Goal: Transaction & Acquisition: Purchase product/service

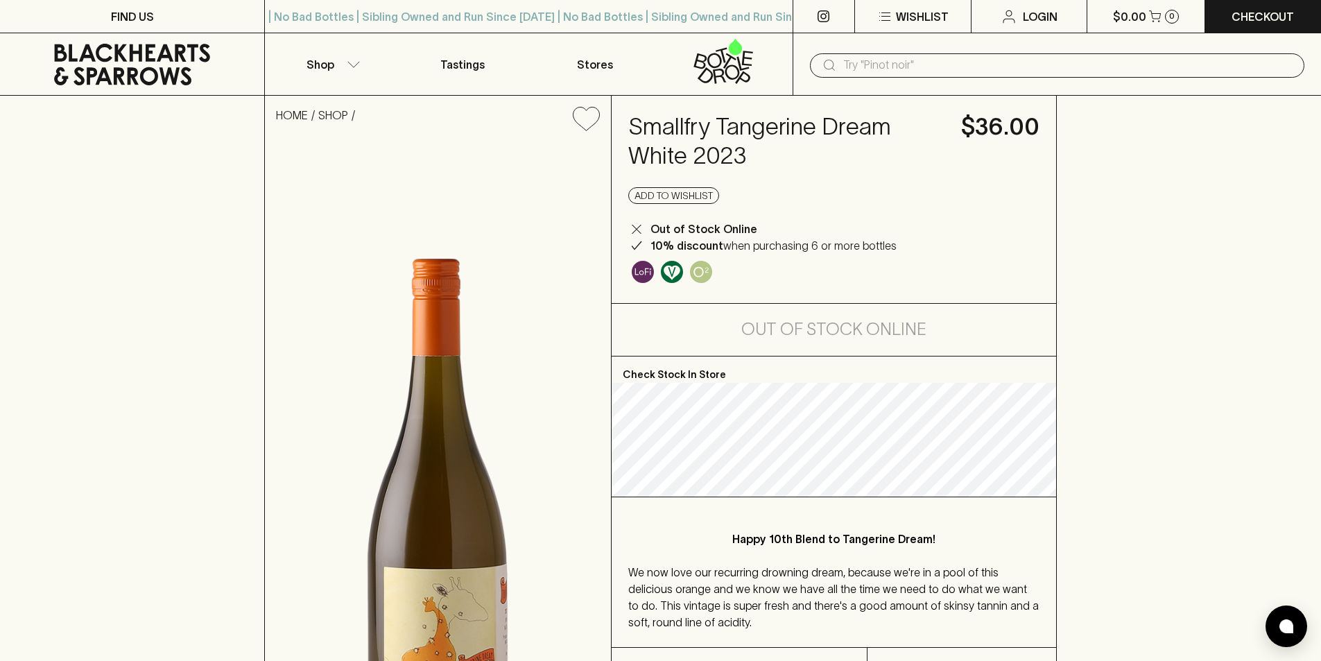
click at [870, 79] on div "​" at bounding box center [1057, 64] width 528 height 62
click at [874, 63] on input "text" at bounding box center [1068, 65] width 450 height 22
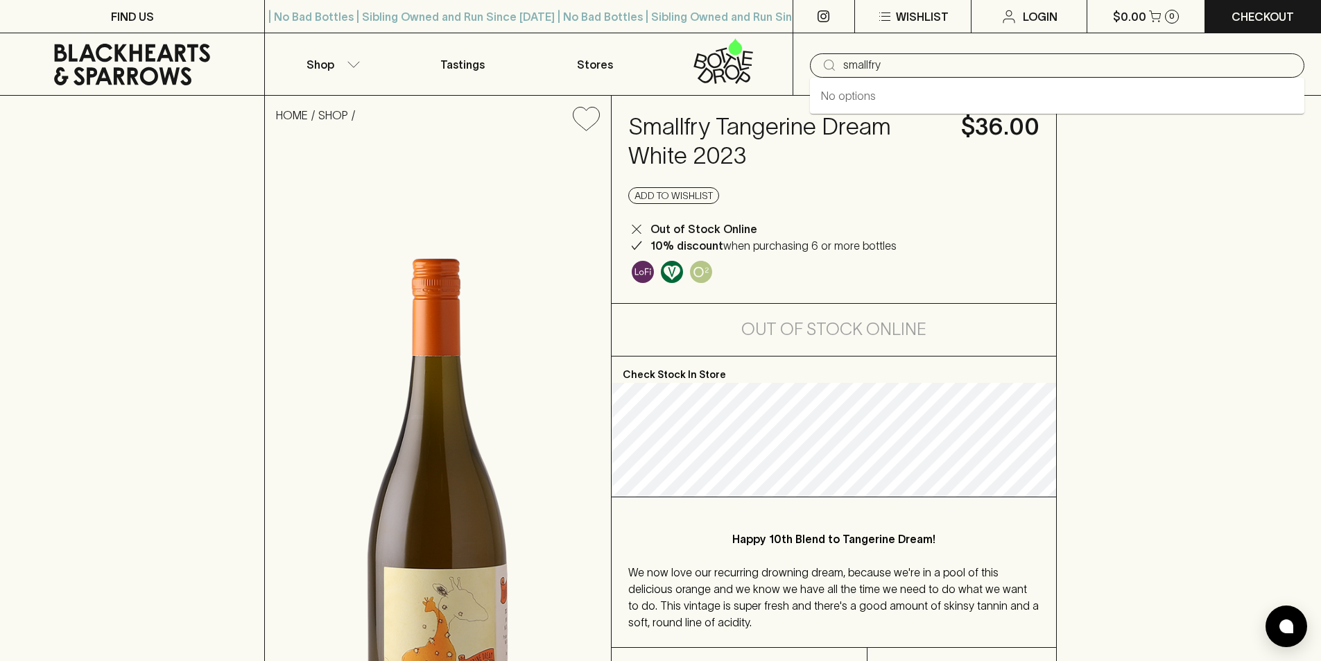
type input "smallfry"
click at [475, 165] on img at bounding box center [438, 486] width 346 height 689
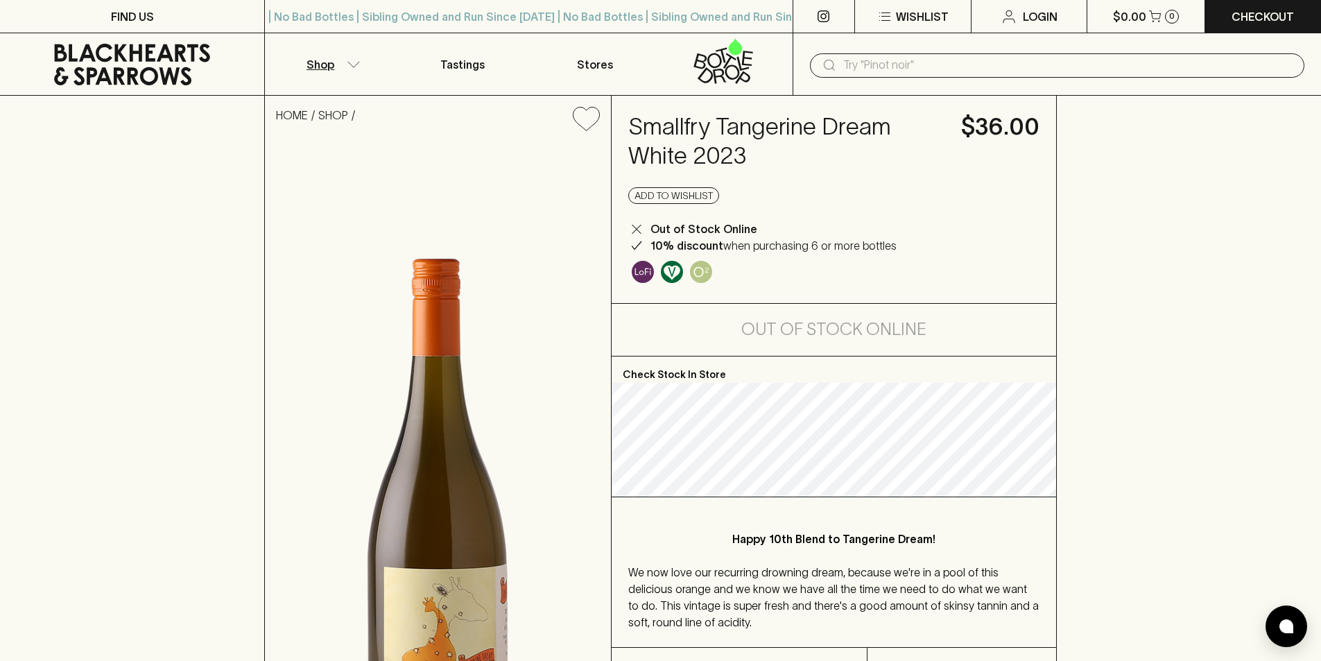
click at [317, 65] on p "Shop" at bounding box center [320, 64] width 28 height 17
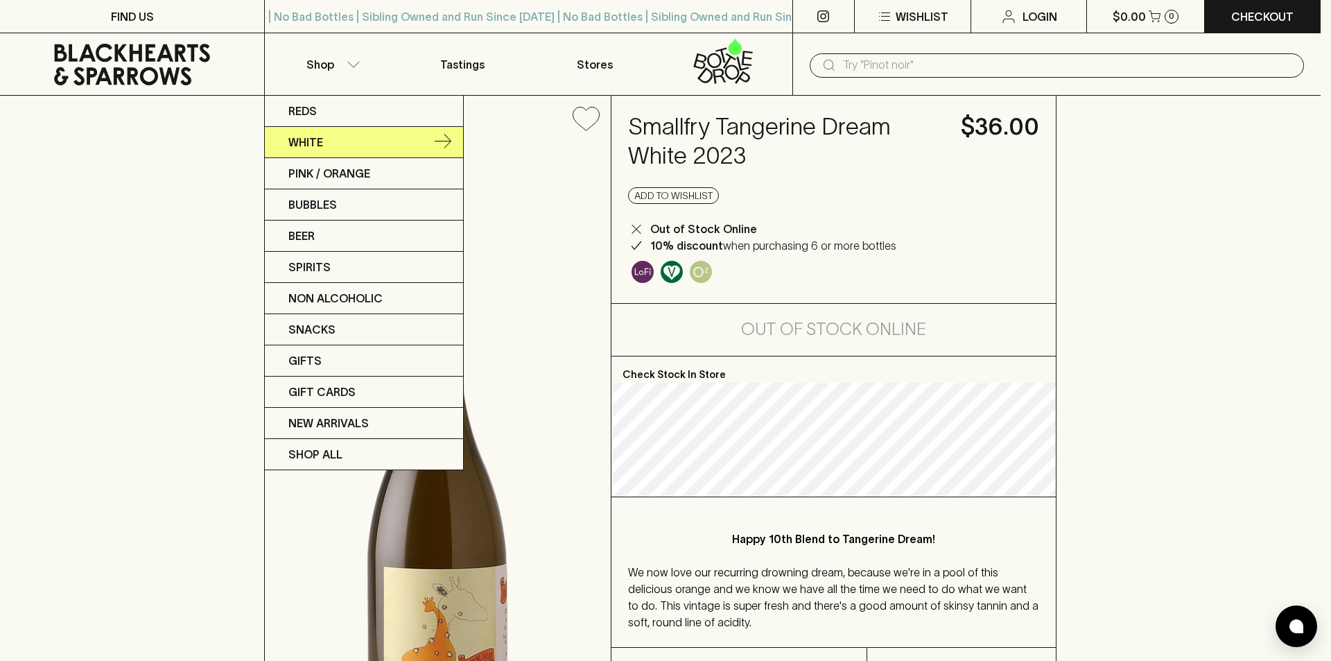
click at [322, 144] on p "White" at bounding box center [305, 142] width 35 height 17
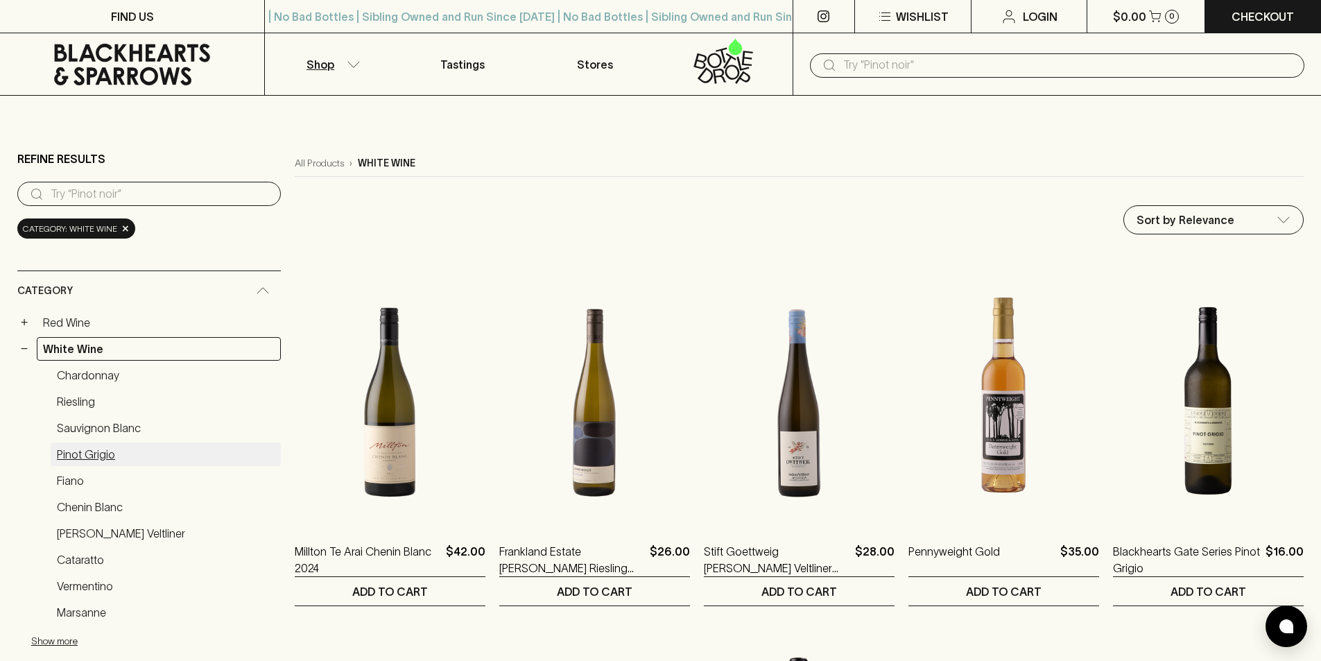
click at [85, 453] on link "Pinot Grigio" at bounding box center [166, 454] width 230 height 24
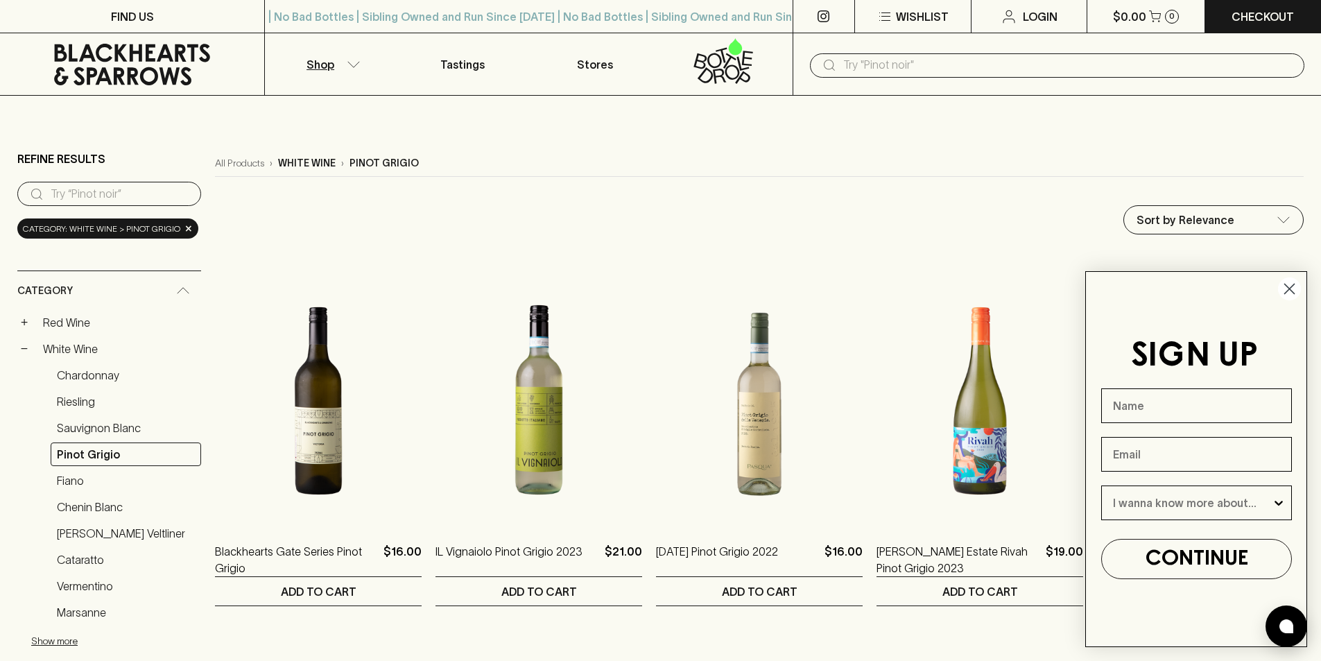
click at [1293, 288] on circle "Close dialog" at bounding box center [1289, 288] width 23 height 23
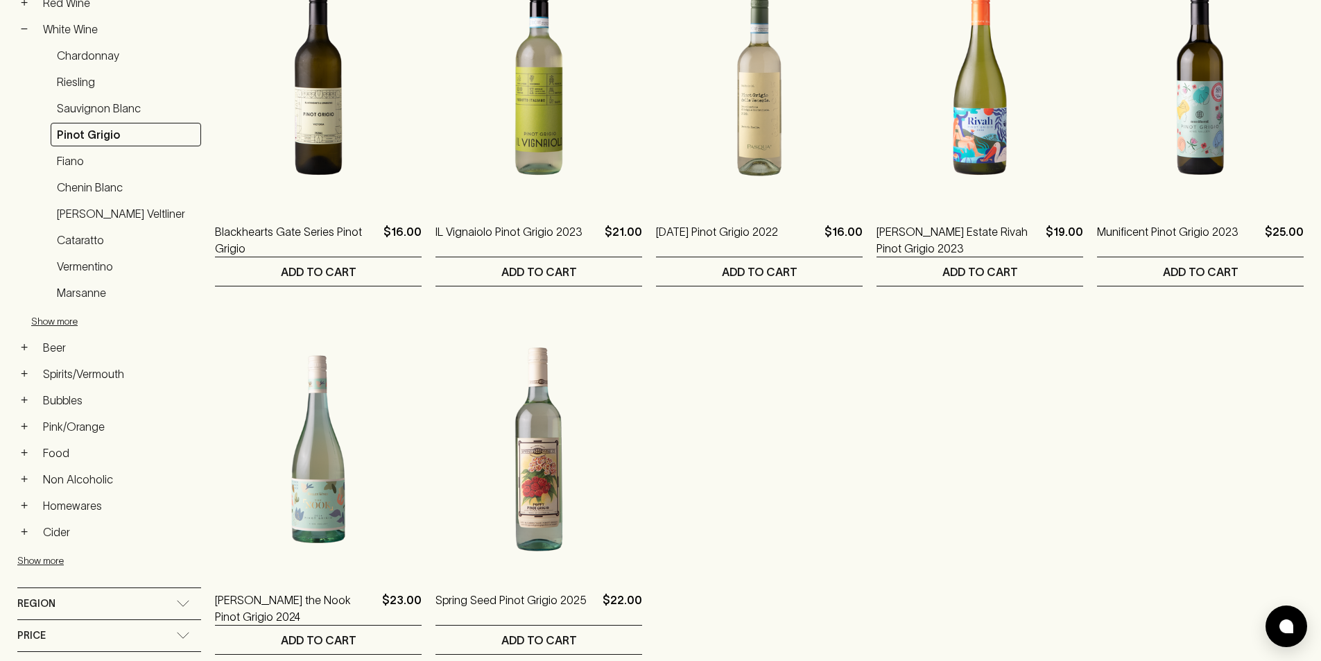
scroll to position [347, 0]
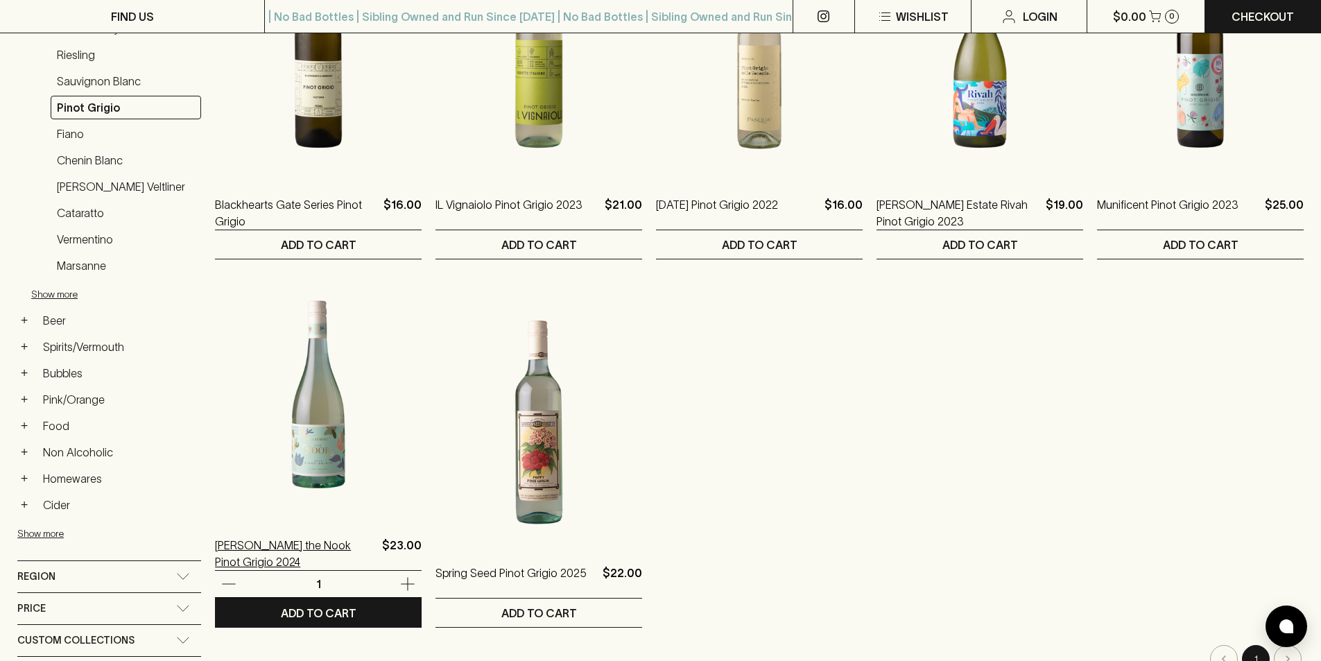
click at [306, 541] on p "[PERSON_NAME] the Nook Pinot Grigio 2024" at bounding box center [296, 553] width 162 height 33
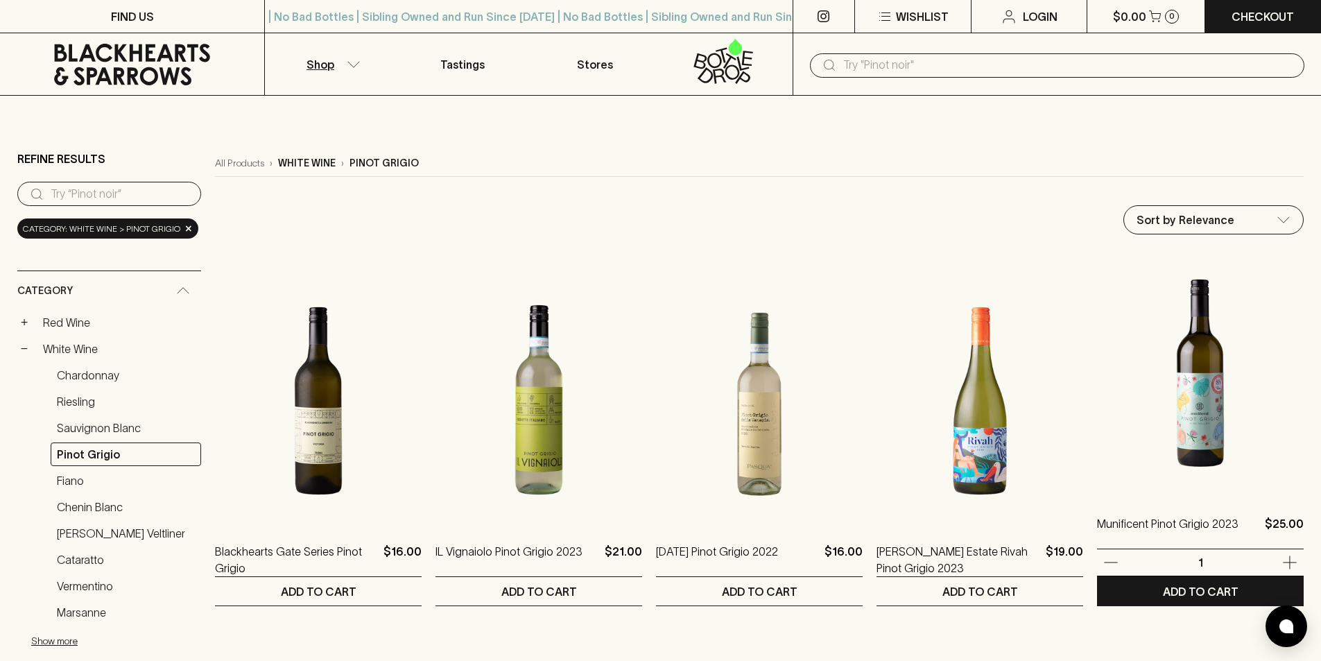
click at [1232, 407] on img at bounding box center [1200, 373] width 207 height 243
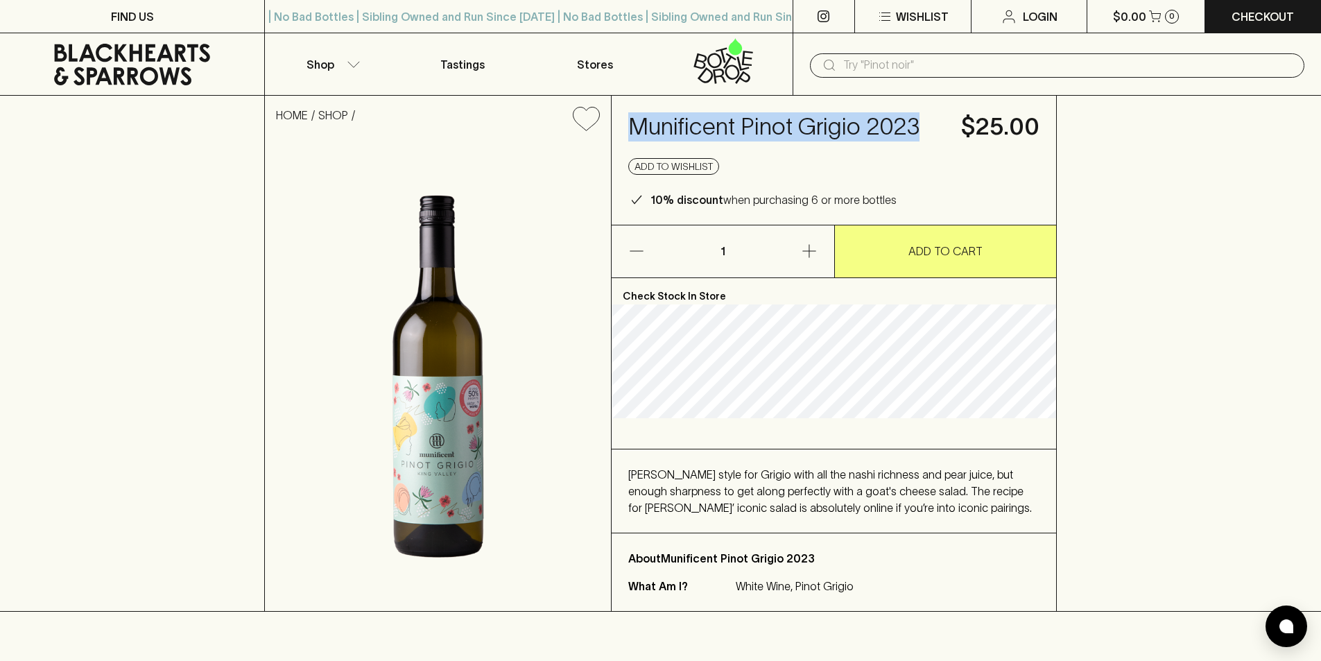
drag, startPoint x: 933, startPoint y: 129, endPoint x: 635, endPoint y: 141, distance: 297.7
click at [635, 141] on div "Munificent Pinot Grigio 2023 $25.00 Add to wishlist 10% discount when purchasin…" at bounding box center [834, 160] width 444 height 129
copy h4 "Munificent Pinot Grigio 2023"
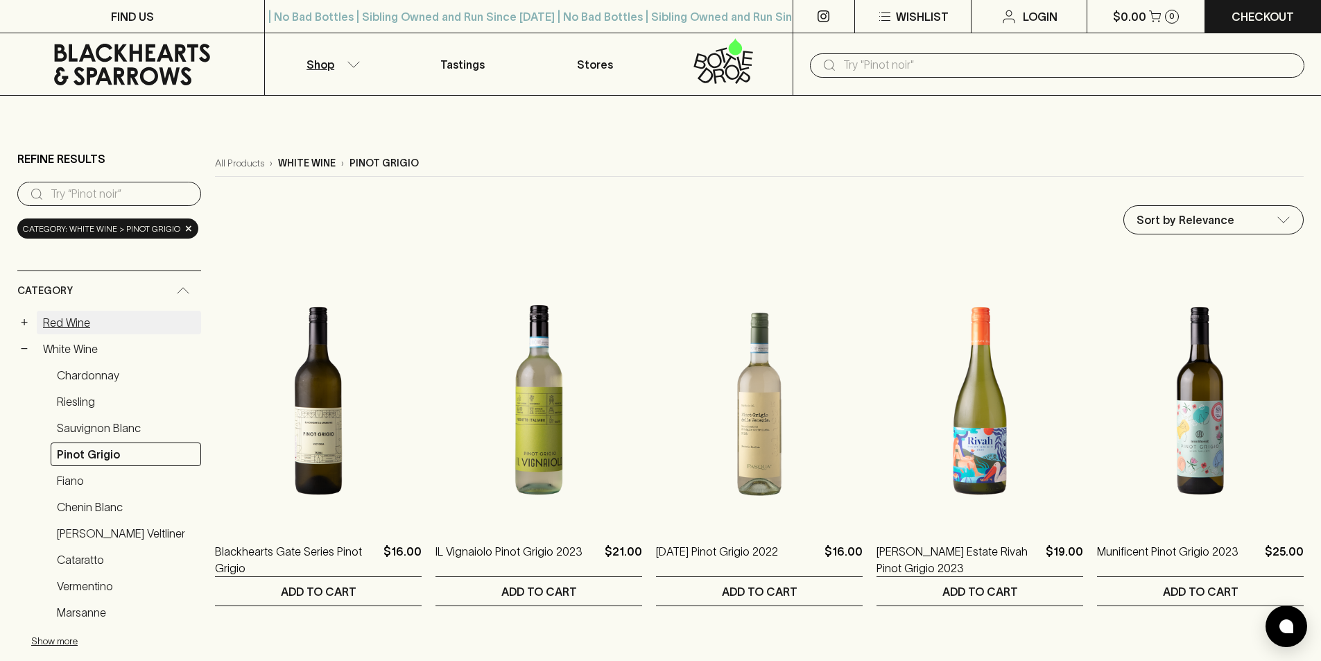
click at [61, 321] on link "Red Wine" at bounding box center [119, 323] width 164 height 24
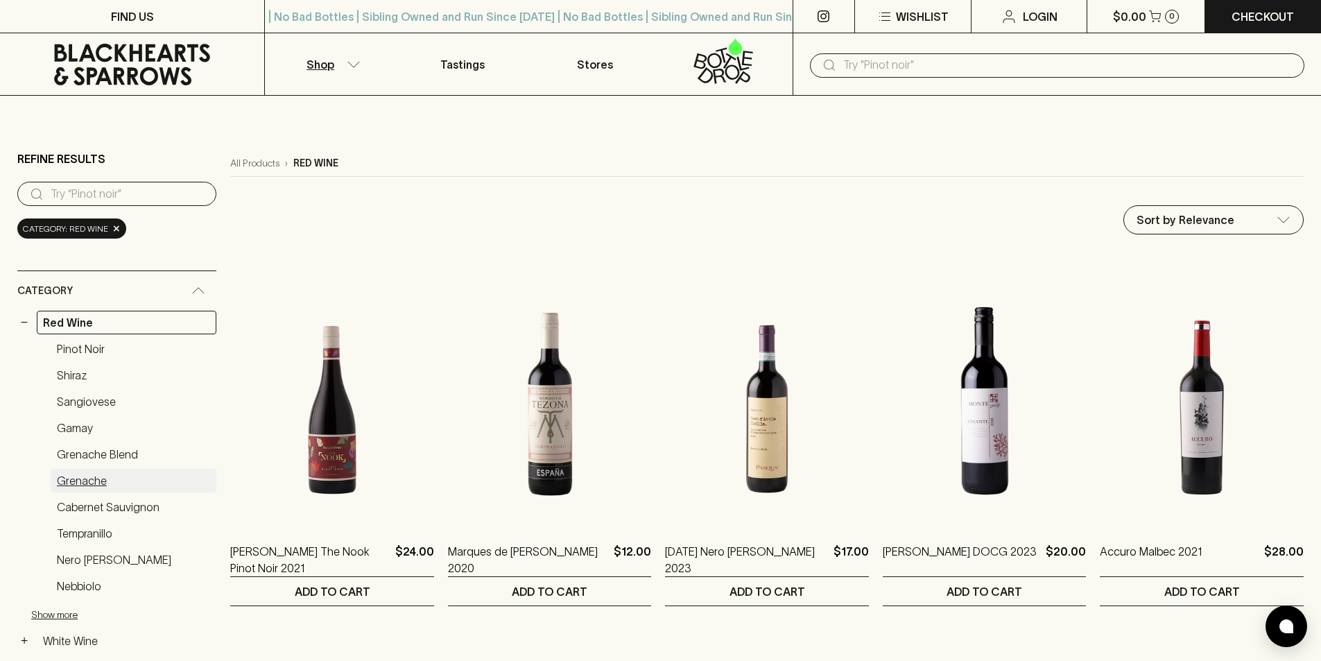
click at [71, 476] on link "Grenache" at bounding box center [134, 481] width 166 height 24
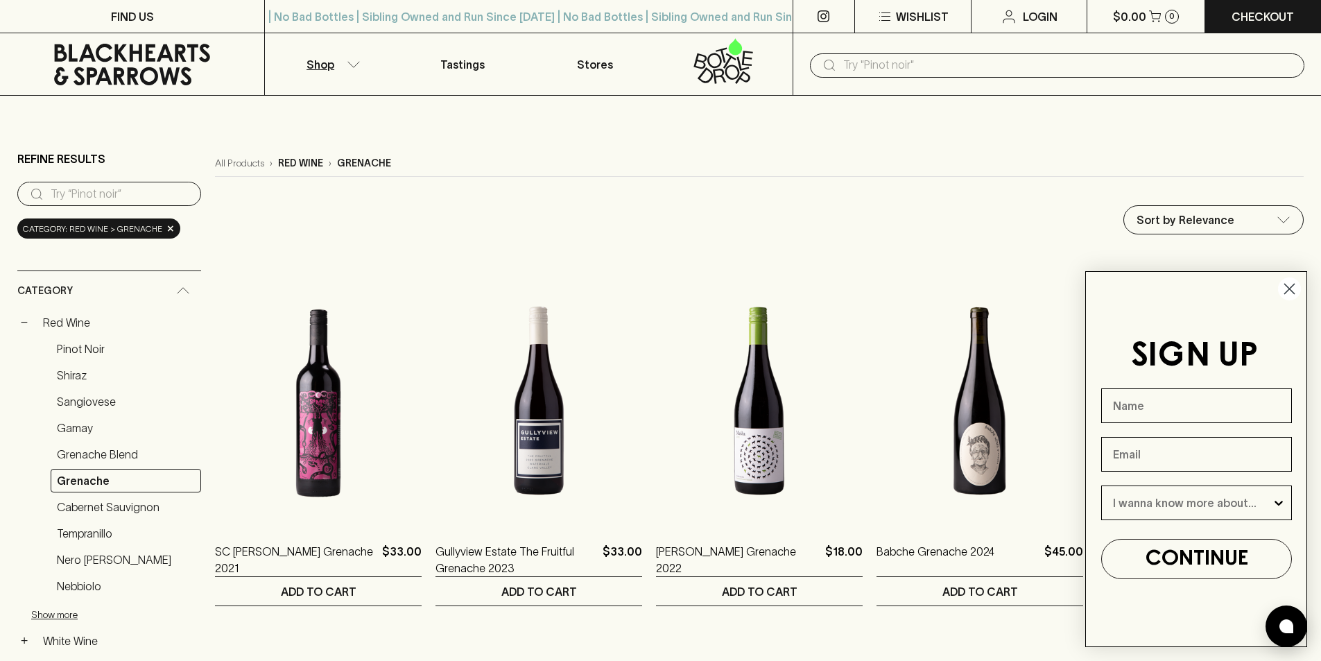
click at [1288, 284] on circle "Close dialog" at bounding box center [1289, 288] width 23 height 23
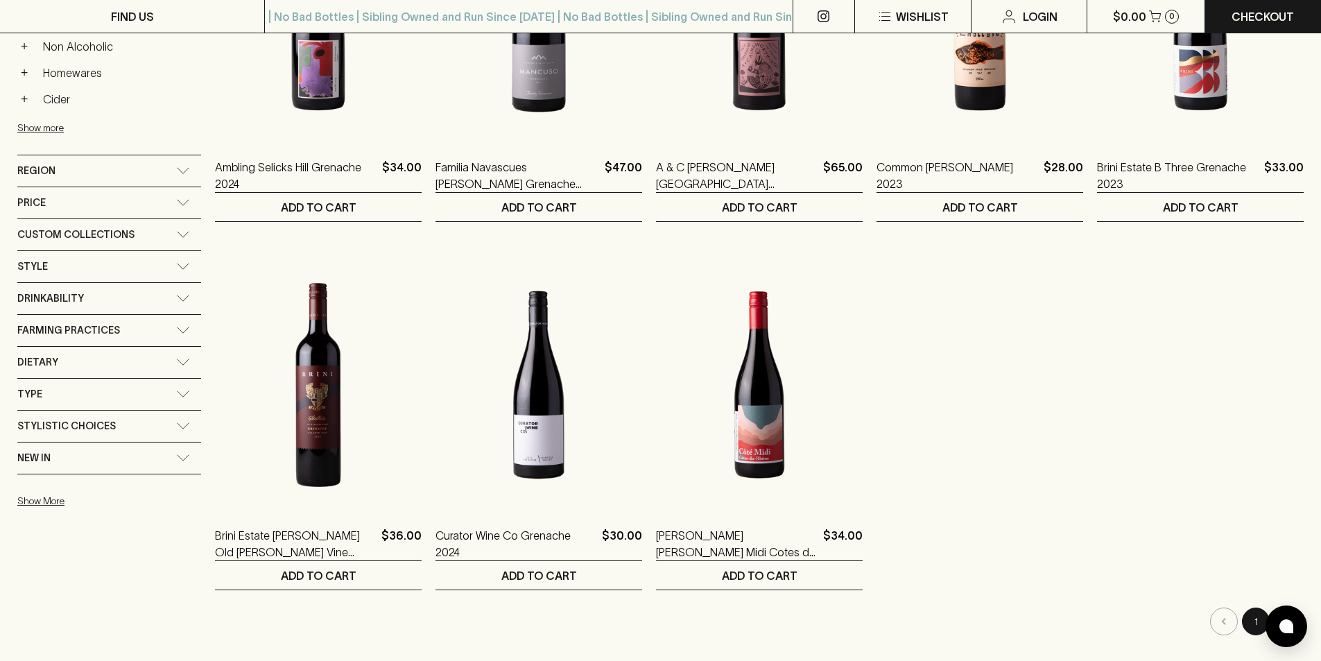
scroll to position [832, 0]
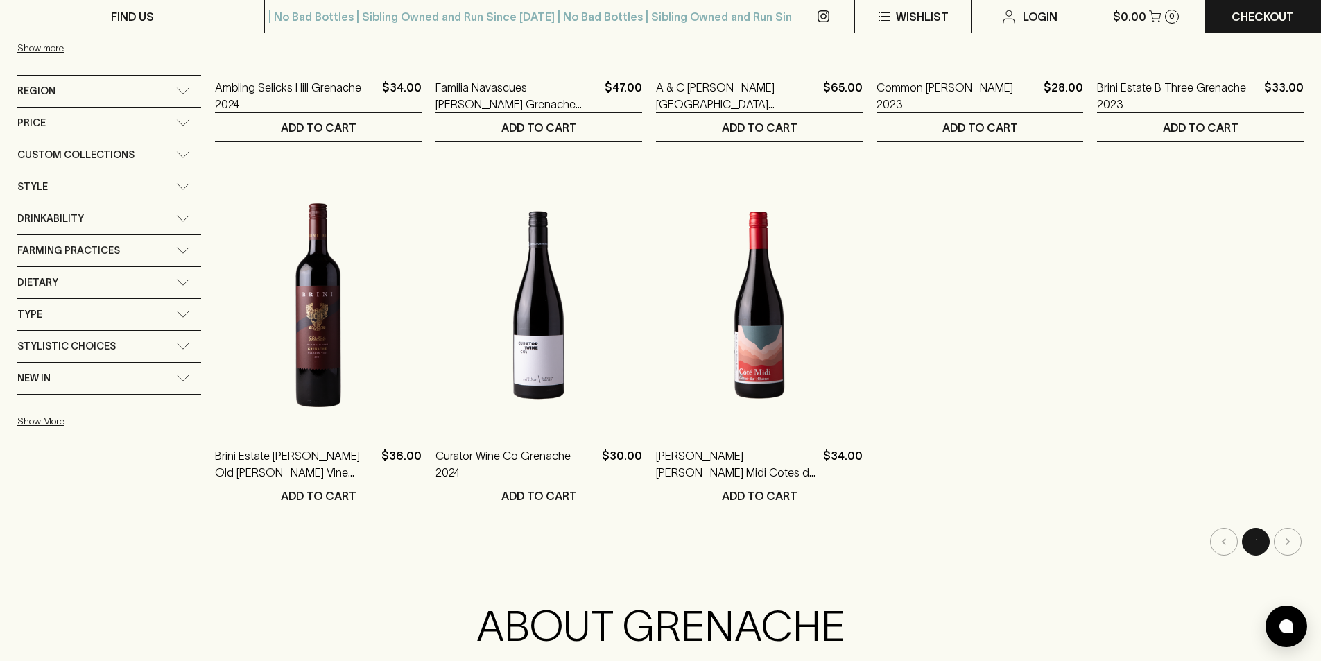
click at [182, 351] on div "Stylistic Choices" at bounding box center [109, 346] width 184 height 31
click at [183, 310] on div "Type" at bounding box center [109, 314] width 184 height 31
click at [173, 212] on div "Drinkability" at bounding box center [96, 218] width 159 height 17
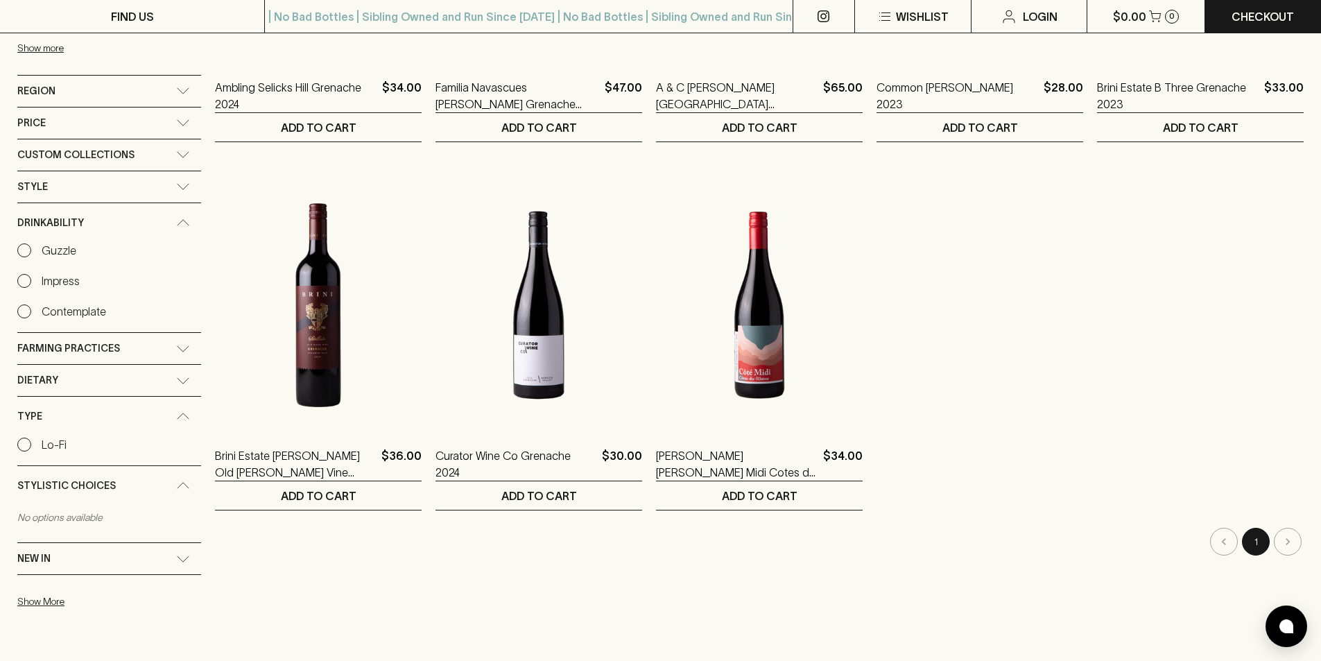
click at [59, 248] on p "Guzzle" at bounding box center [59, 250] width 35 height 17
click at [31, 248] on input "Guzzle" at bounding box center [24, 250] width 14 height 14
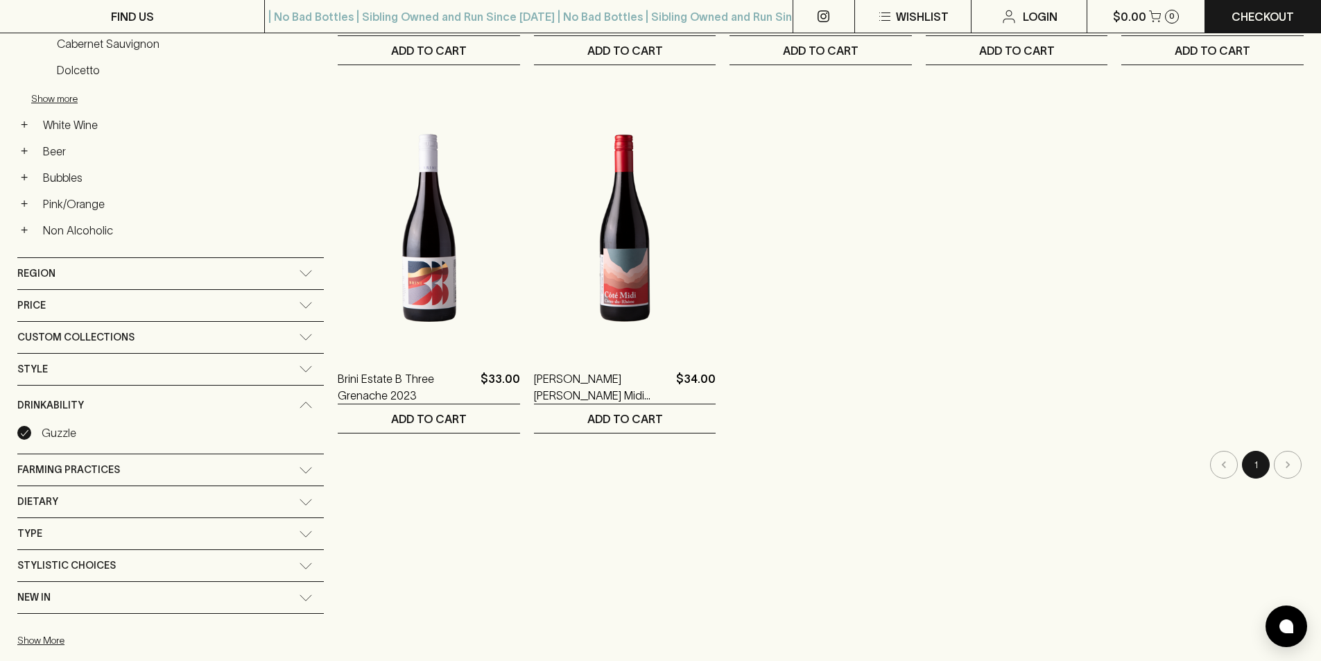
scroll to position [510, 0]
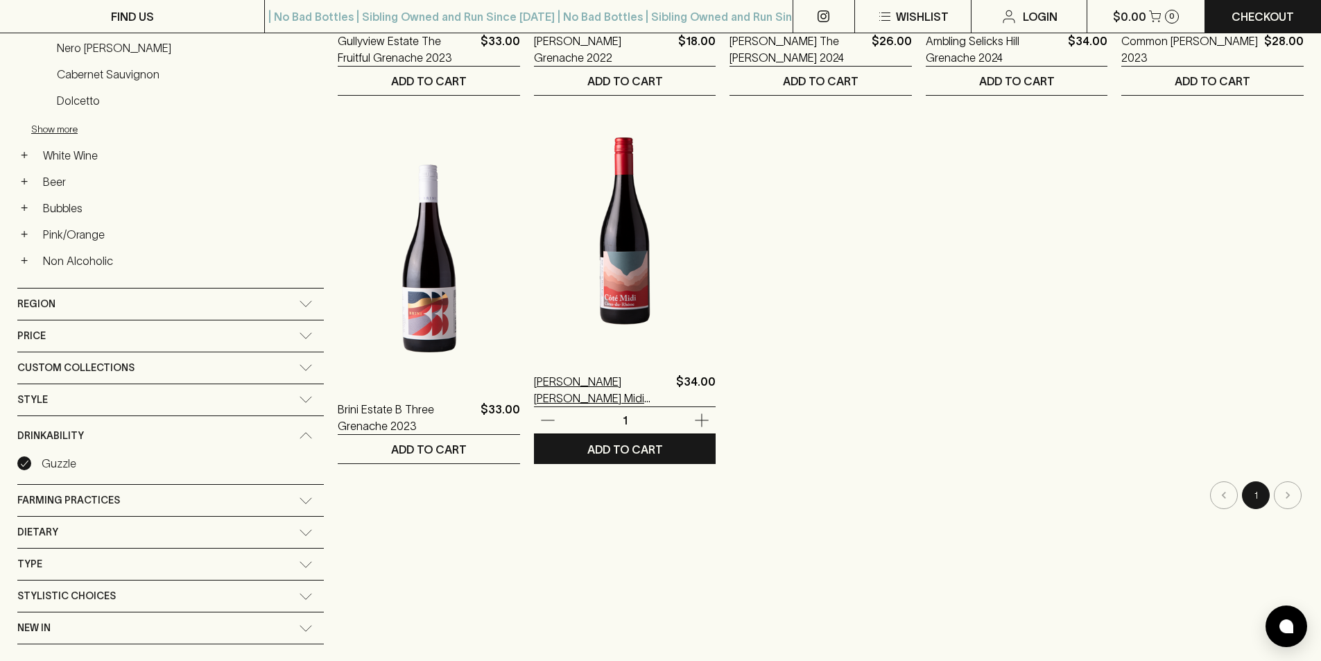
click at [625, 386] on p "[PERSON_NAME] [PERSON_NAME] Midi Cotes du Rhone 2023" at bounding box center [602, 389] width 137 height 33
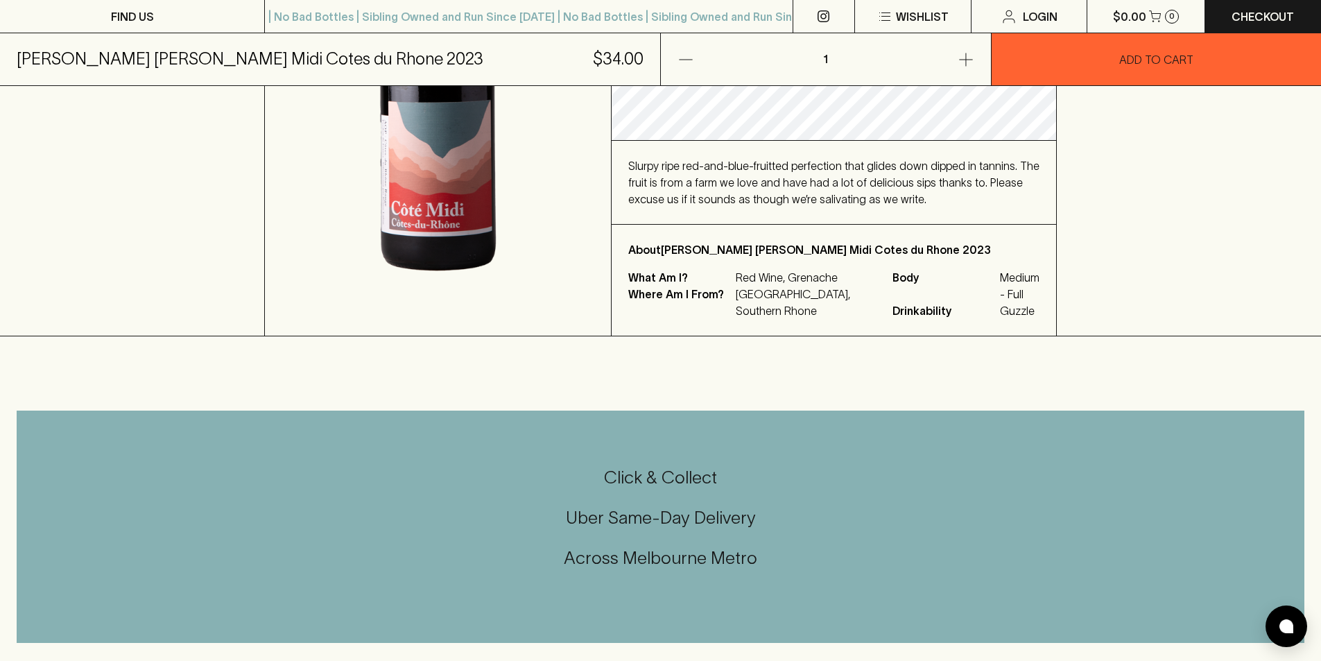
scroll to position [555, 0]
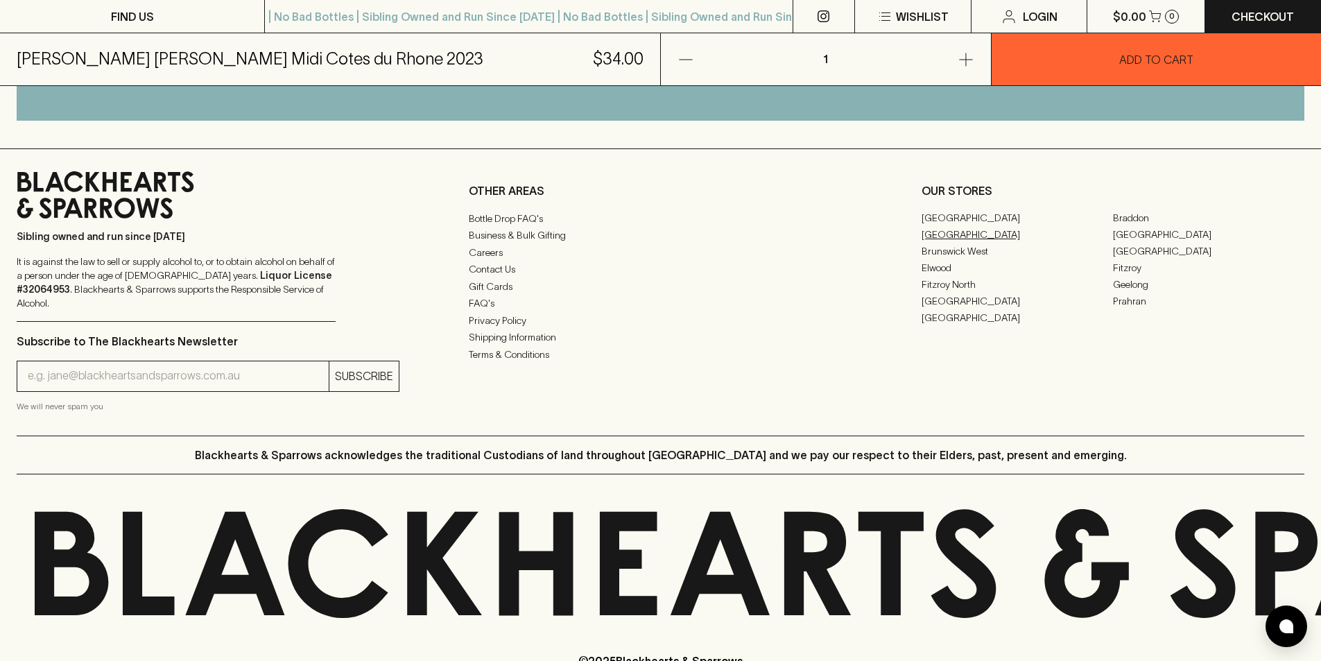
click at [944, 227] on link "[GEOGRAPHIC_DATA]" at bounding box center [1017, 235] width 191 height 17
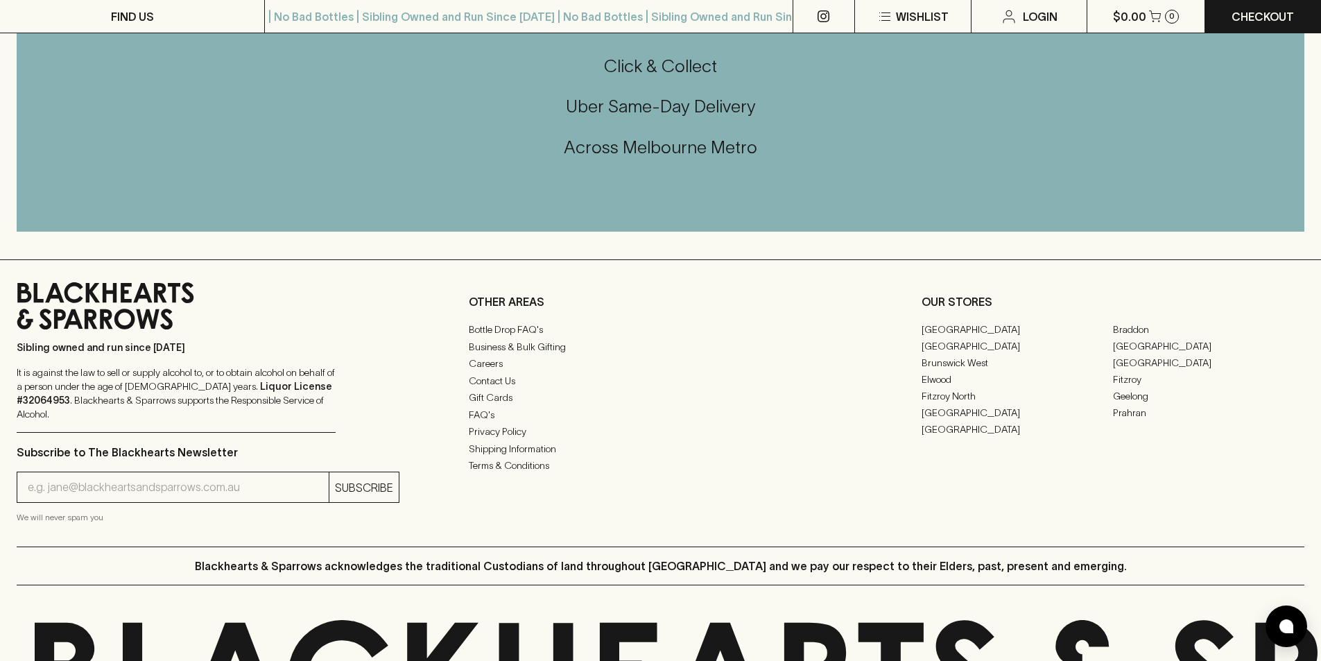
scroll to position [555, 0]
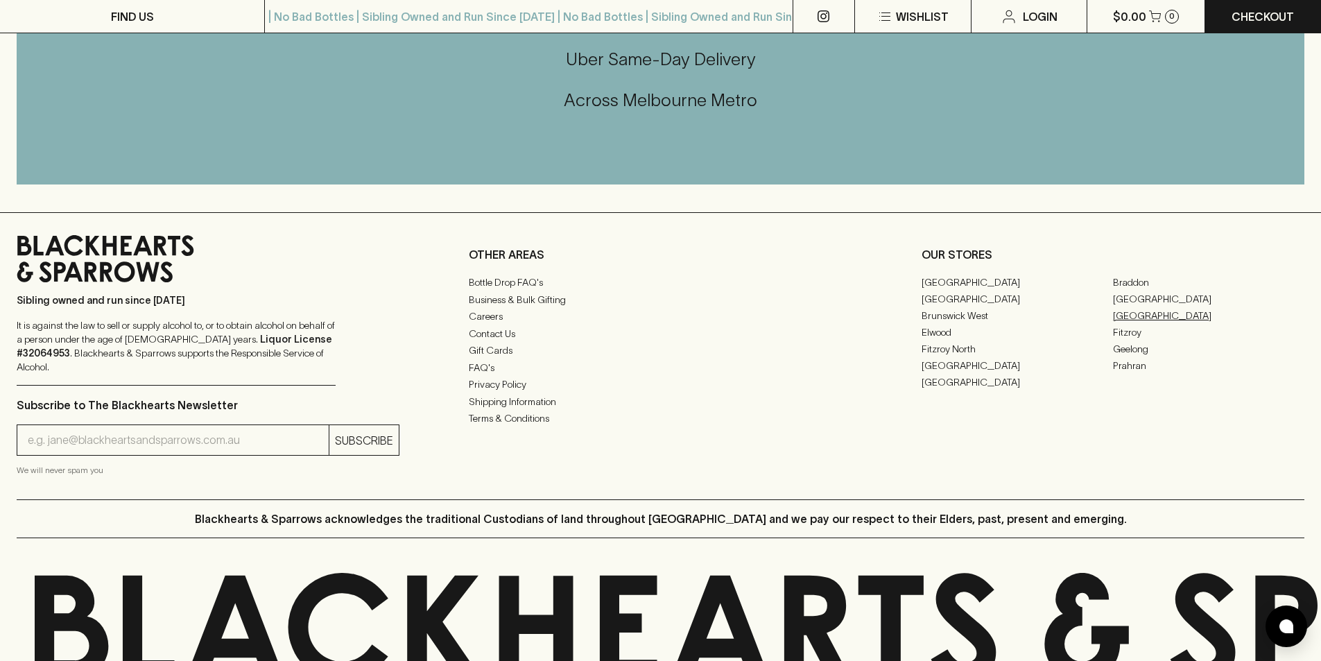
click at [1122, 320] on link "[GEOGRAPHIC_DATA]" at bounding box center [1208, 315] width 191 height 17
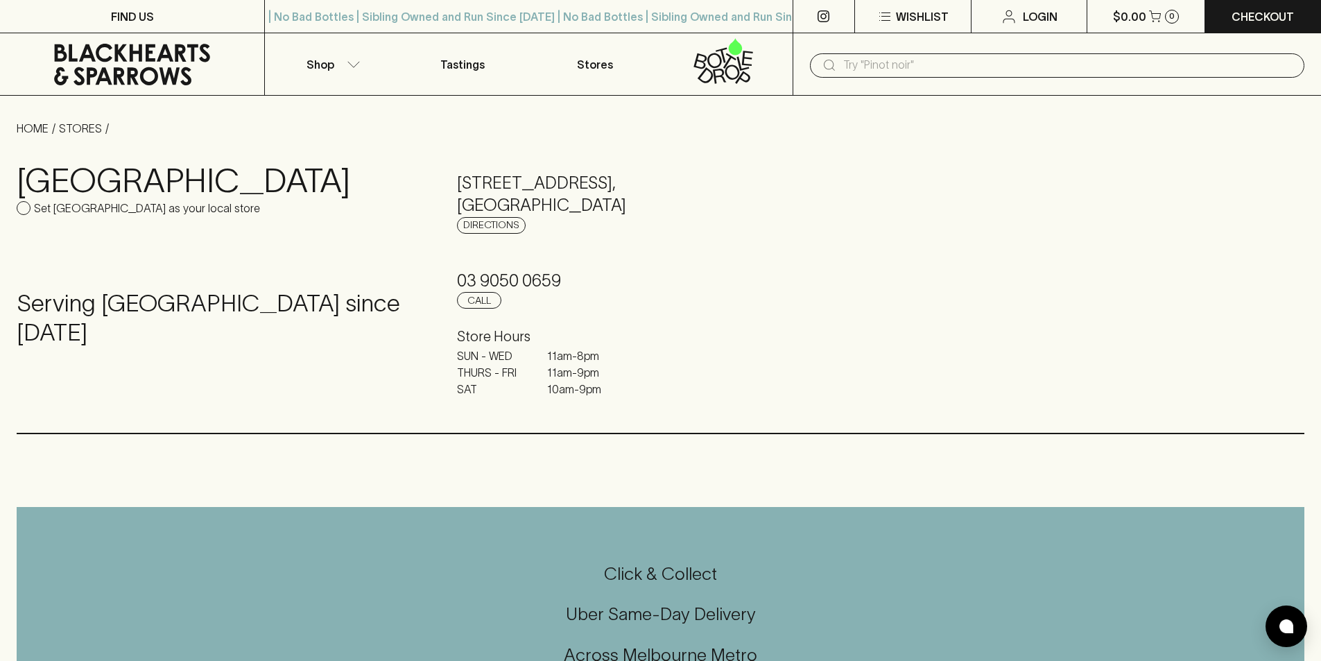
click at [866, 69] on input "text" at bounding box center [1068, 65] width 450 height 22
type input "g"
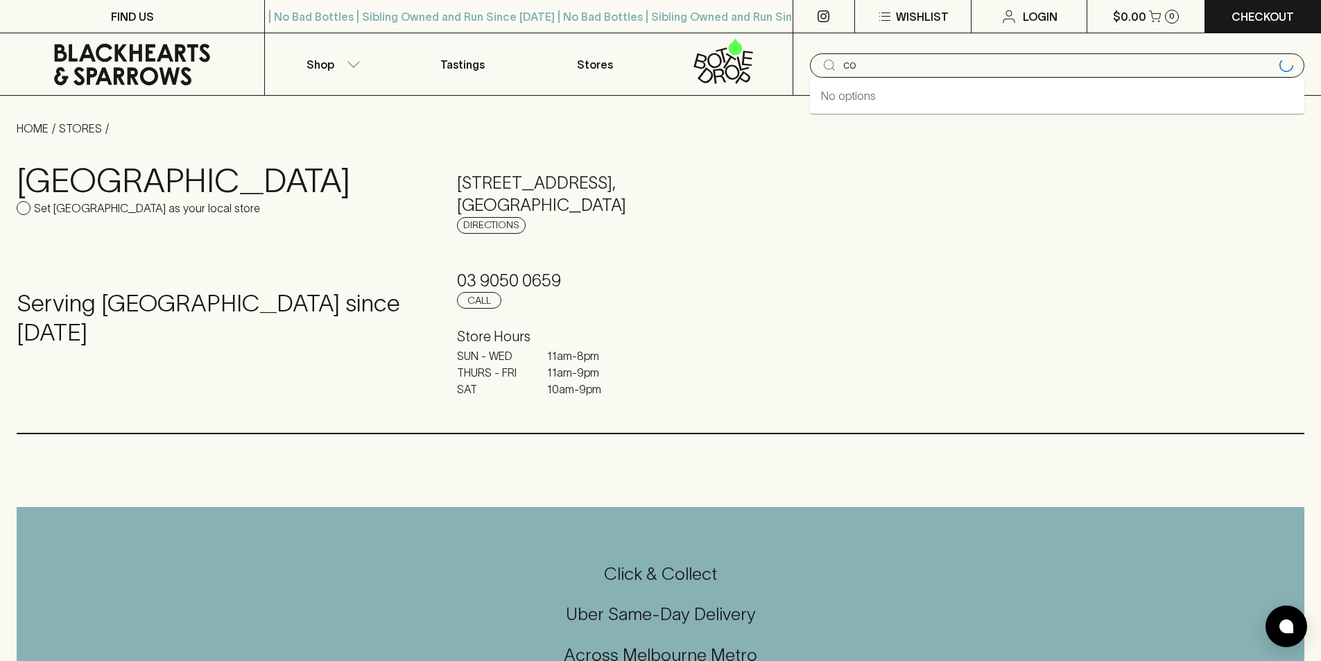
type input "c"
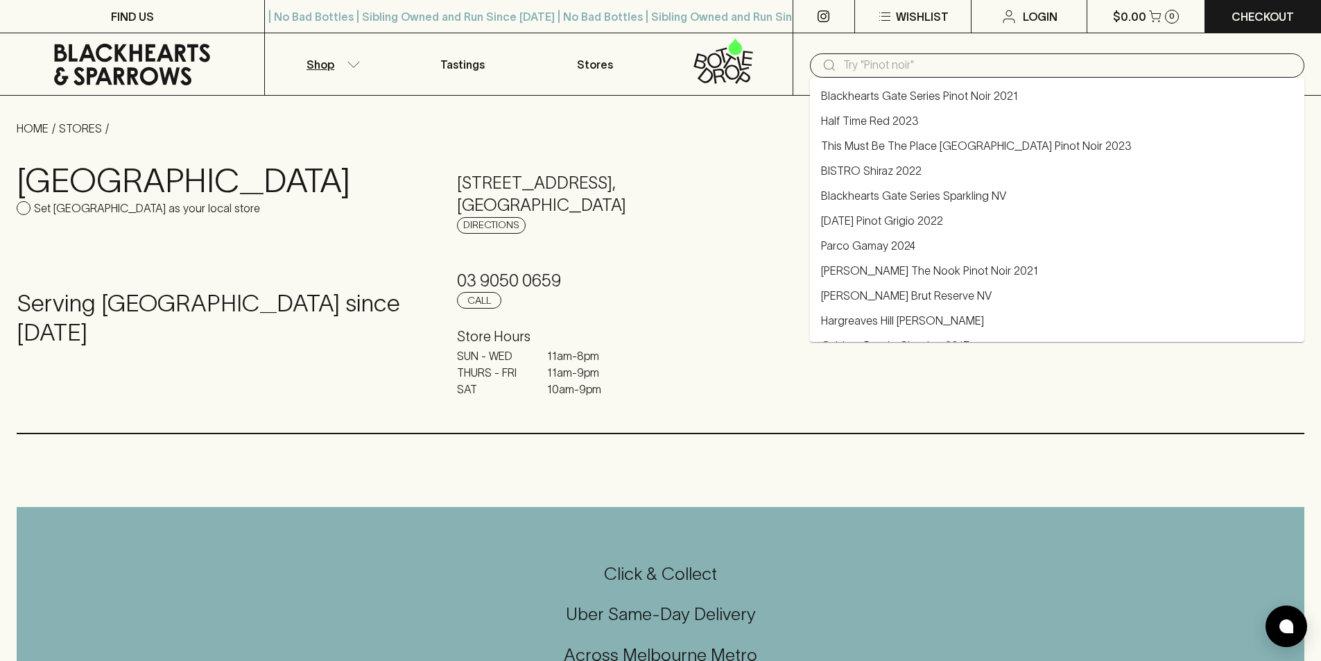
click at [347, 62] on icon "button" at bounding box center [354, 64] width 14 height 7
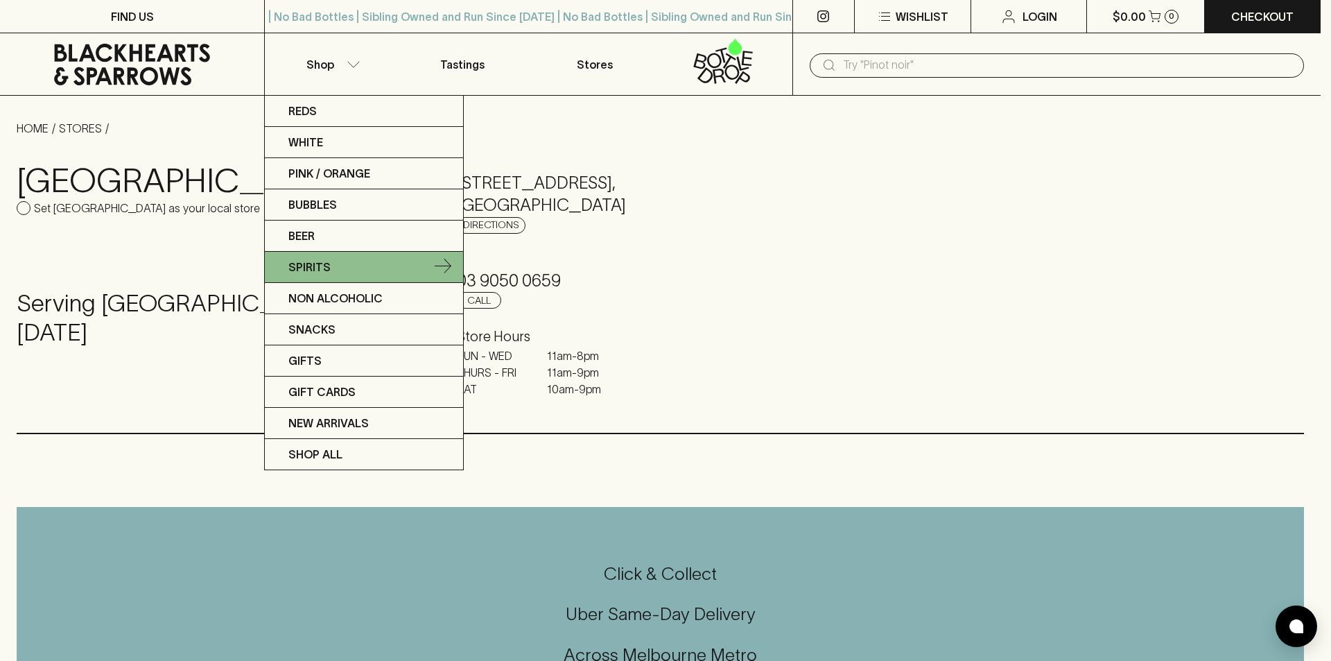
click at [352, 259] on link "Spirits" at bounding box center [364, 267] width 198 height 31
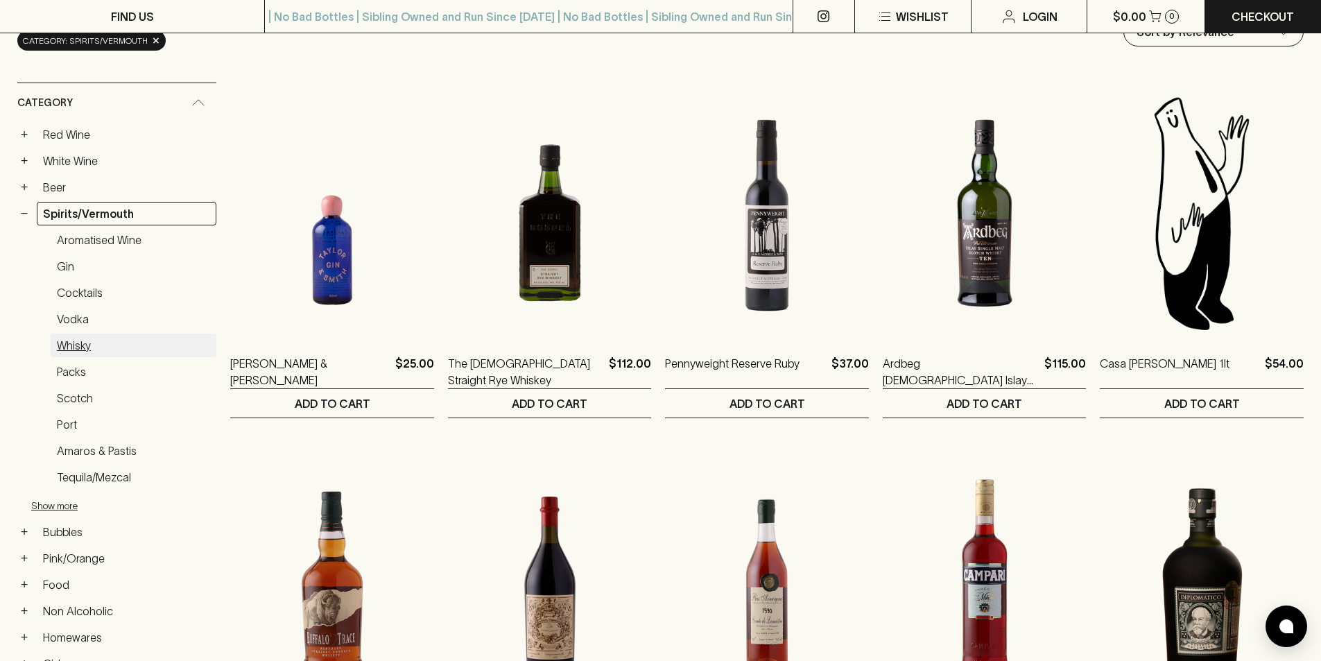
scroll to position [208, 0]
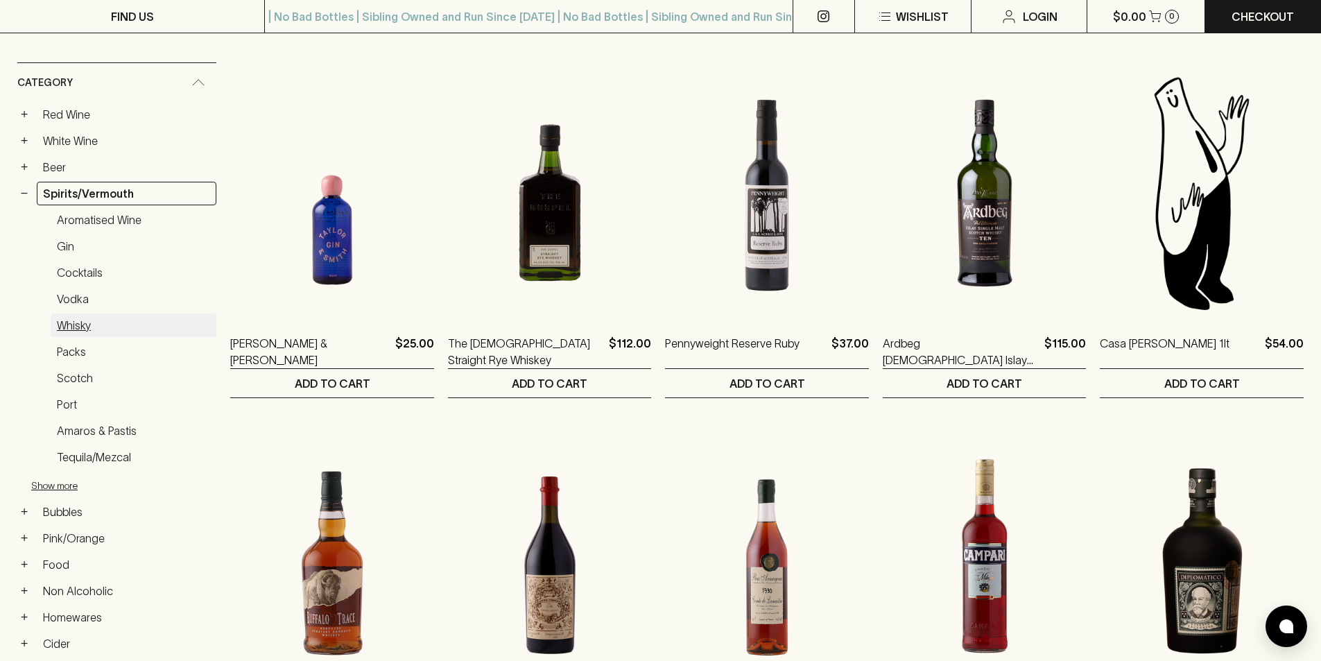
click at [74, 330] on link "Whisky" at bounding box center [134, 325] width 166 height 24
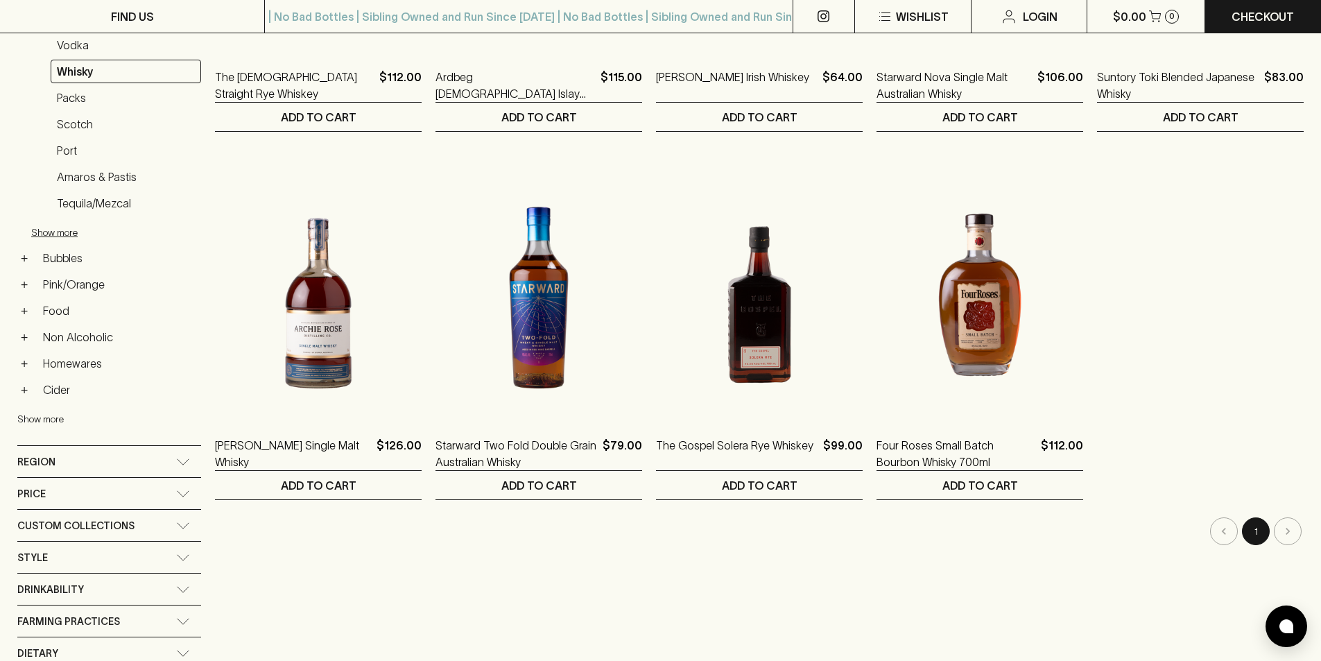
scroll to position [347, 0]
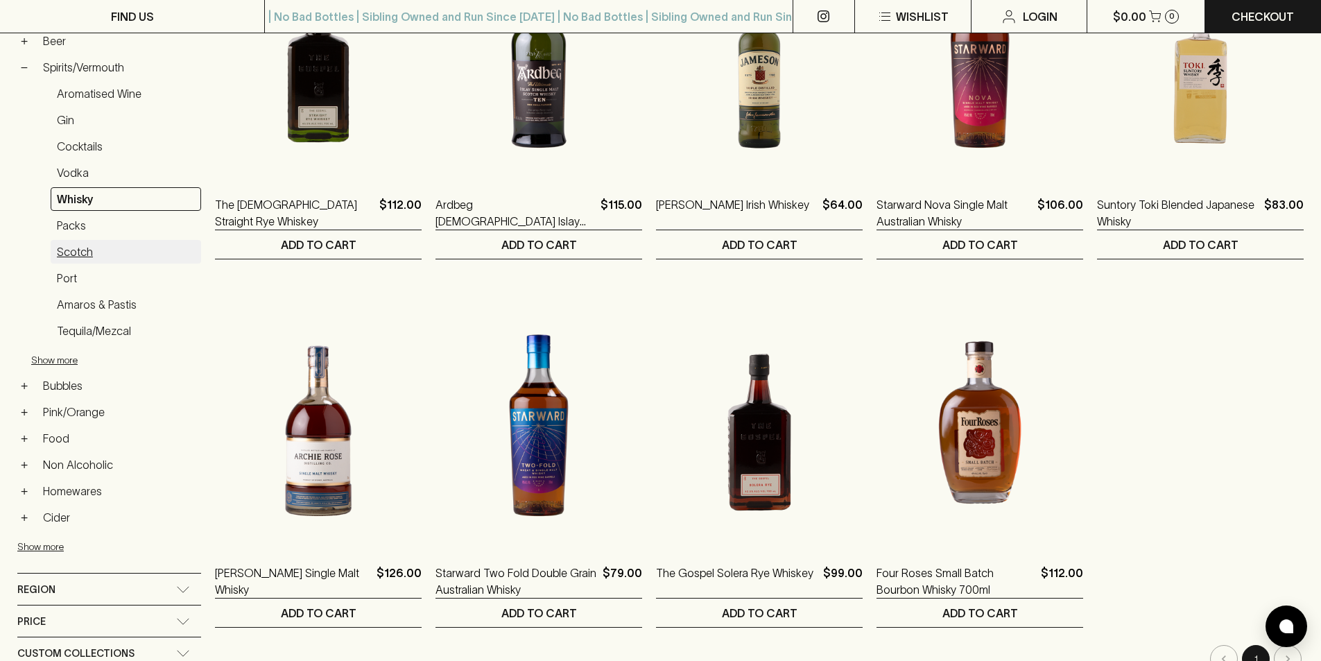
click at [89, 250] on link "Scotch" at bounding box center [126, 252] width 150 height 24
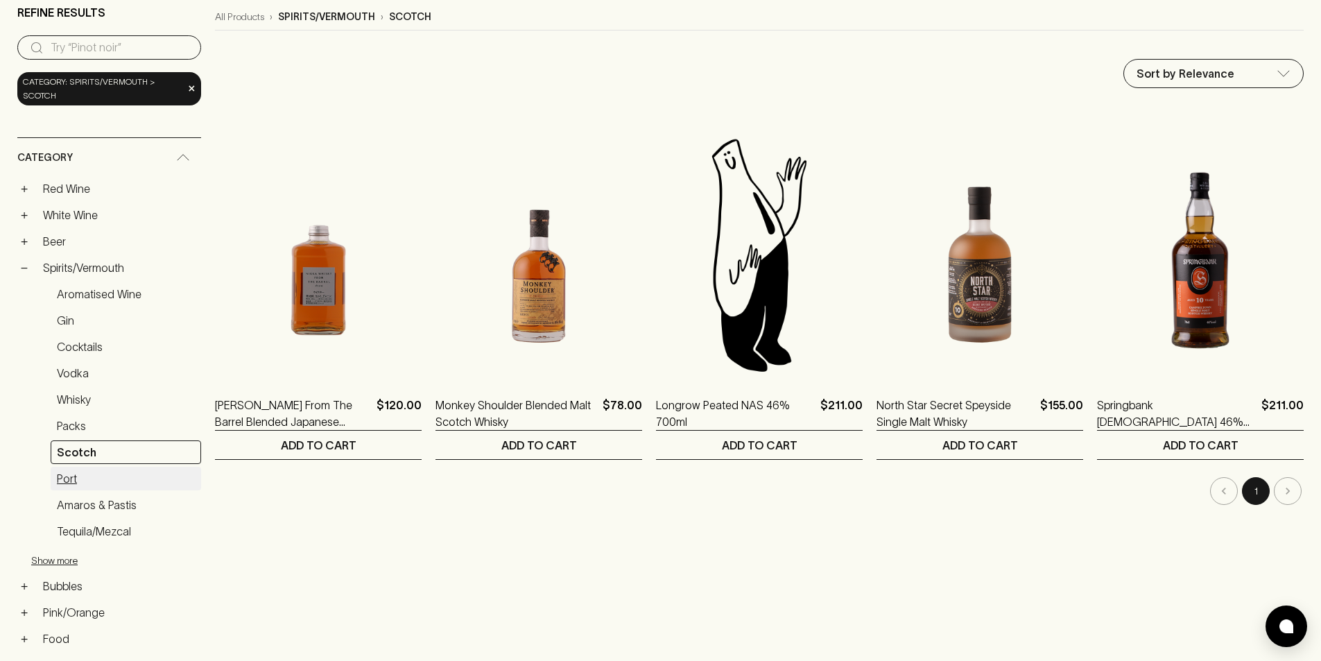
scroll to position [152, 0]
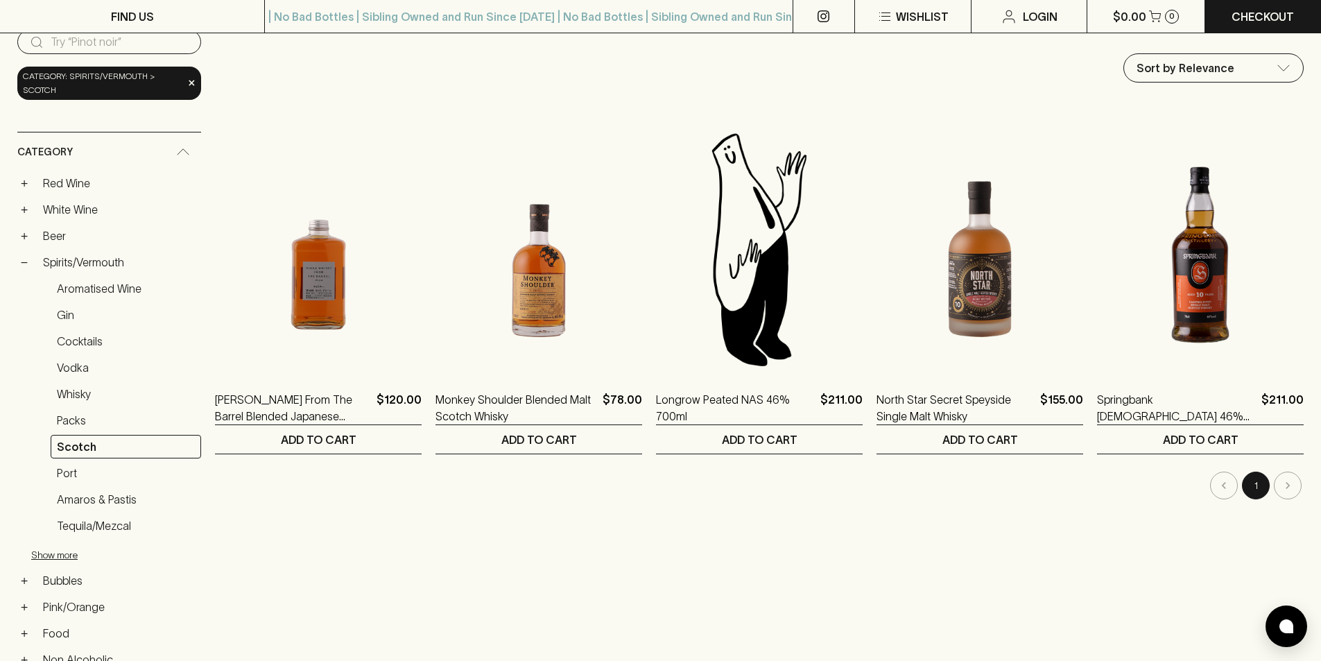
click at [249, 567] on div "All Products › spirits/vermouth › scotch Sort by Relevance default ​ Nikka Whis…" at bounding box center [759, 548] width 1089 height 1098
click at [105, 501] on link "Amaros & Pastis" at bounding box center [126, 499] width 150 height 24
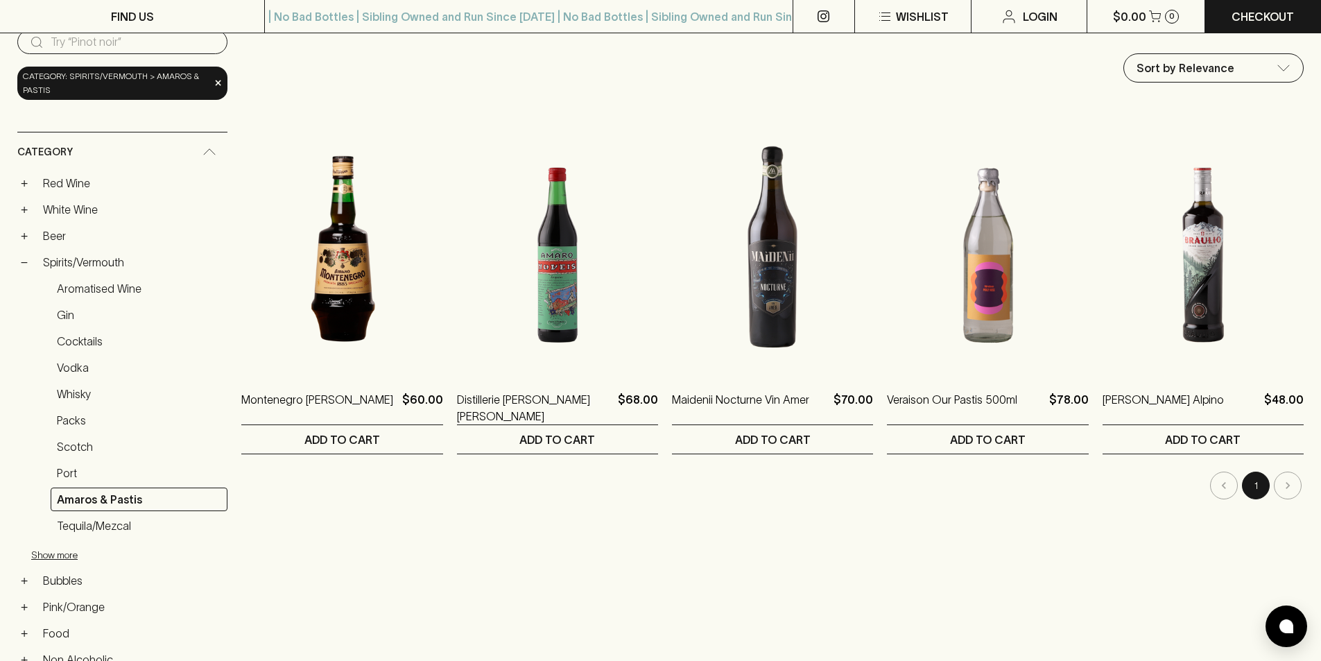
click at [1027, 579] on div "All Products › spirits/vermouth › amaros & pastis Sort by Relevance default ​ M…" at bounding box center [772, 564] width 1062 height 1130
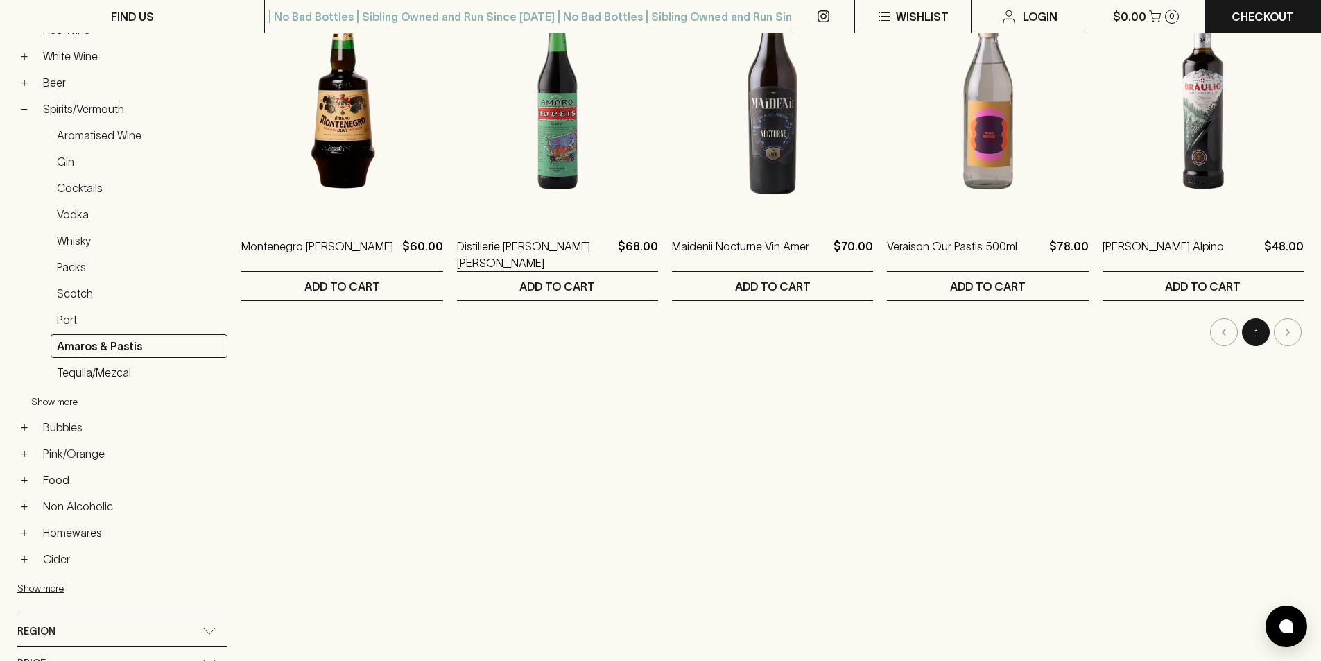
scroll to position [360, 0]
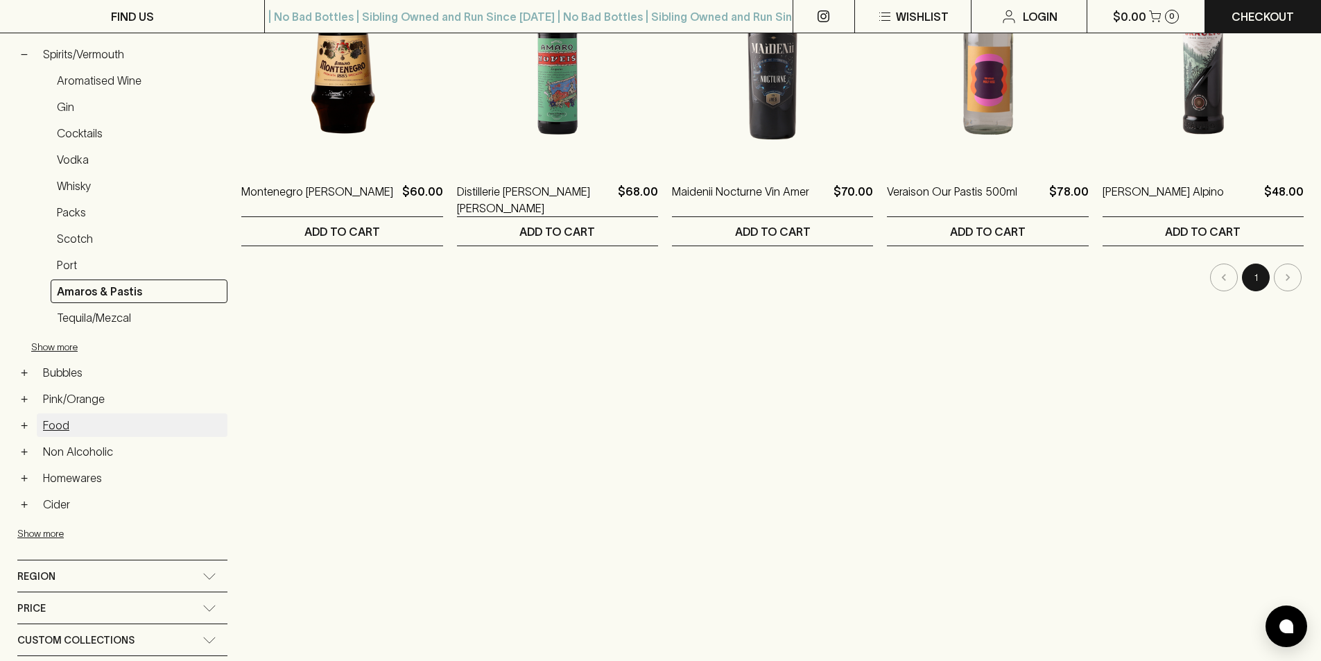
click at [70, 431] on link "Food" at bounding box center [132, 425] width 191 height 24
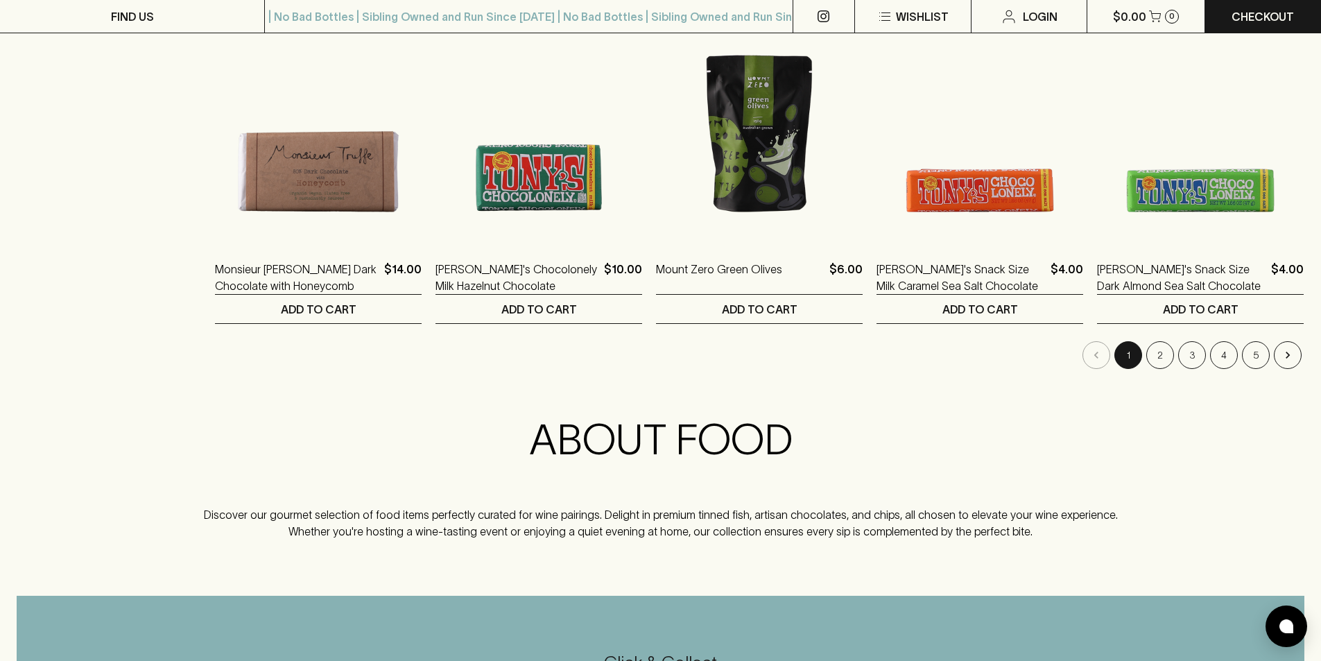
scroll to position [1872, 0]
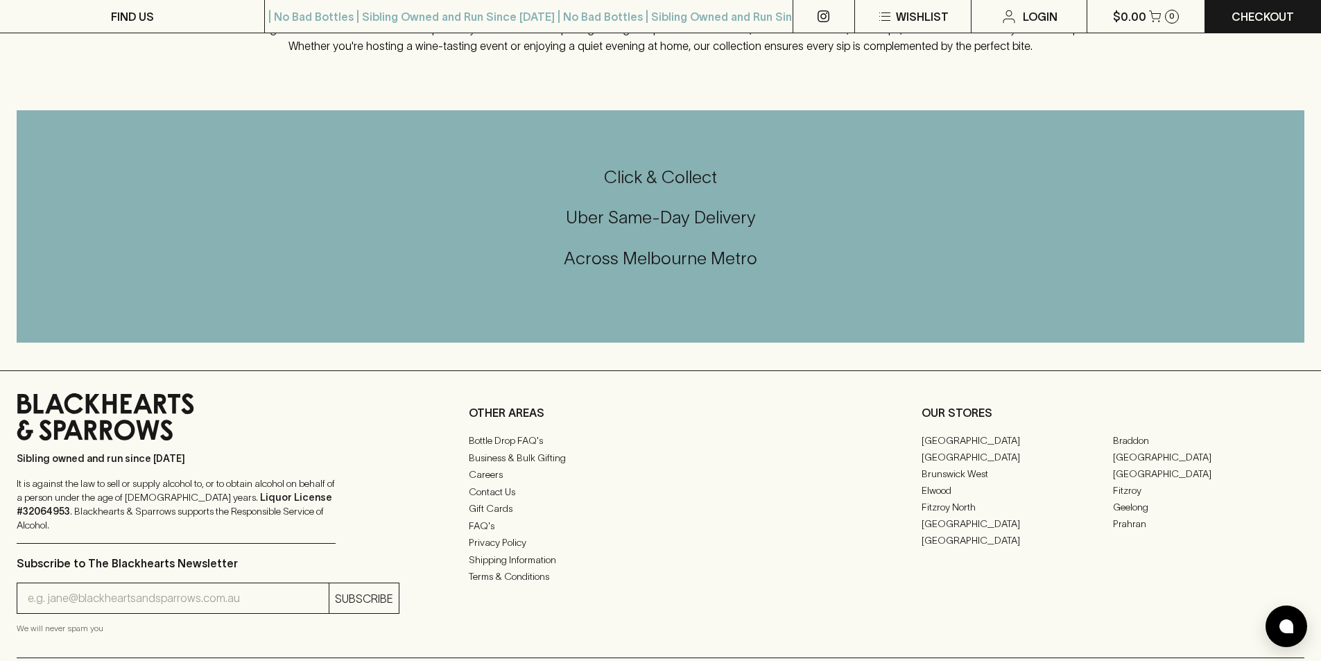
click at [630, 214] on h5 "Uber Same-Day Delivery" at bounding box center [661, 217] width 1288 height 23
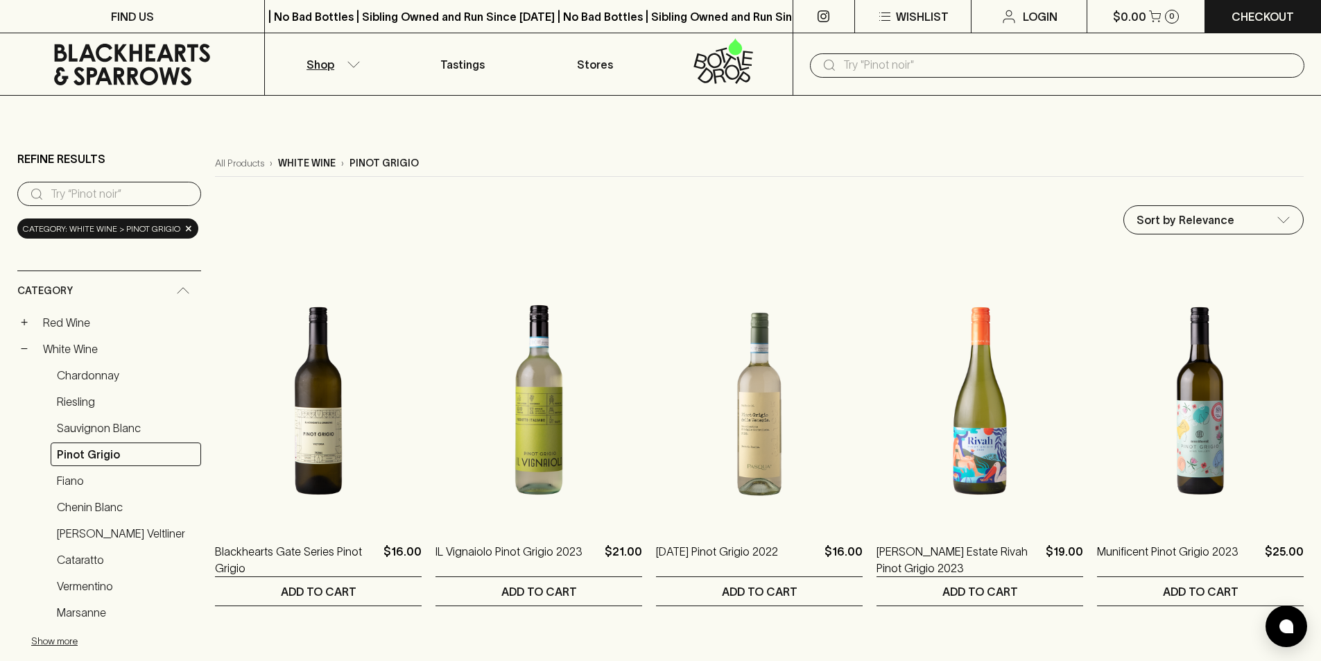
click at [114, 65] on icon at bounding box center [131, 65] width 243 height 42
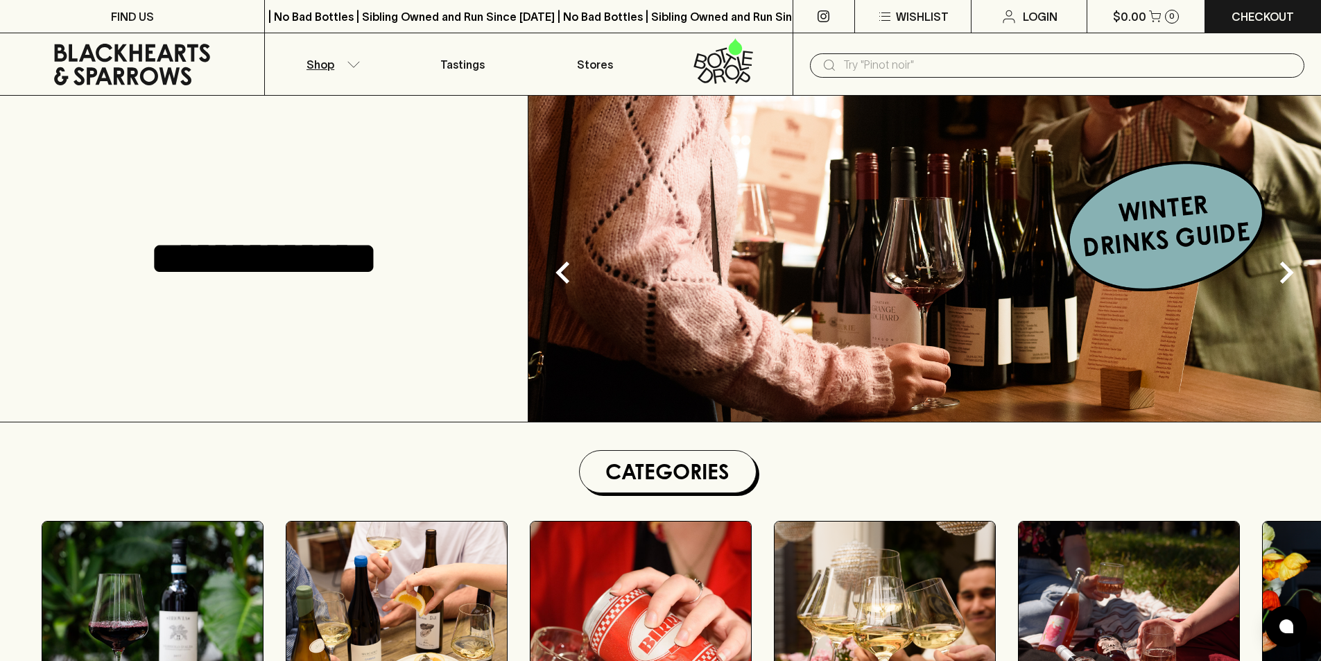
click at [316, 67] on p "Shop" at bounding box center [320, 64] width 28 height 17
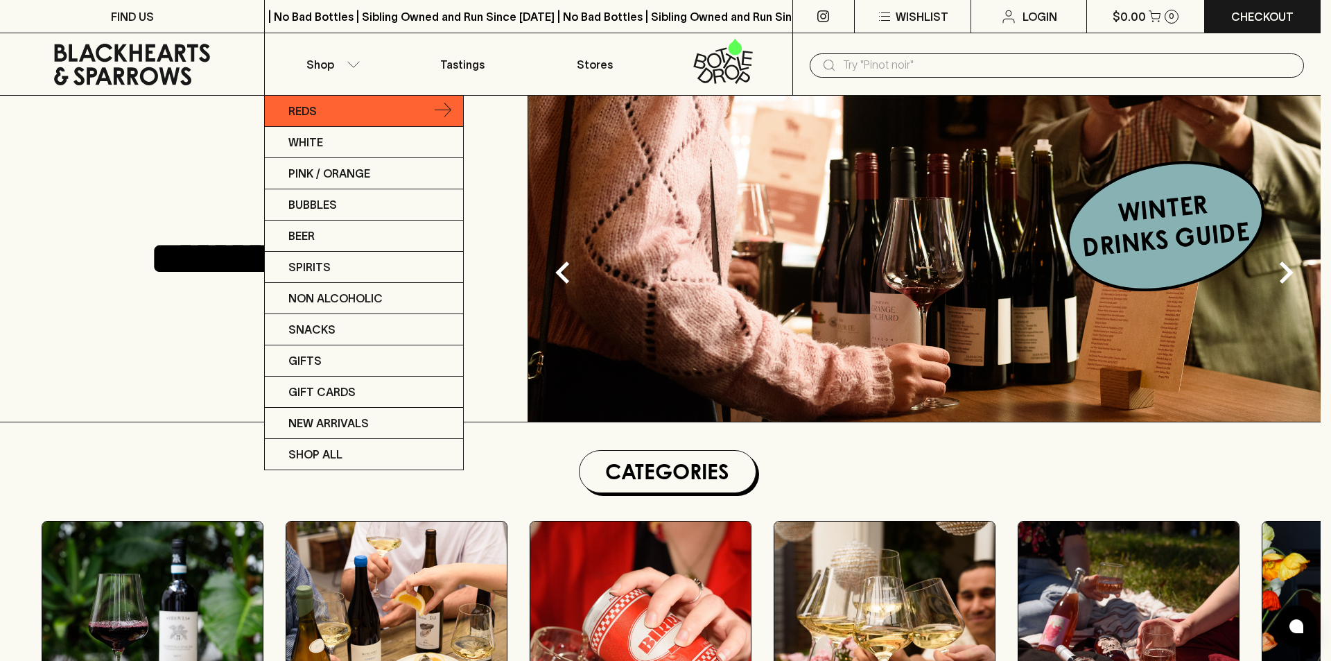
click at [334, 107] on link "Reds" at bounding box center [364, 111] width 198 height 31
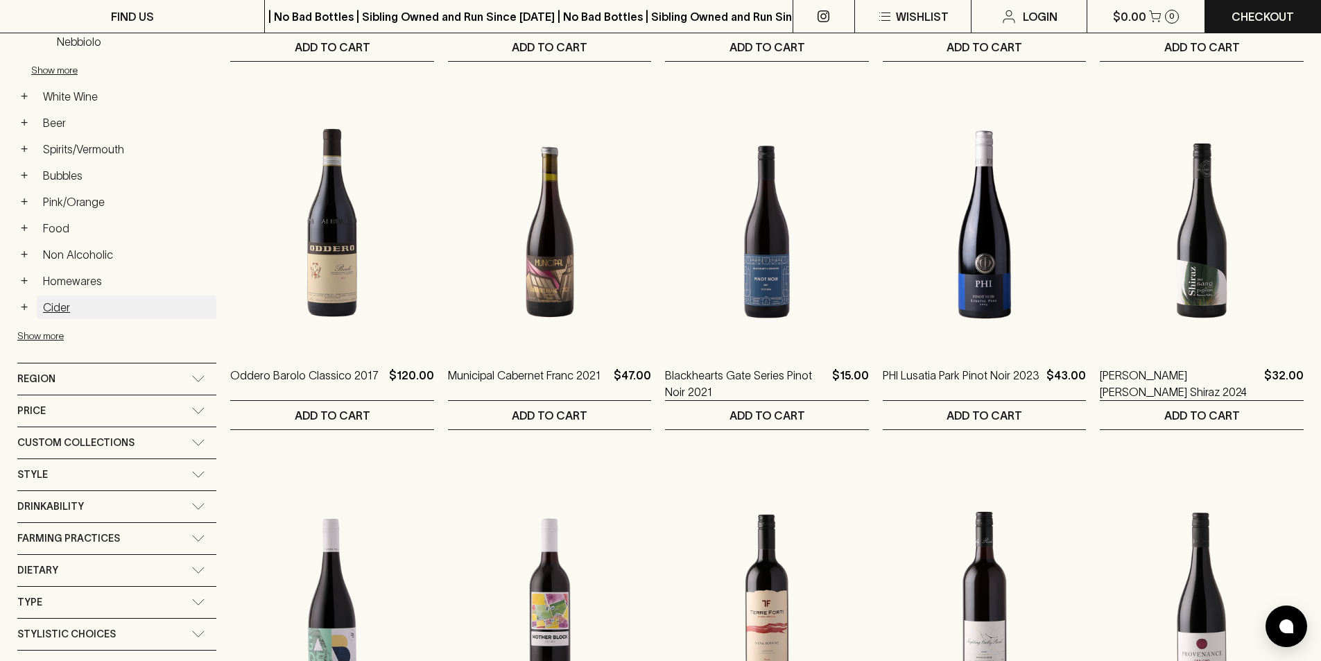
scroll to position [693, 0]
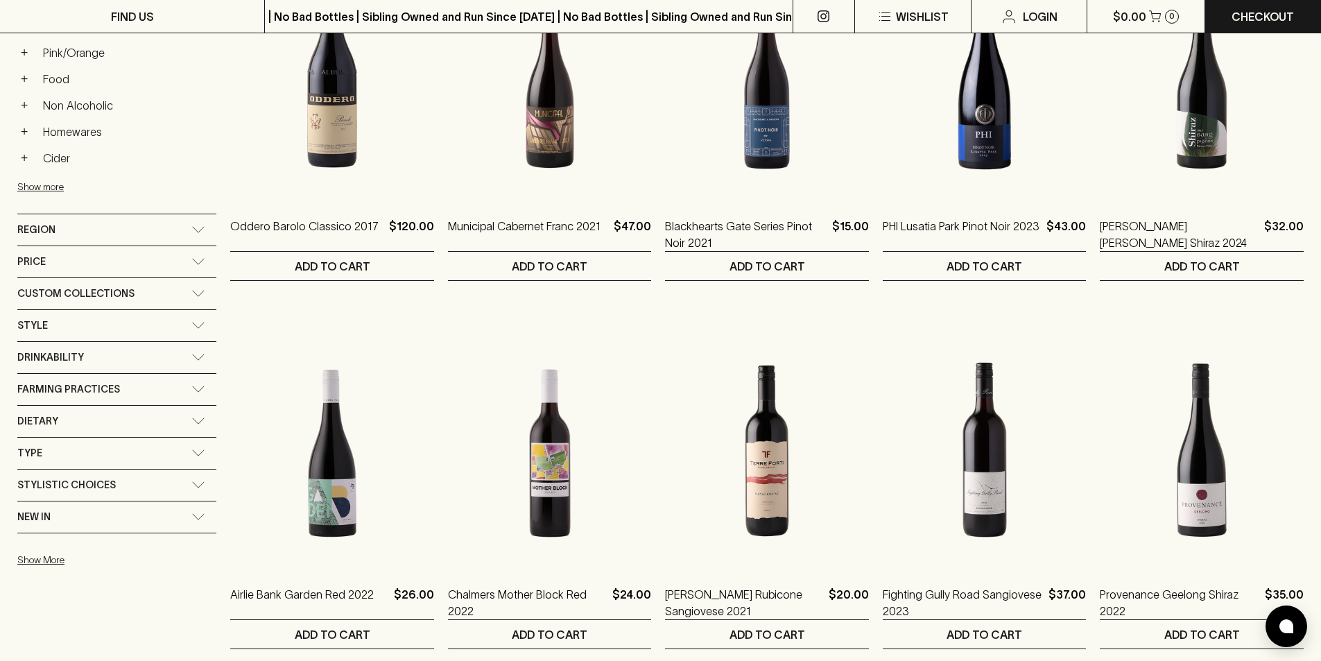
click at [191, 294] on icon at bounding box center [198, 293] width 14 height 7
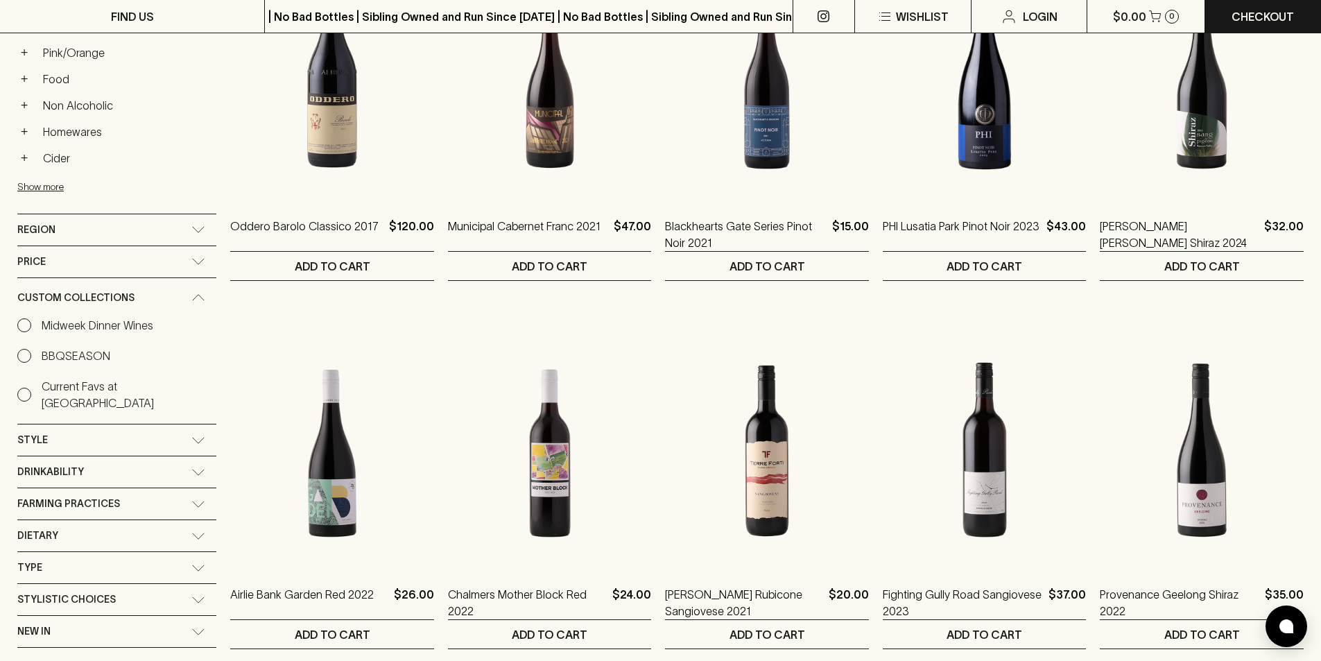
click at [194, 492] on div "Farming Practices" at bounding box center [116, 503] width 199 height 31
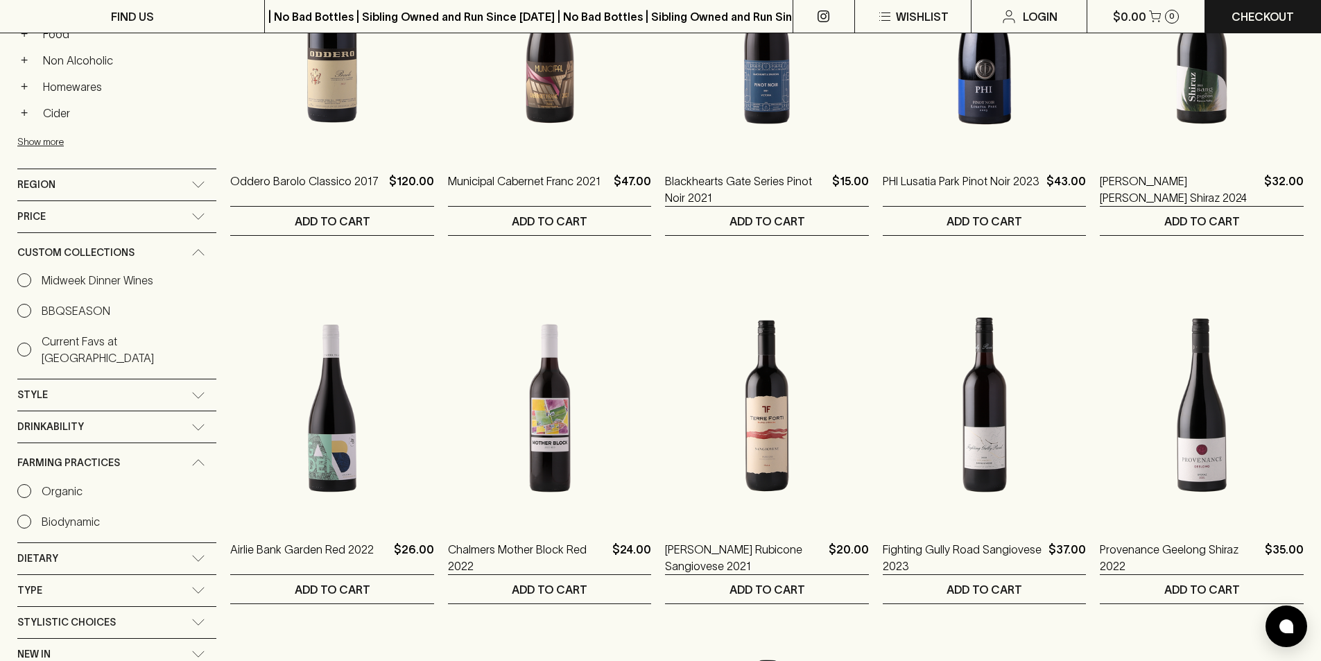
scroll to position [763, 0]
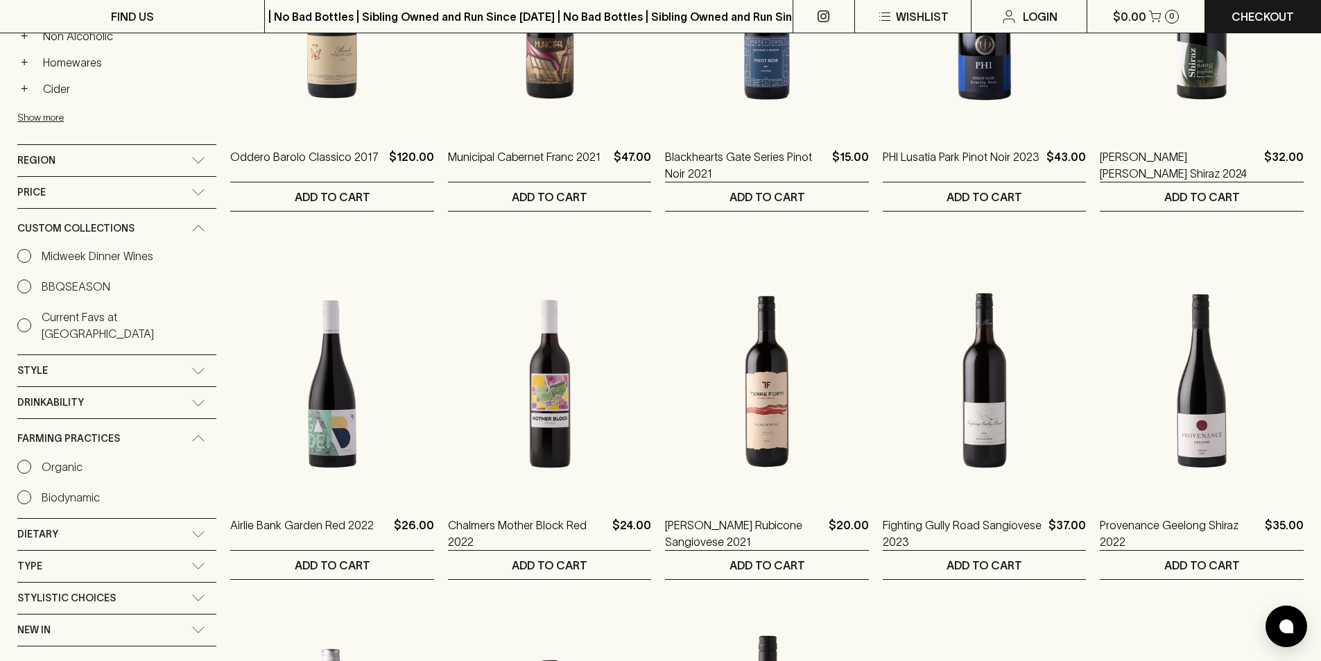
click at [179, 359] on div "Style" at bounding box center [116, 370] width 199 height 31
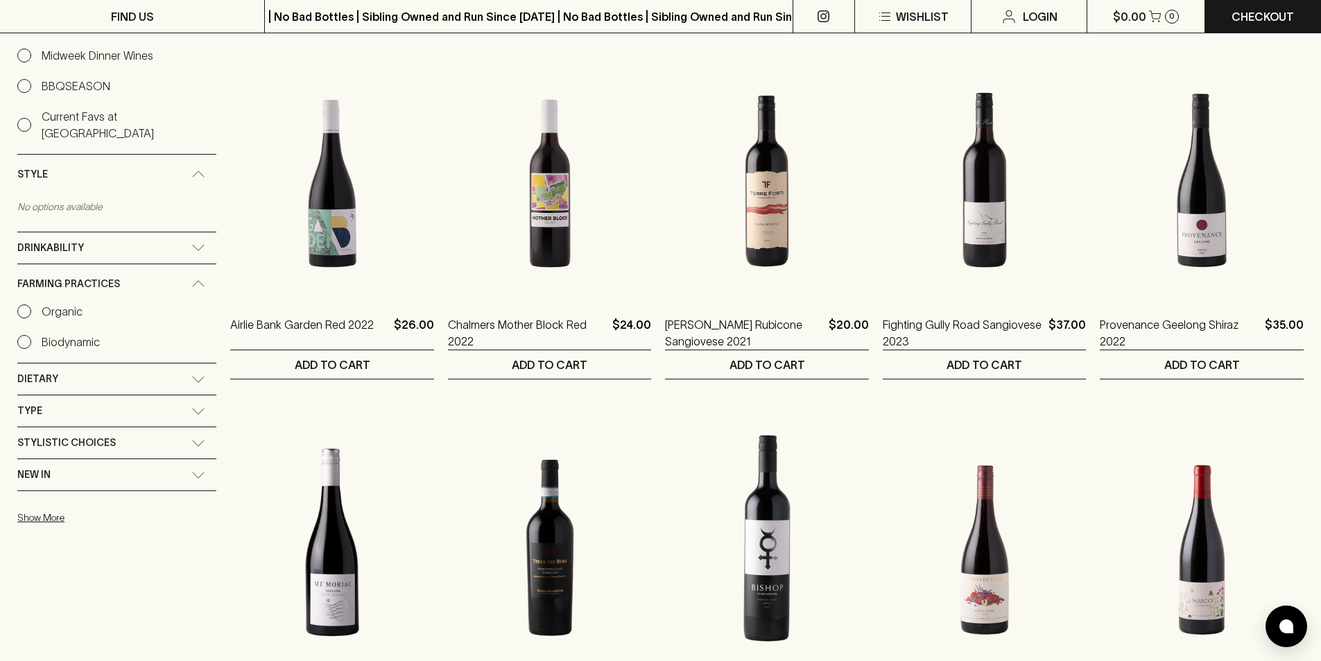
scroll to position [971, 0]
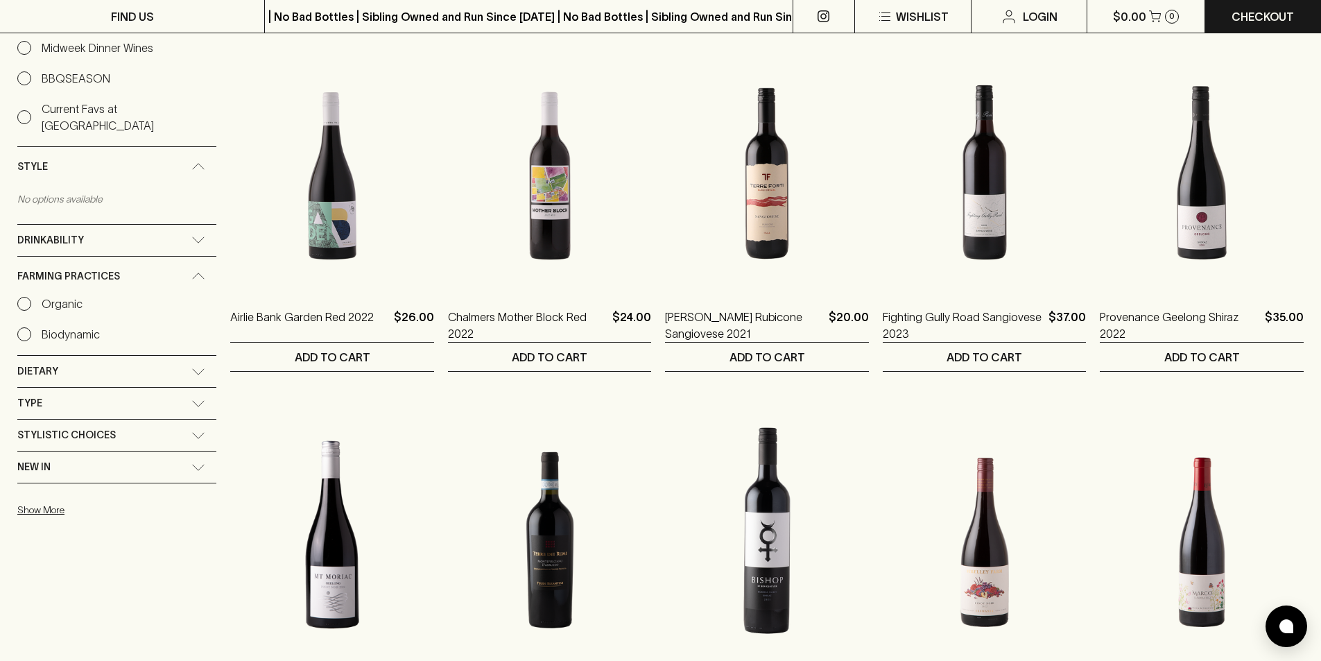
click at [179, 356] on div "Dietary" at bounding box center [116, 371] width 199 height 31
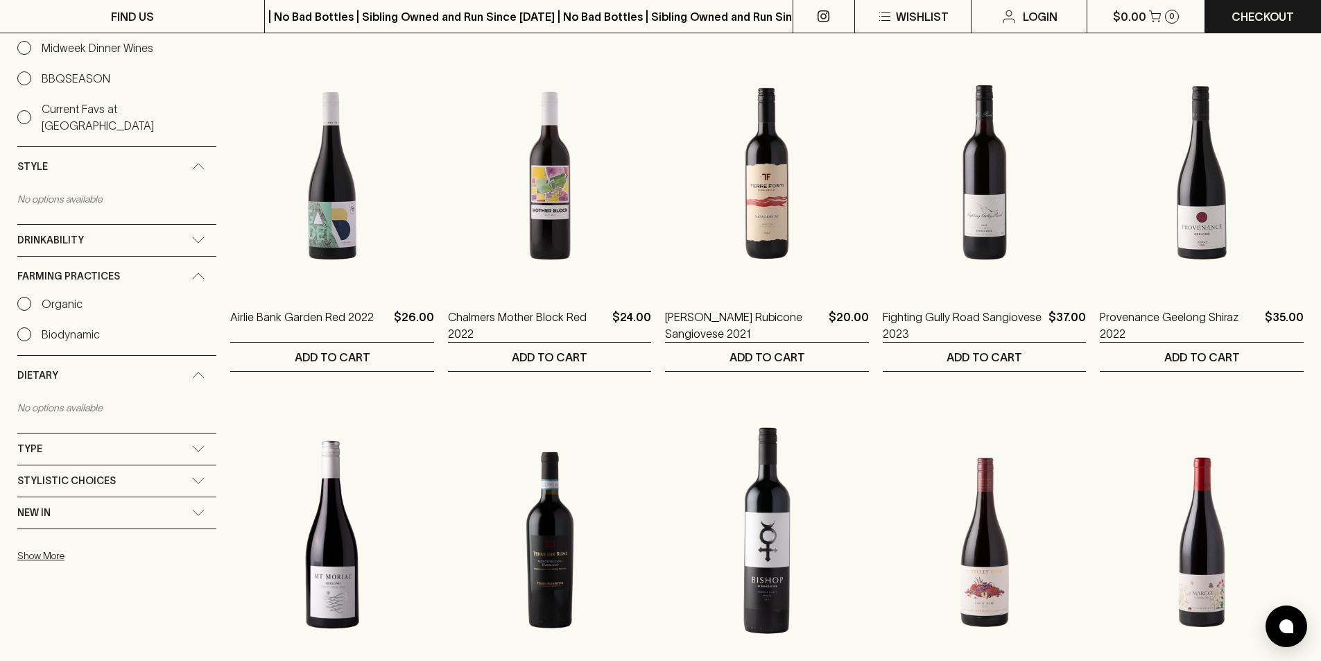
click at [191, 445] on icon at bounding box center [198, 448] width 14 height 7
click at [192, 504] on div "Stylistic Choices" at bounding box center [116, 517] width 199 height 31
click at [186, 580] on div "New In" at bounding box center [116, 595] width 199 height 31
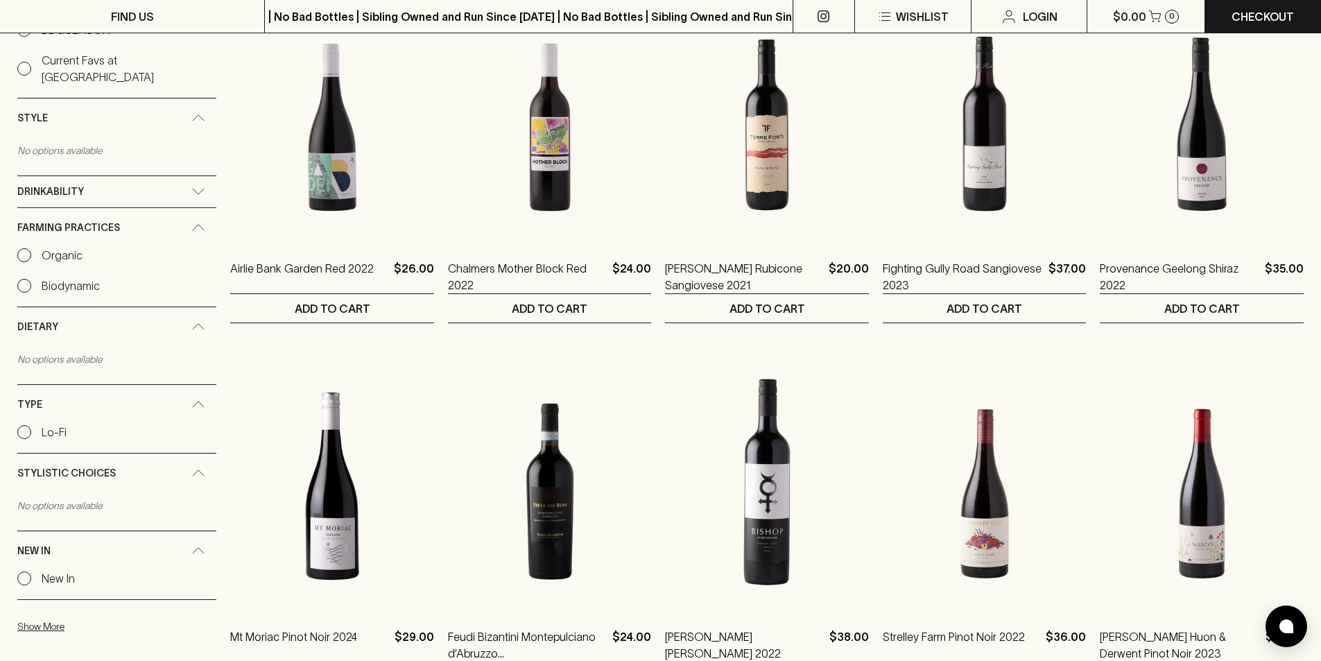
scroll to position [832, 0]
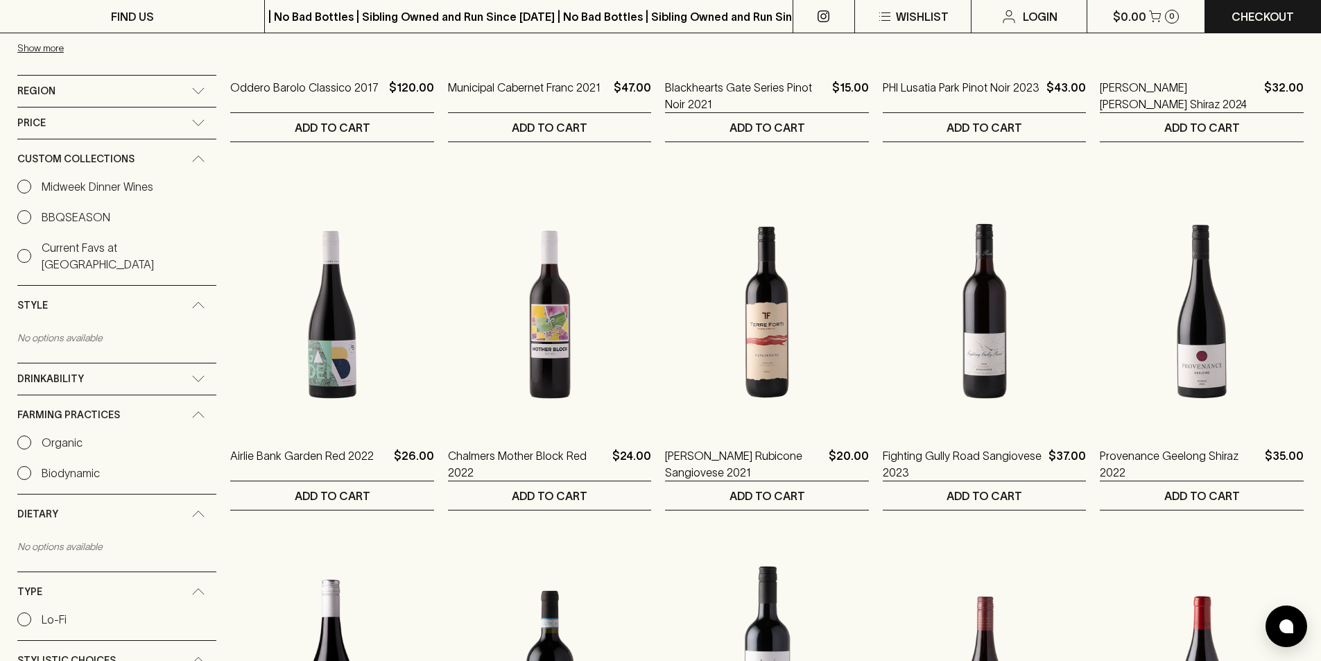
click at [53, 434] on p "Organic" at bounding box center [62, 442] width 41 height 17
click at [31, 435] on input "Organic" at bounding box center [24, 442] width 14 height 14
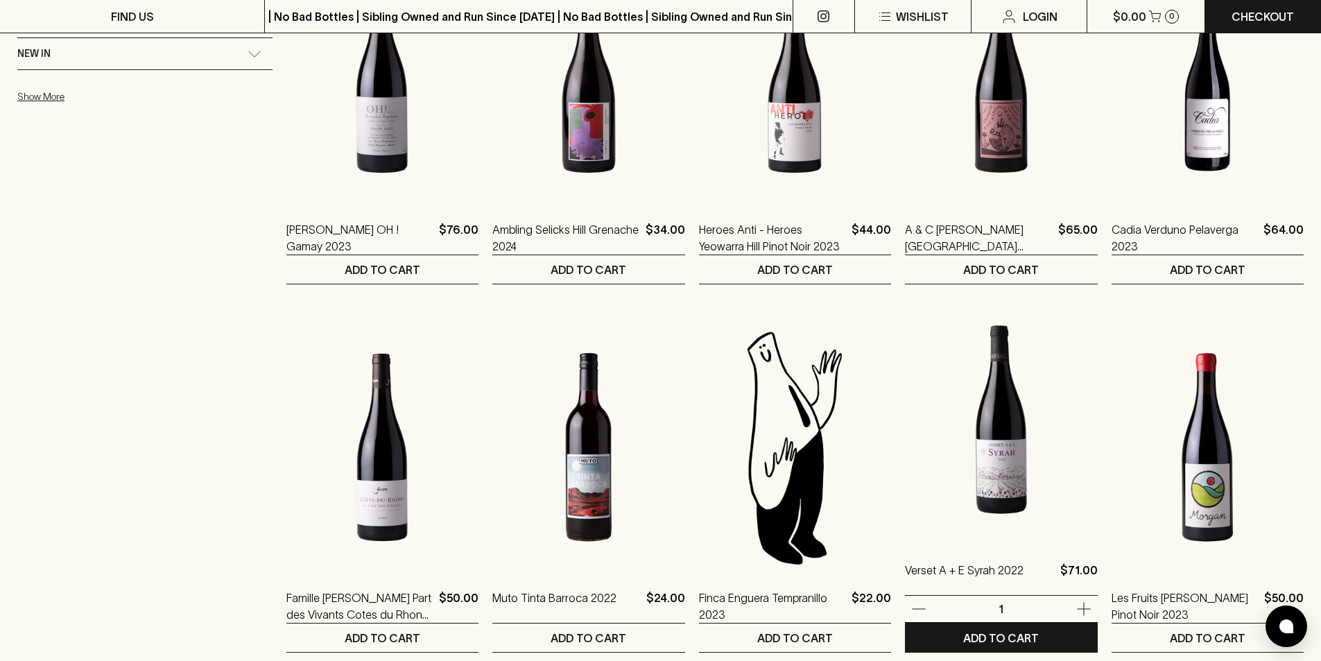
scroll to position [1179, 0]
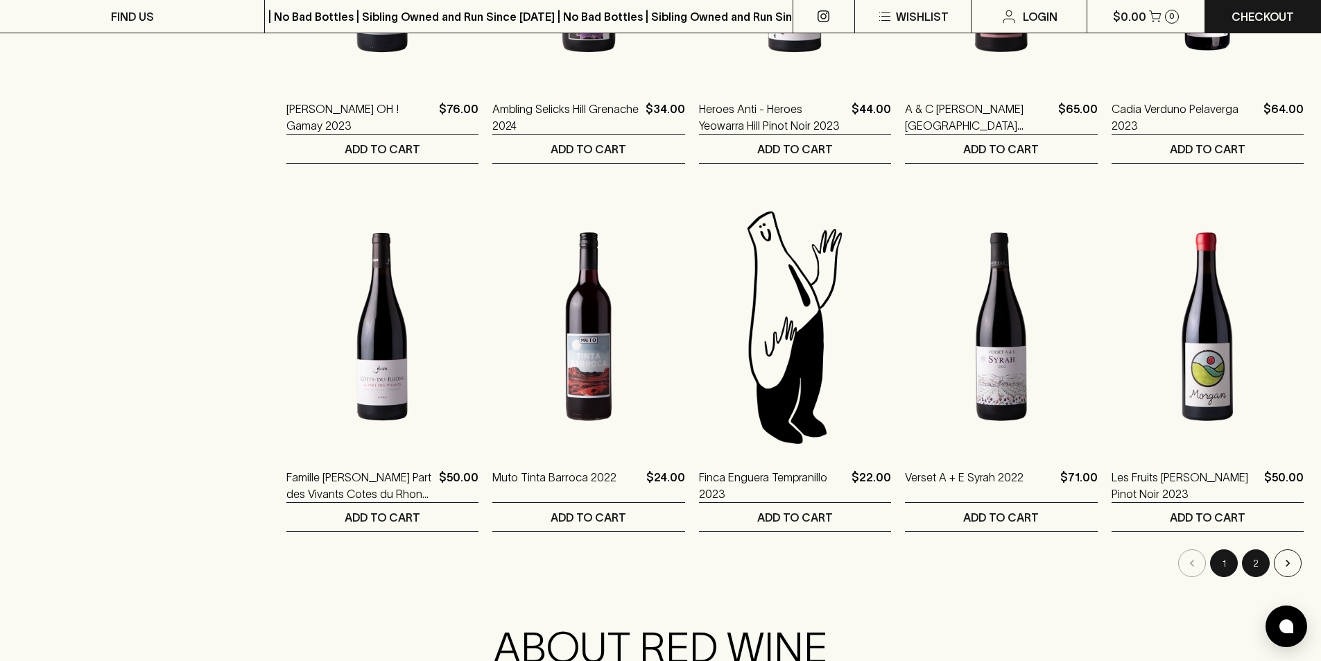
click at [1263, 559] on button "2" at bounding box center [1256, 563] width 28 height 28
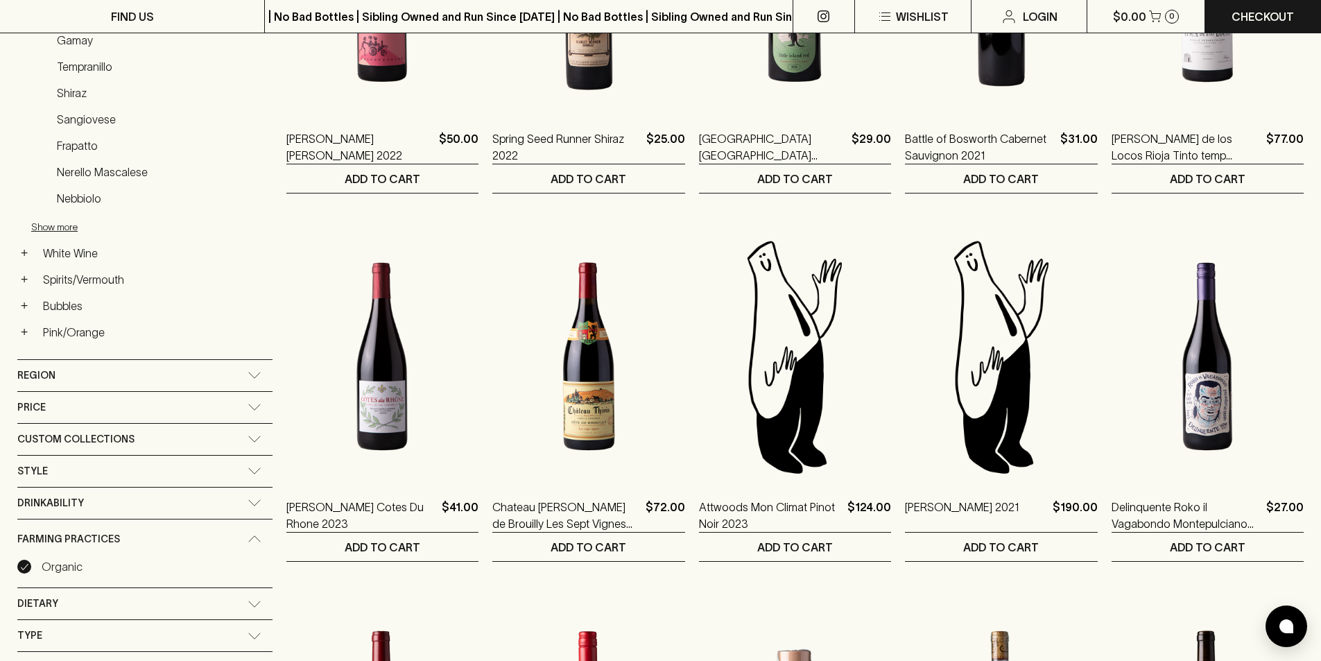
scroll to position [485, 0]
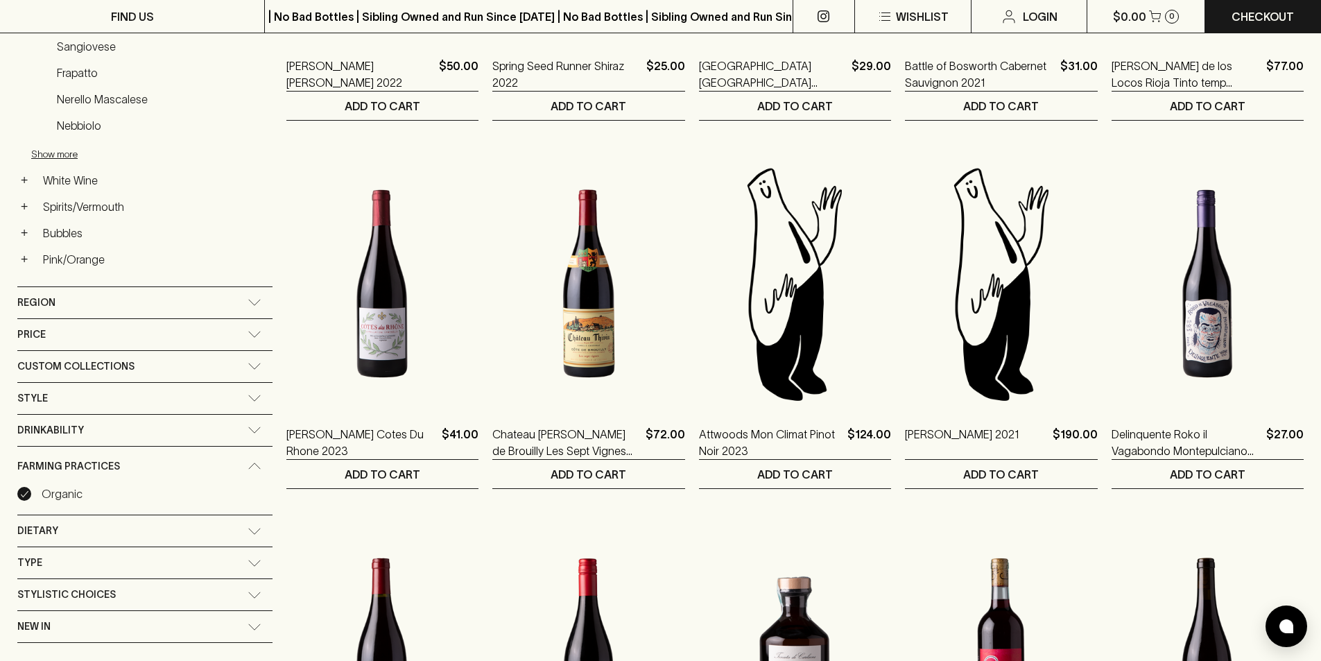
click at [30, 492] on input "Organic" at bounding box center [24, 494] width 14 height 14
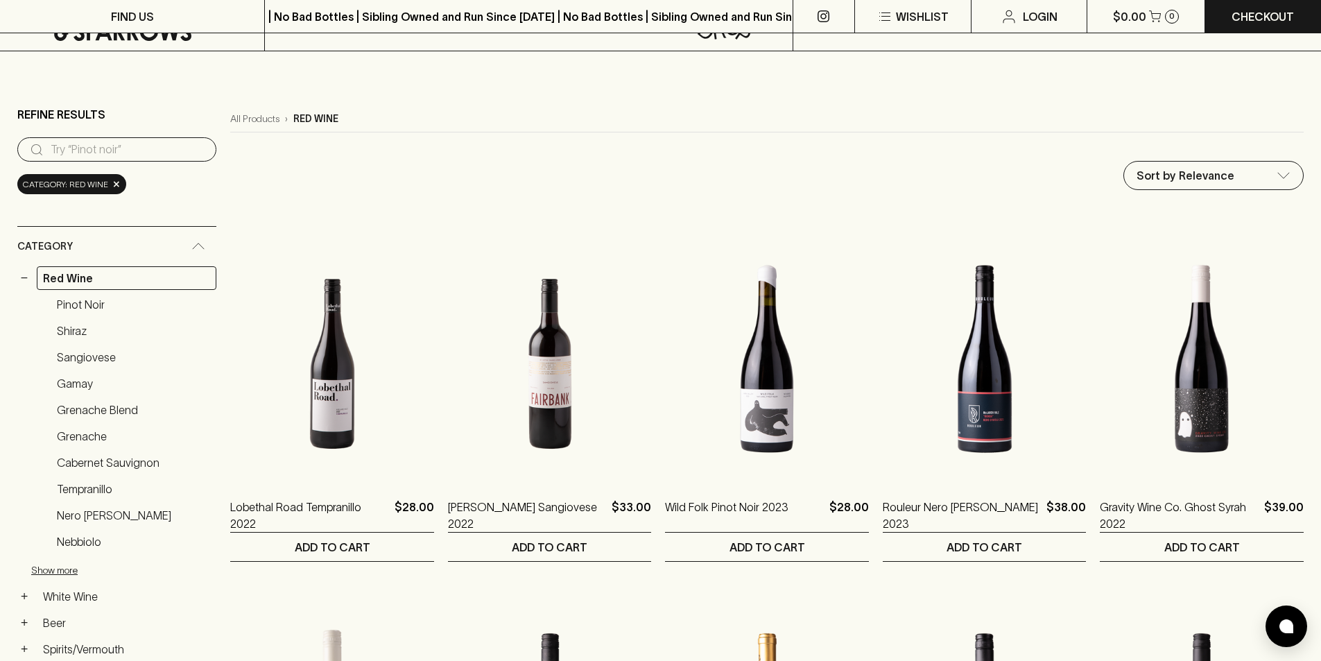
scroll to position [460, 0]
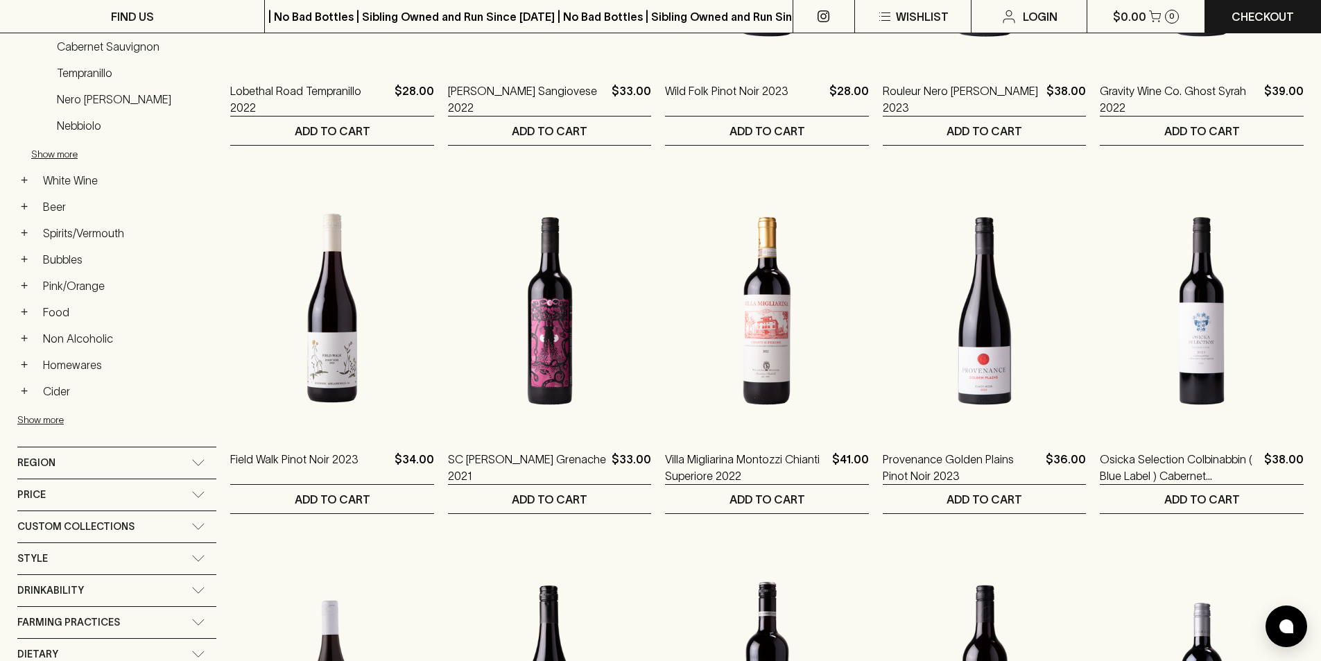
click at [191, 558] on icon at bounding box center [198, 558] width 14 height 7
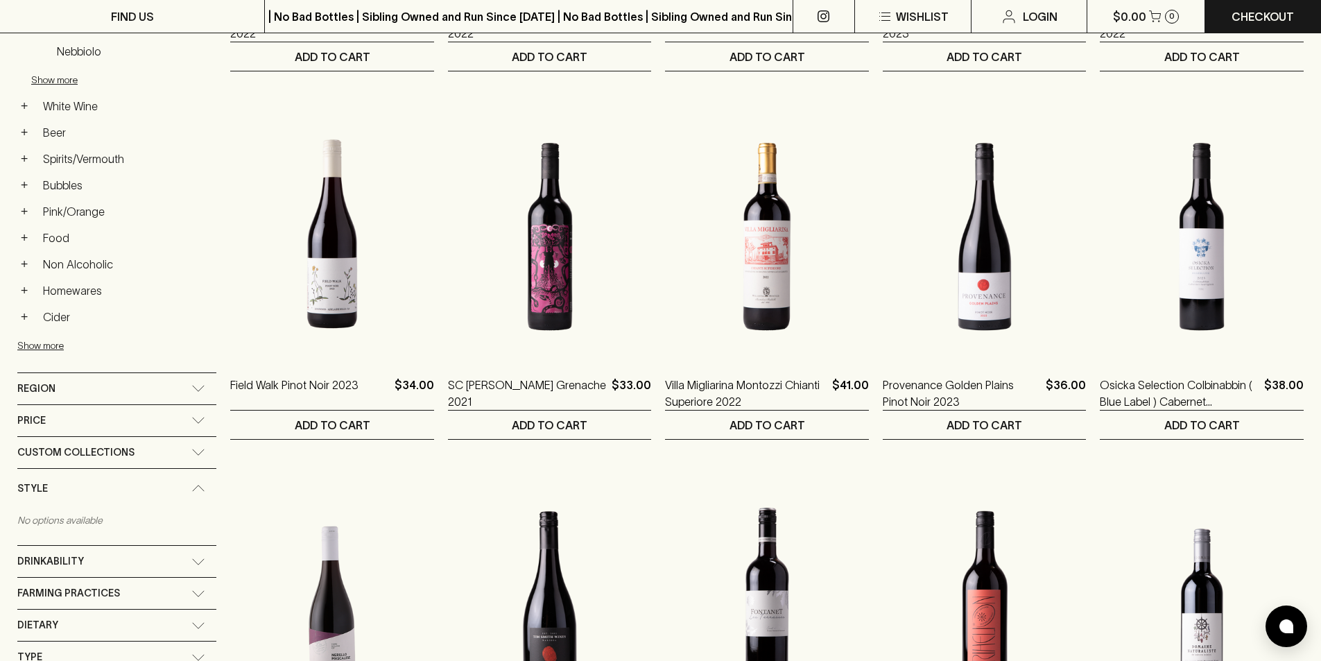
scroll to position [668, 0]
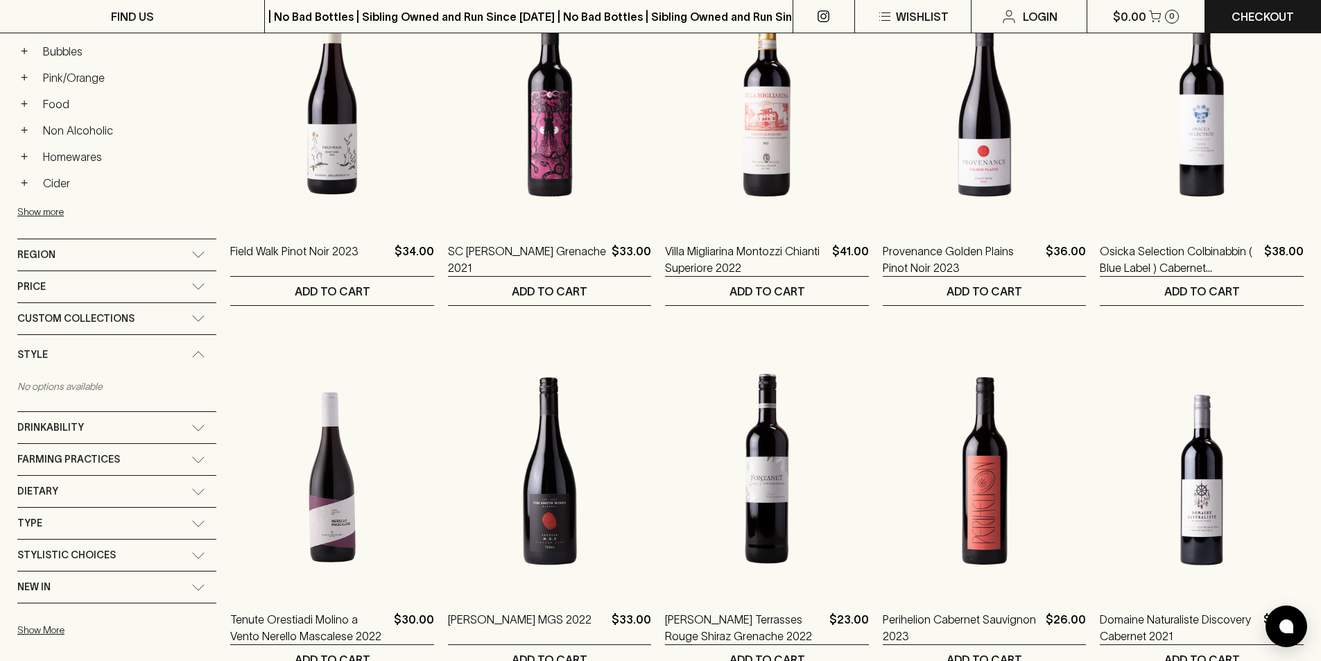
click at [194, 316] on div "Custom Collections" at bounding box center [116, 318] width 199 height 31
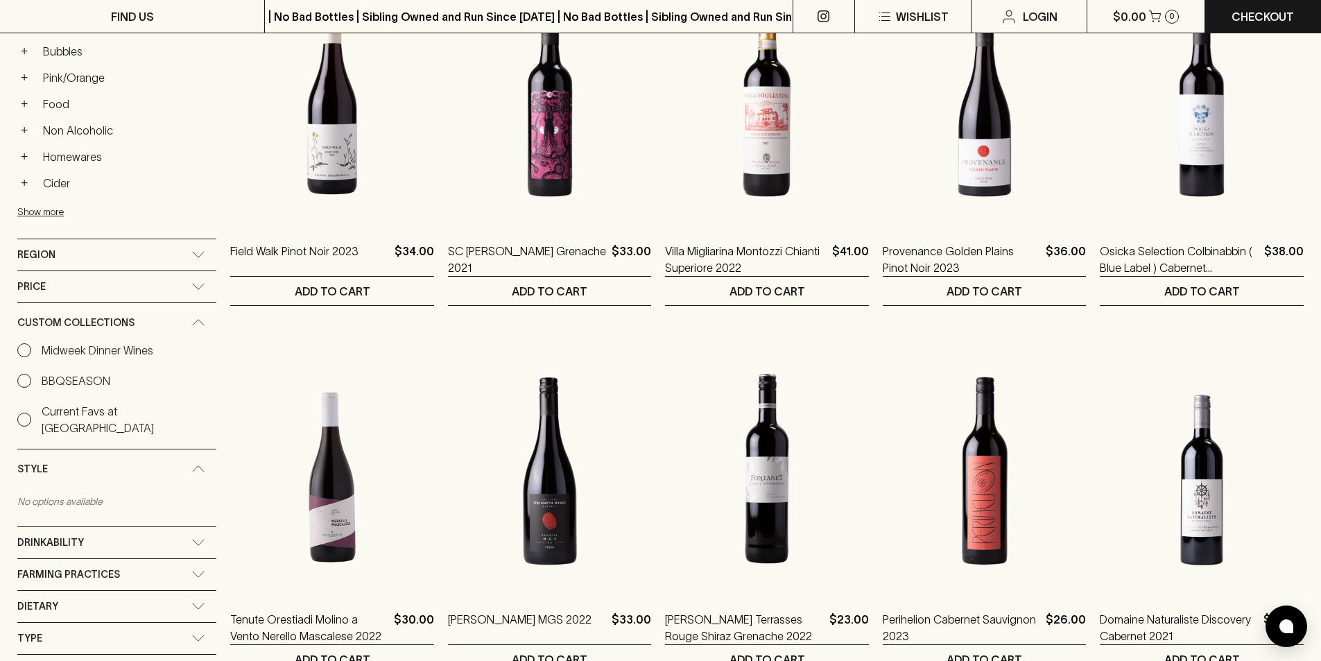
click at [67, 345] on p "Midweek Dinner Wines" at bounding box center [98, 350] width 112 height 17
click at [31, 345] on input "Midweek Dinner Wines" at bounding box center [24, 350] width 14 height 14
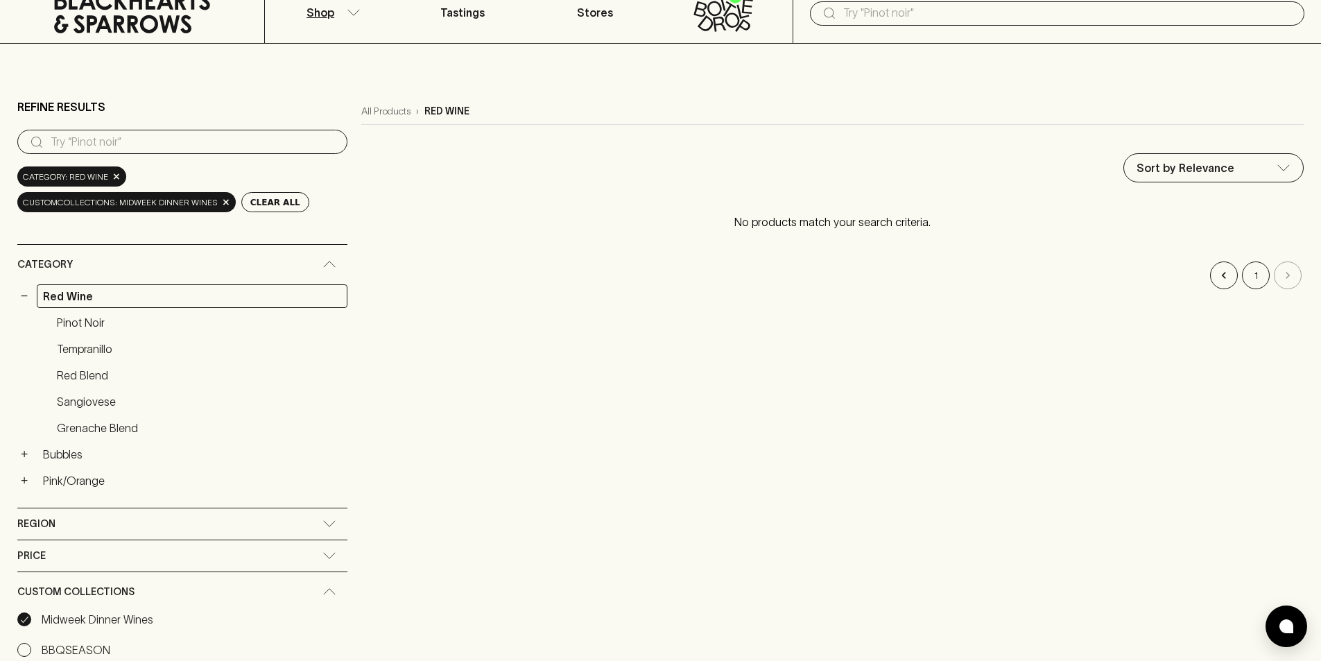
scroll to position [416, 0]
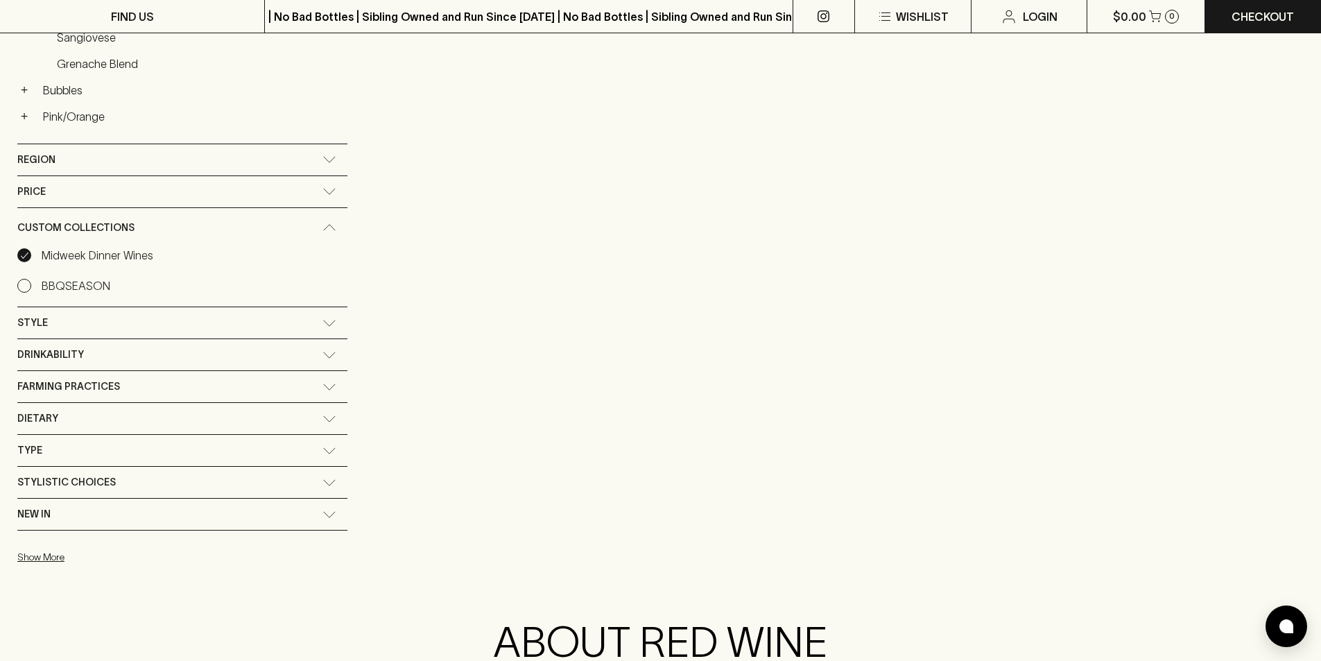
click at [25, 261] on input "Midweek Dinner Wines" at bounding box center [24, 255] width 14 height 14
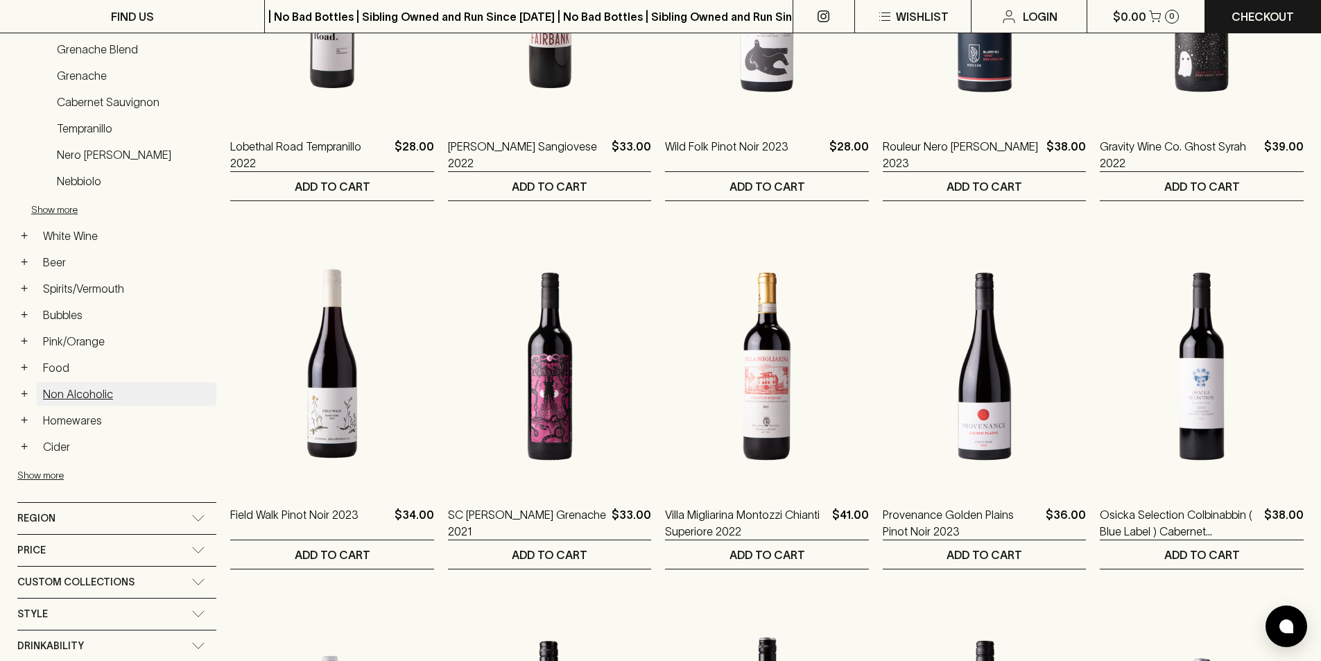
scroll to position [668, 0]
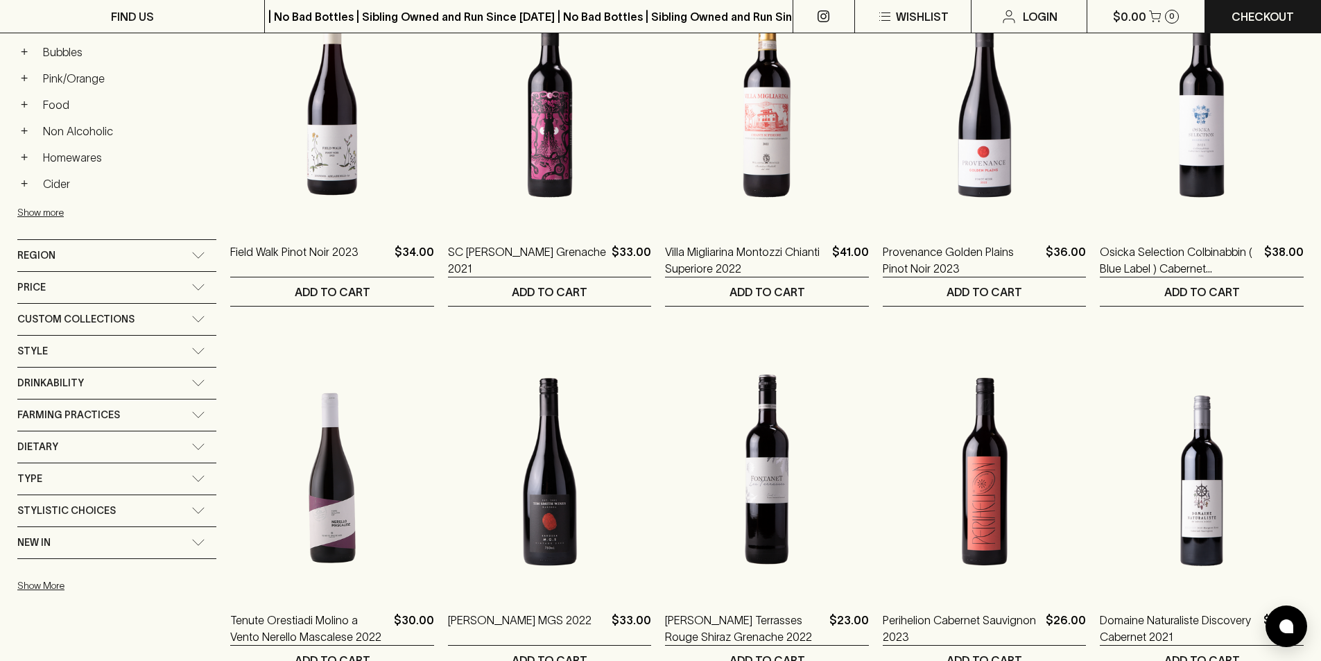
click at [196, 315] on div "Custom Collections" at bounding box center [116, 319] width 199 height 31
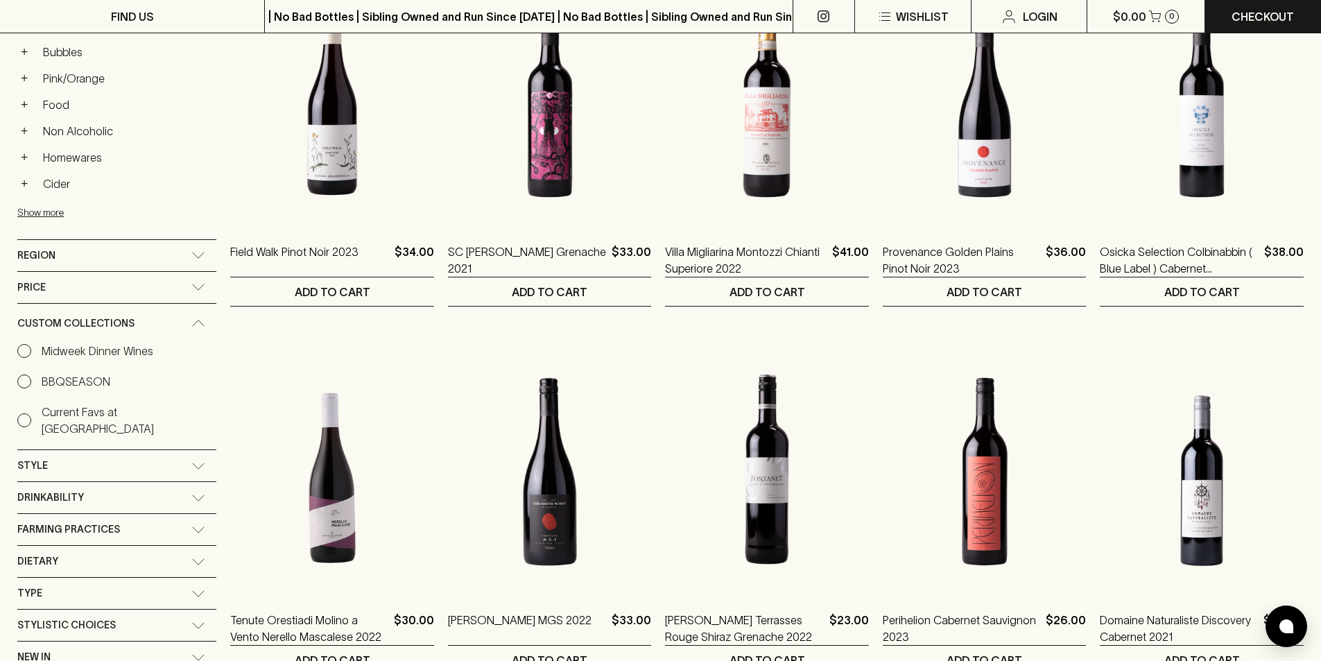
click at [53, 375] on p "BBQSEASON" at bounding box center [76, 381] width 69 height 17
click at [31, 375] on input "BBQSEASON" at bounding box center [24, 381] width 14 height 14
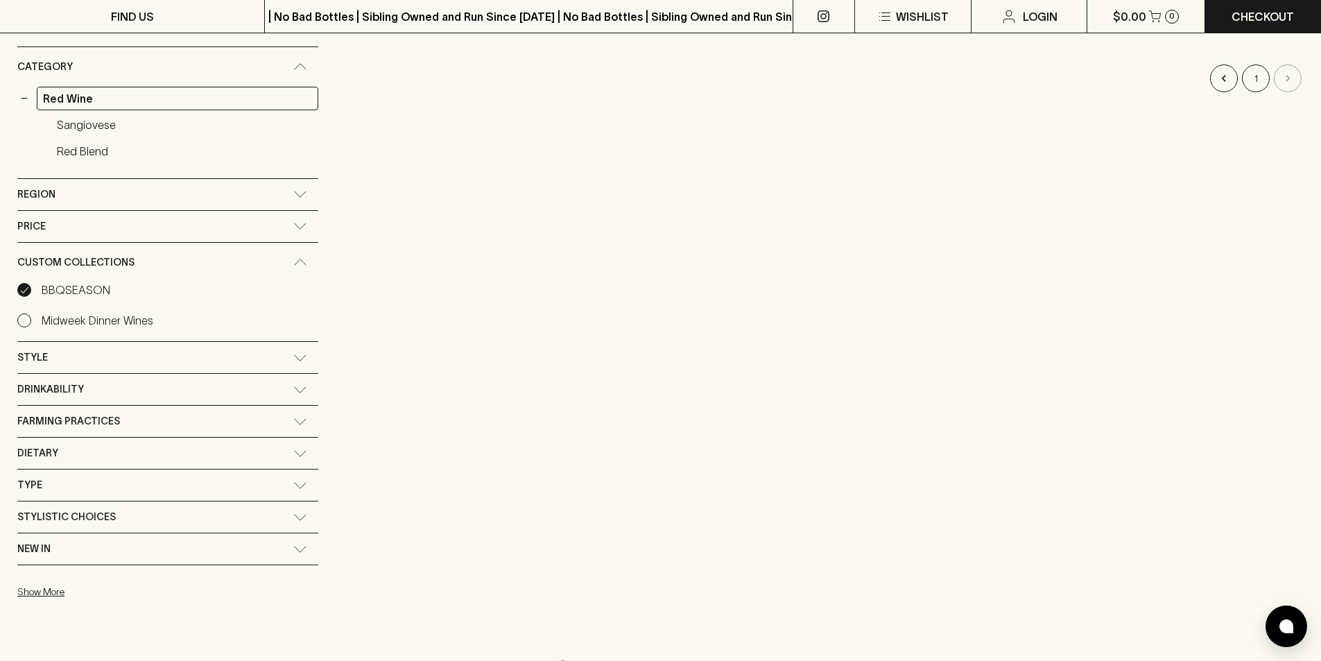
scroll to position [416, 0]
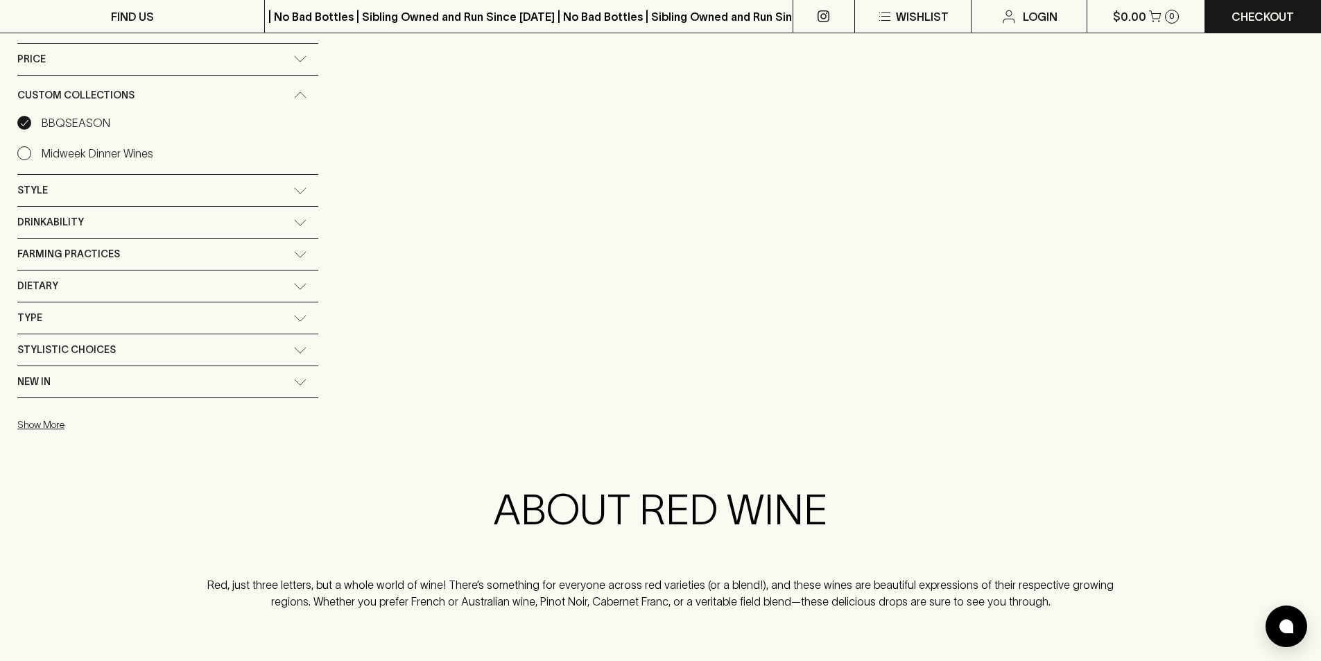
click at [30, 123] on input "BBQSEASON" at bounding box center [24, 123] width 14 height 14
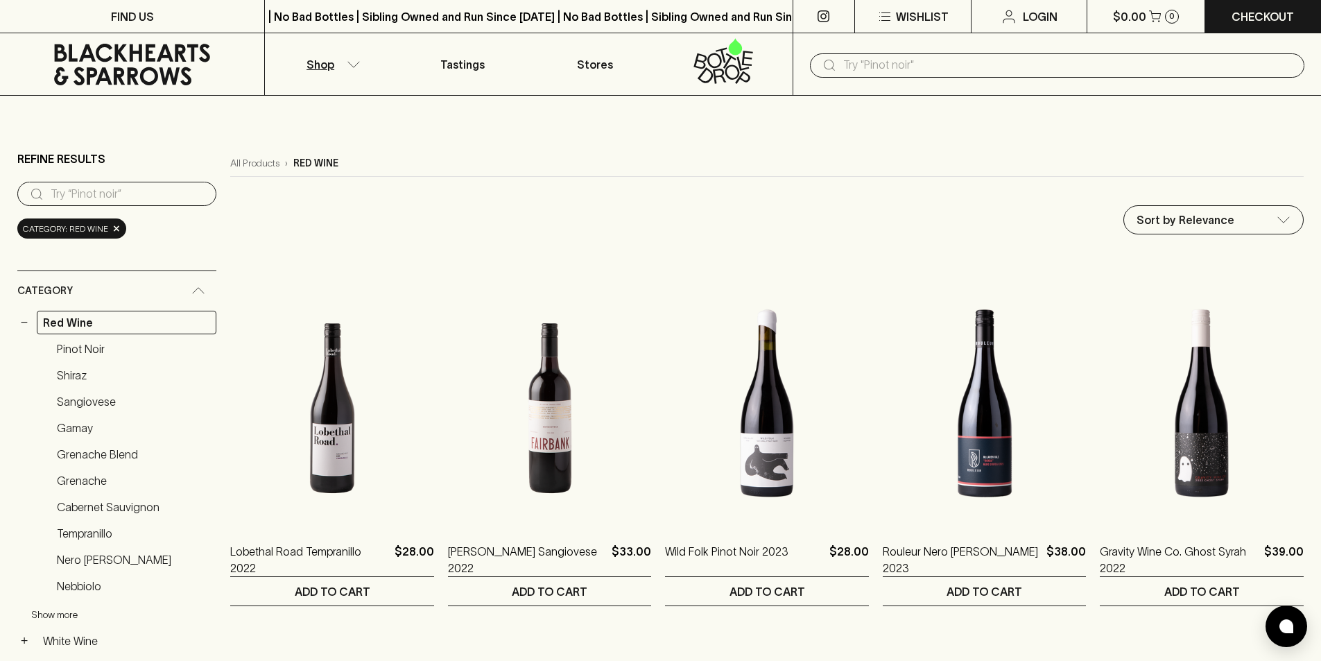
click at [61, 616] on button "Show more" at bounding box center [122, 614] width 182 height 28
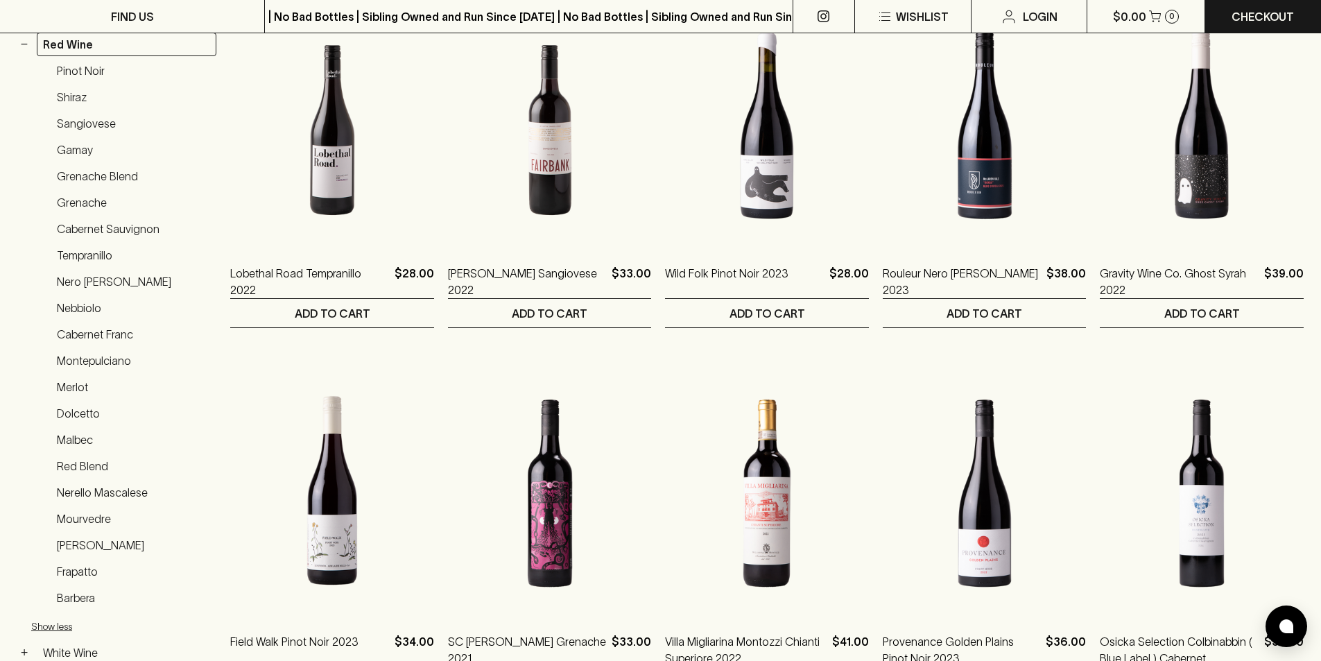
scroll to position [277, 0]
click at [71, 194] on link "Grenache" at bounding box center [134, 203] width 166 height 24
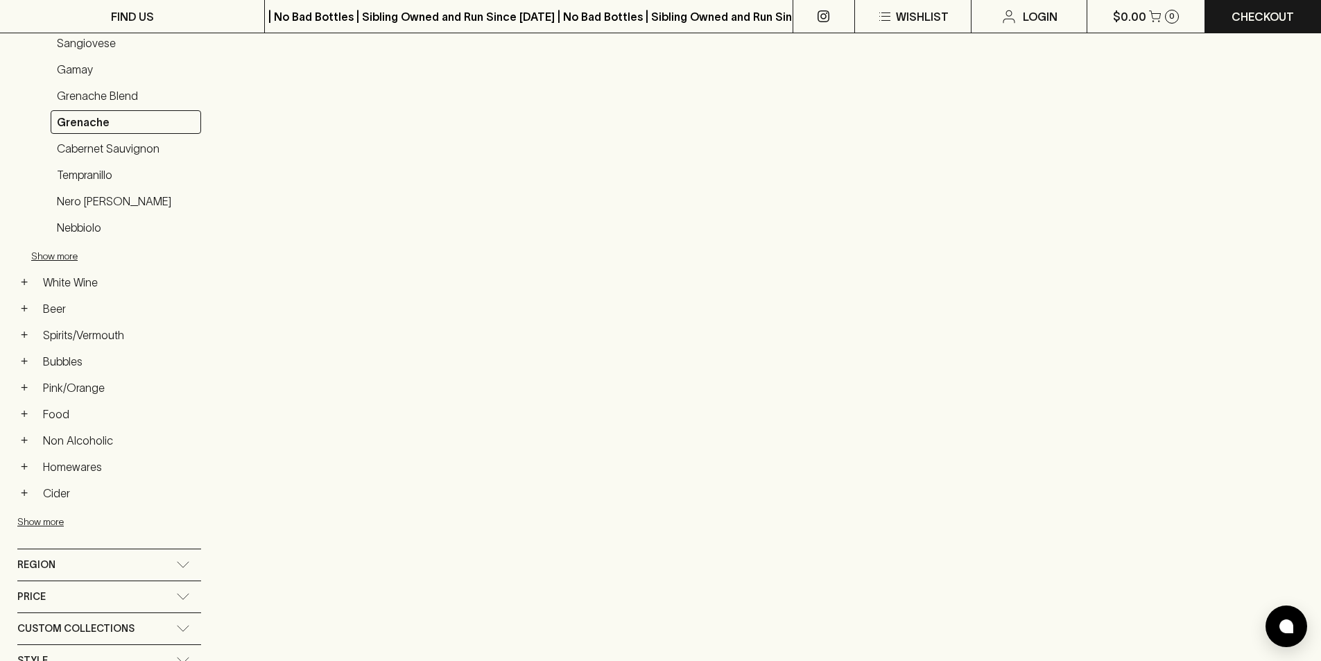
scroll to position [208, 0]
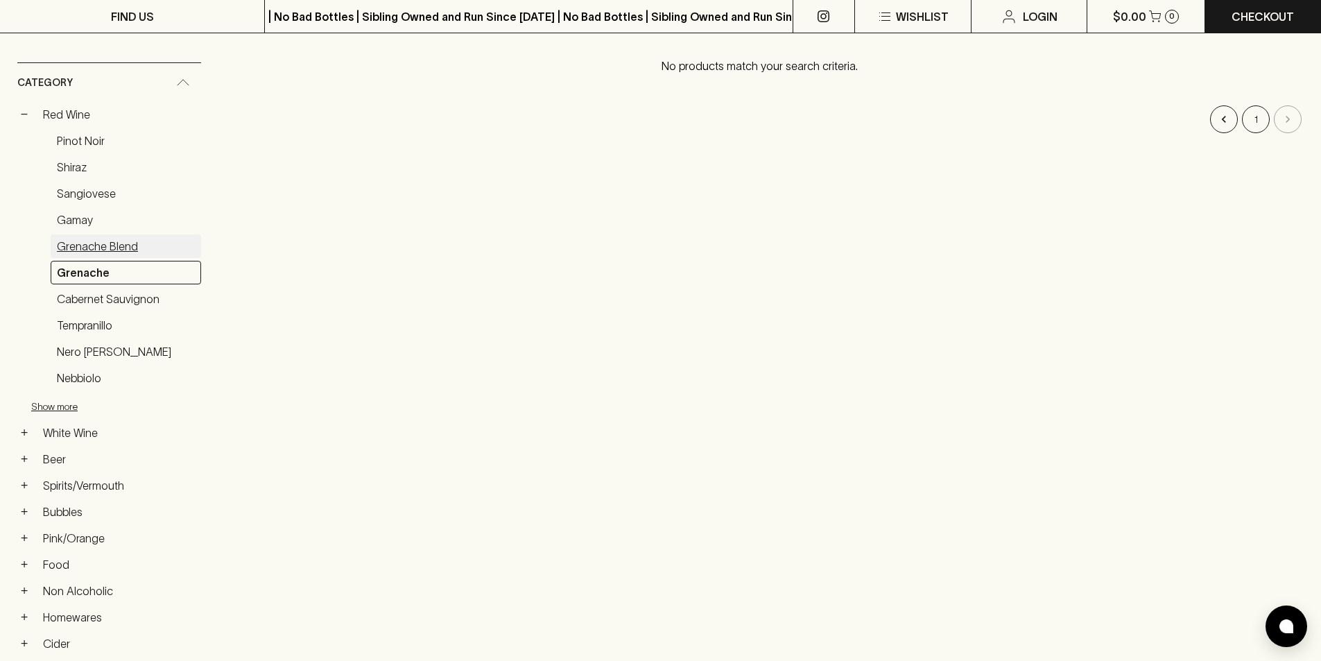
click at [94, 248] on link "Grenache Blend" at bounding box center [126, 246] width 150 height 24
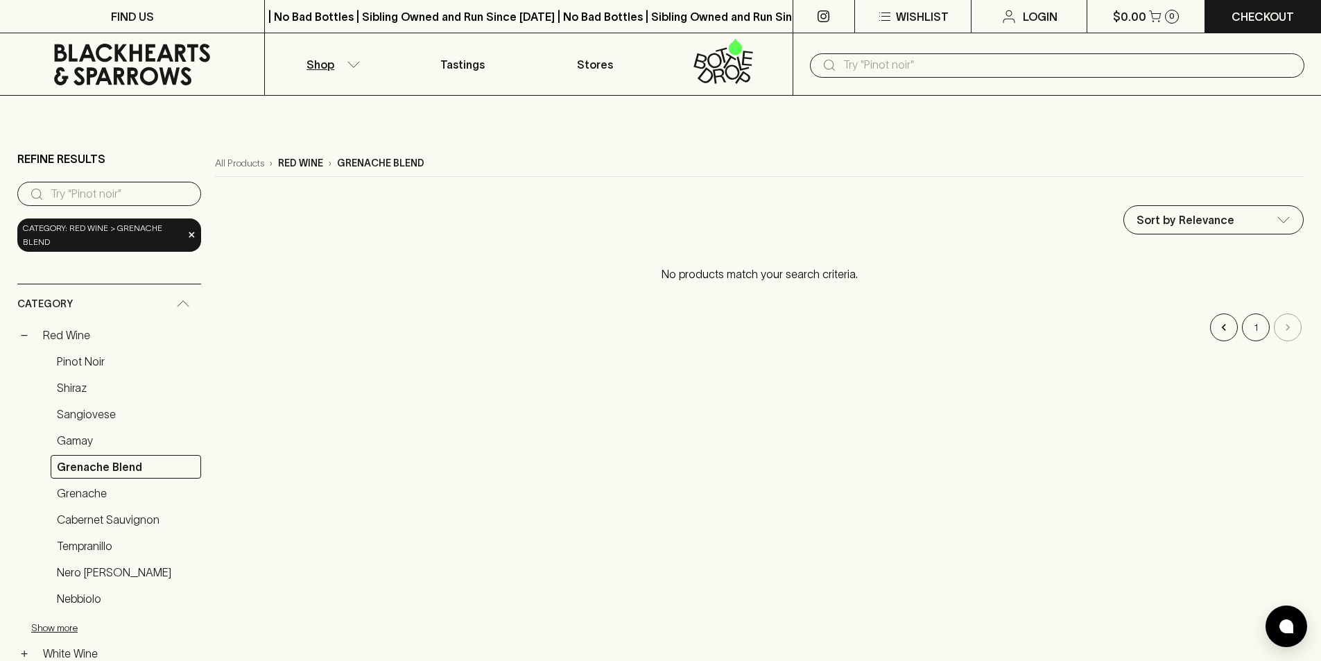
drag, startPoint x: 73, startPoint y: 491, endPoint x: 277, endPoint y: 506, distance: 205.1
click at [74, 491] on link "Grenache" at bounding box center [126, 493] width 150 height 24
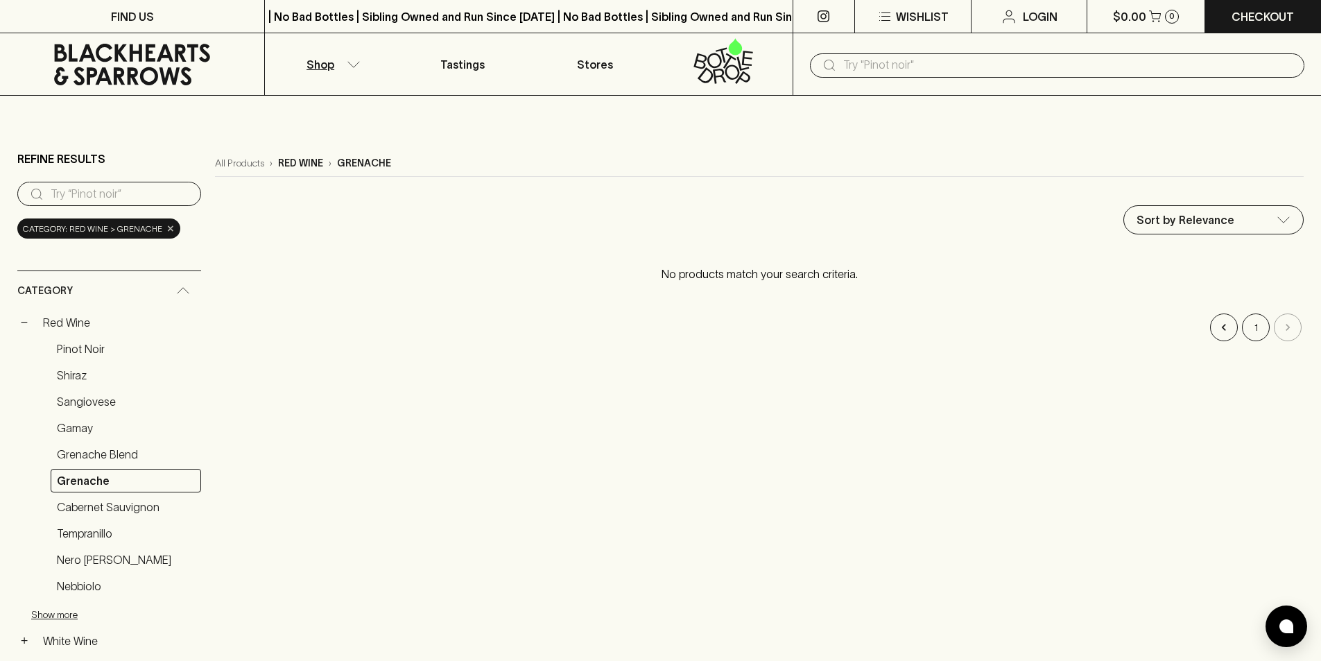
click at [166, 233] on span "×" at bounding box center [170, 228] width 8 height 15
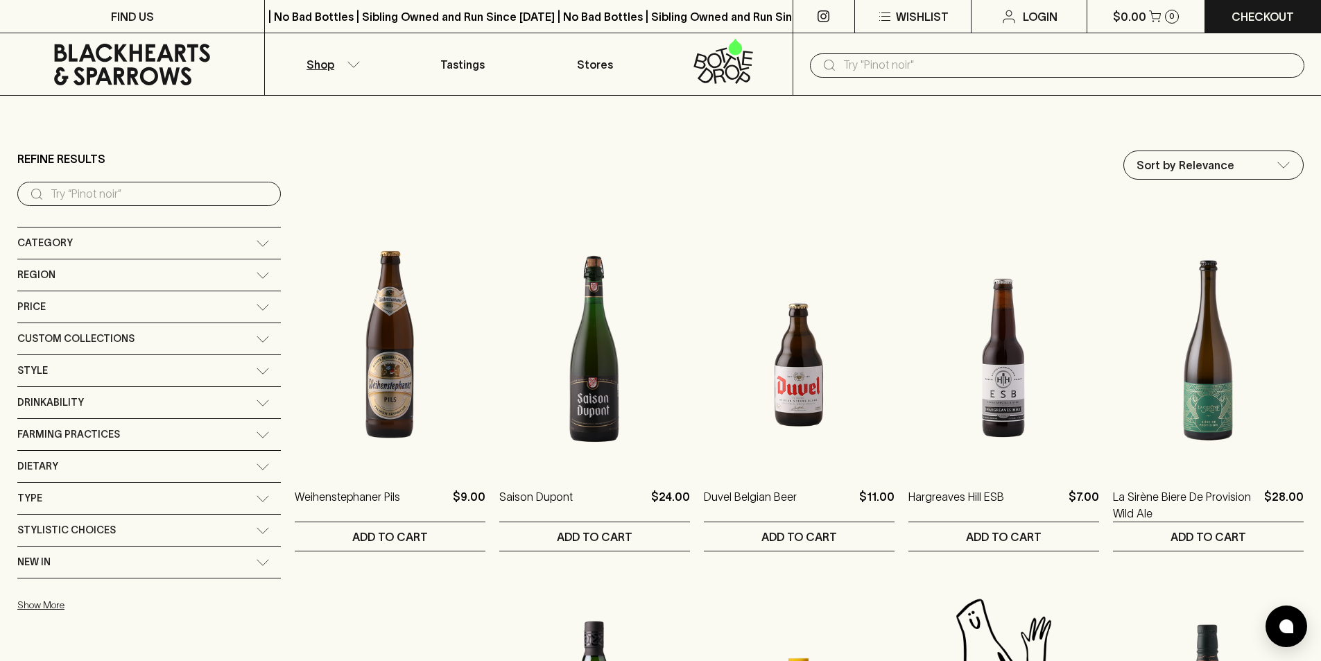
click at [55, 239] on span "Category" at bounding box center [44, 242] width 55 height 17
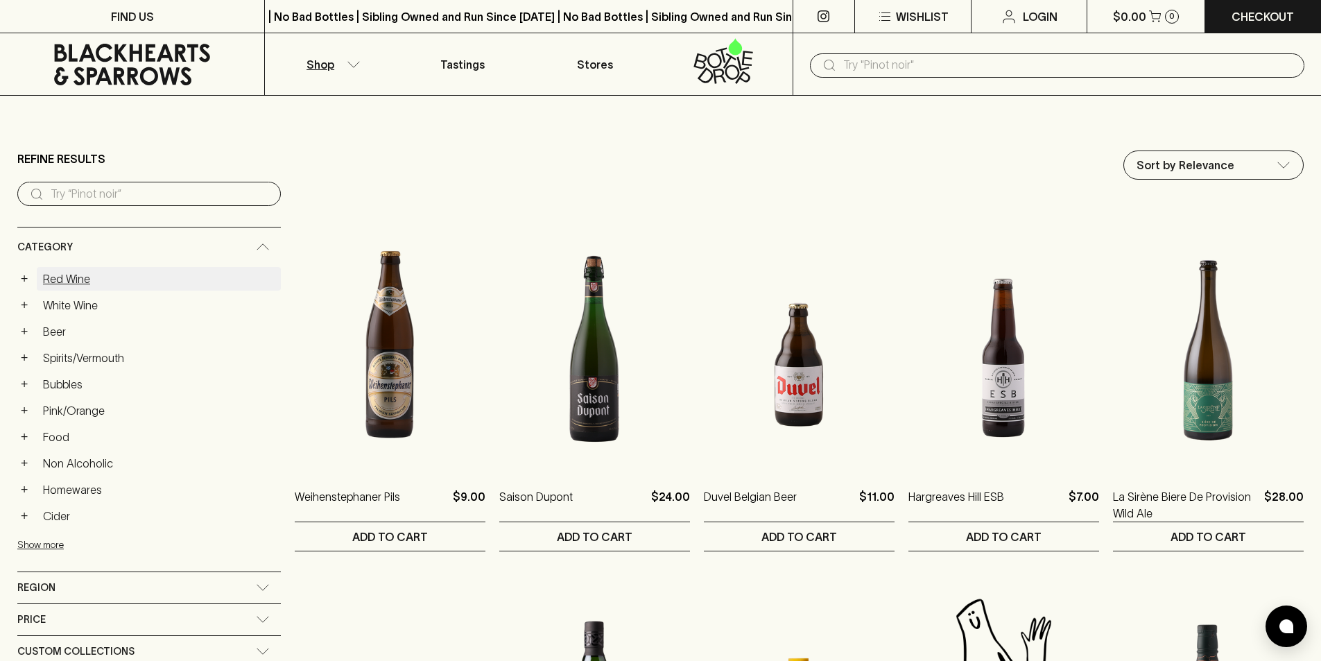
click at [77, 285] on link "Red Wine" at bounding box center [159, 279] width 244 height 24
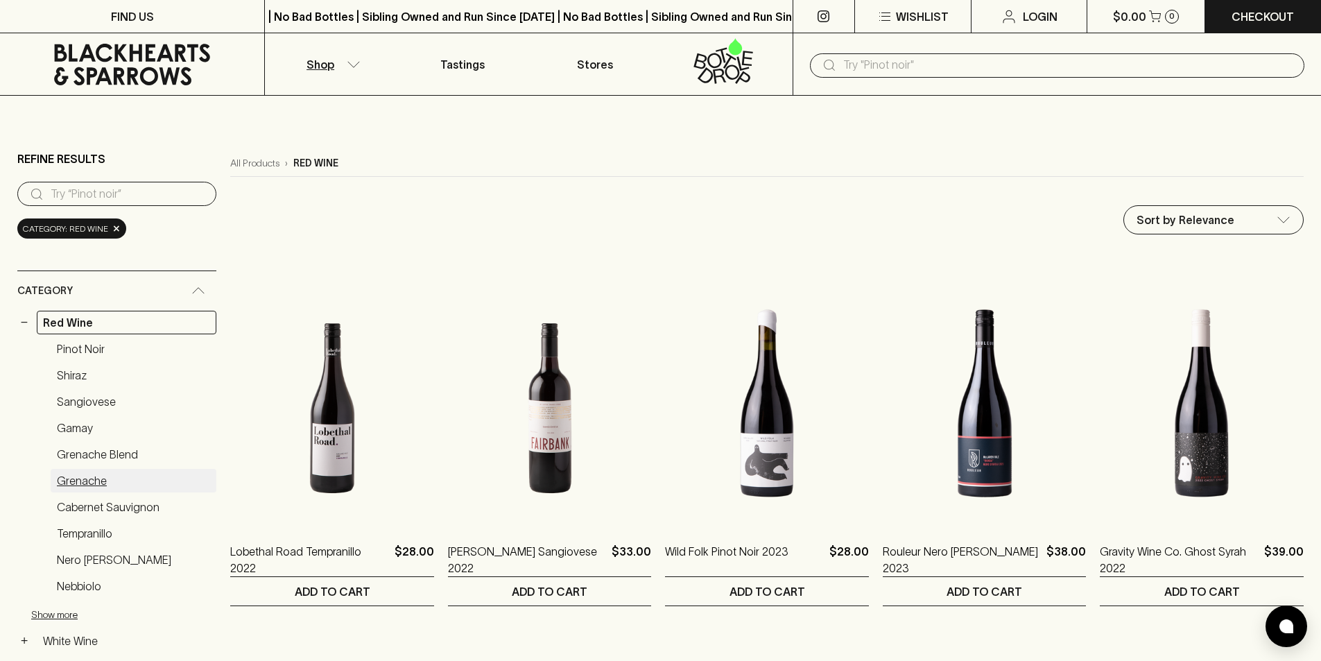
click at [104, 476] on link "Grenache" at bounding box center [134, 481] width 166 height 24
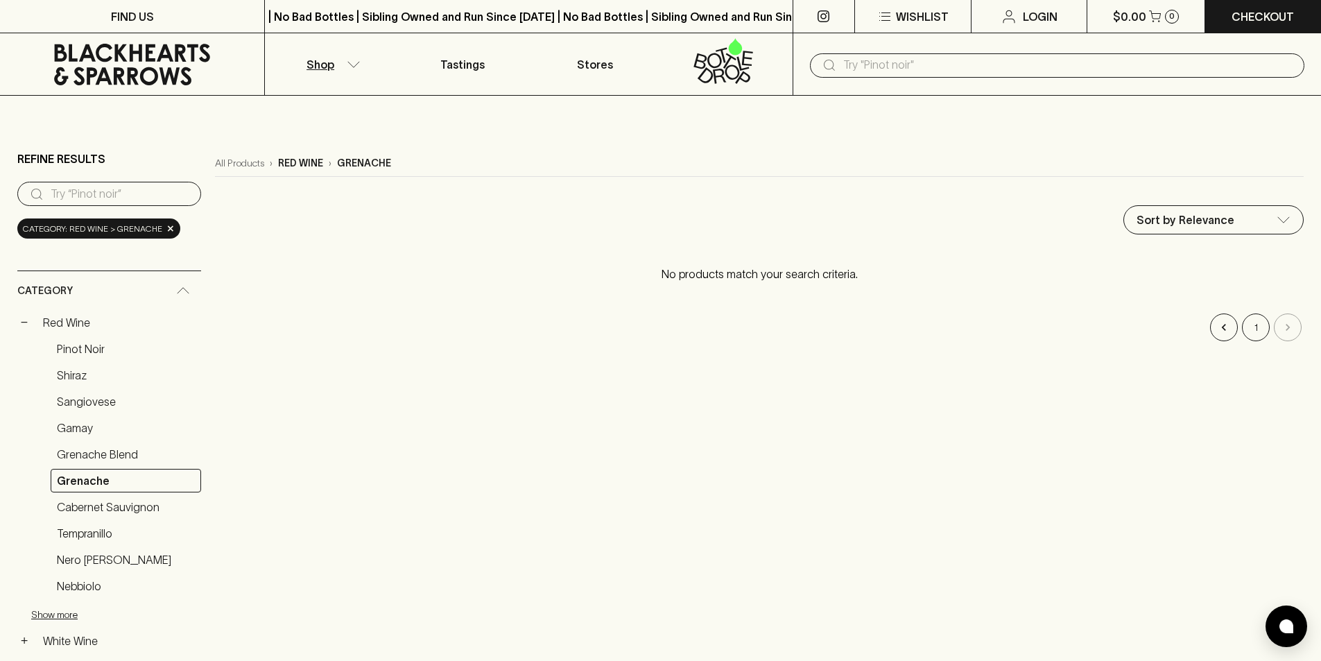
click at [719, 69] on icon at bounding box center [719, 76] width 13 height 15
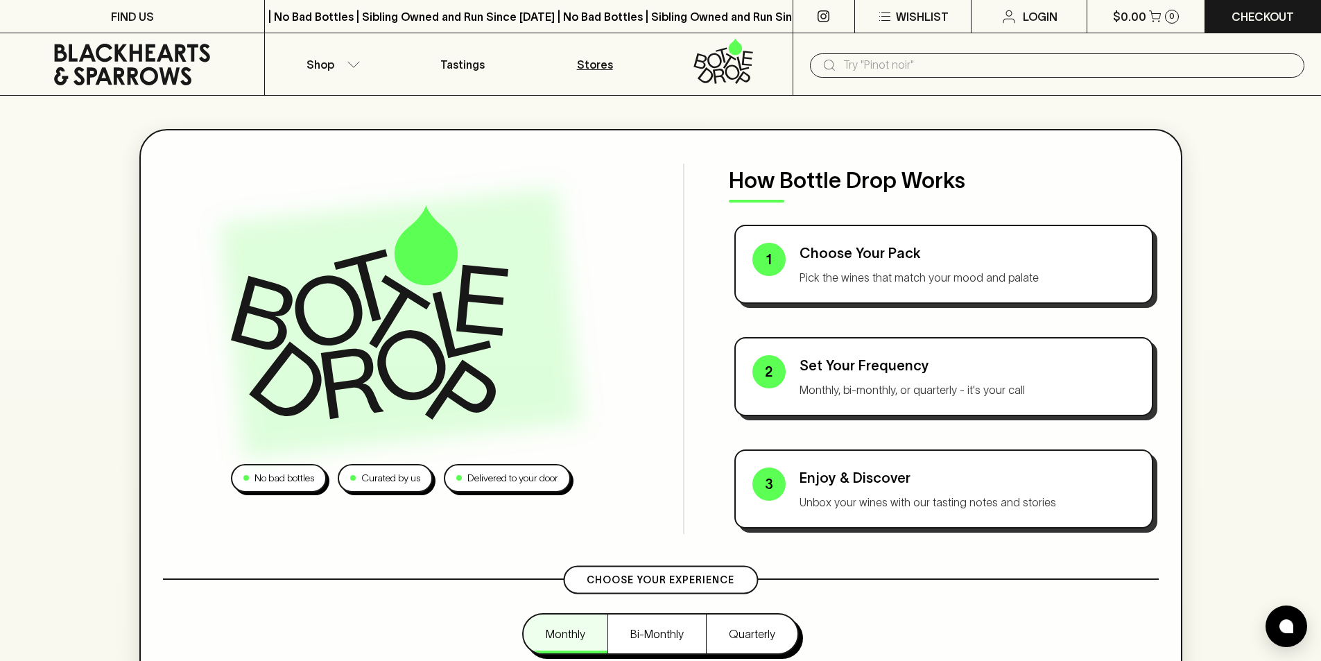
click at [584, 78] on link "Stores" at bounding box center [595, 64] width 132 height 62
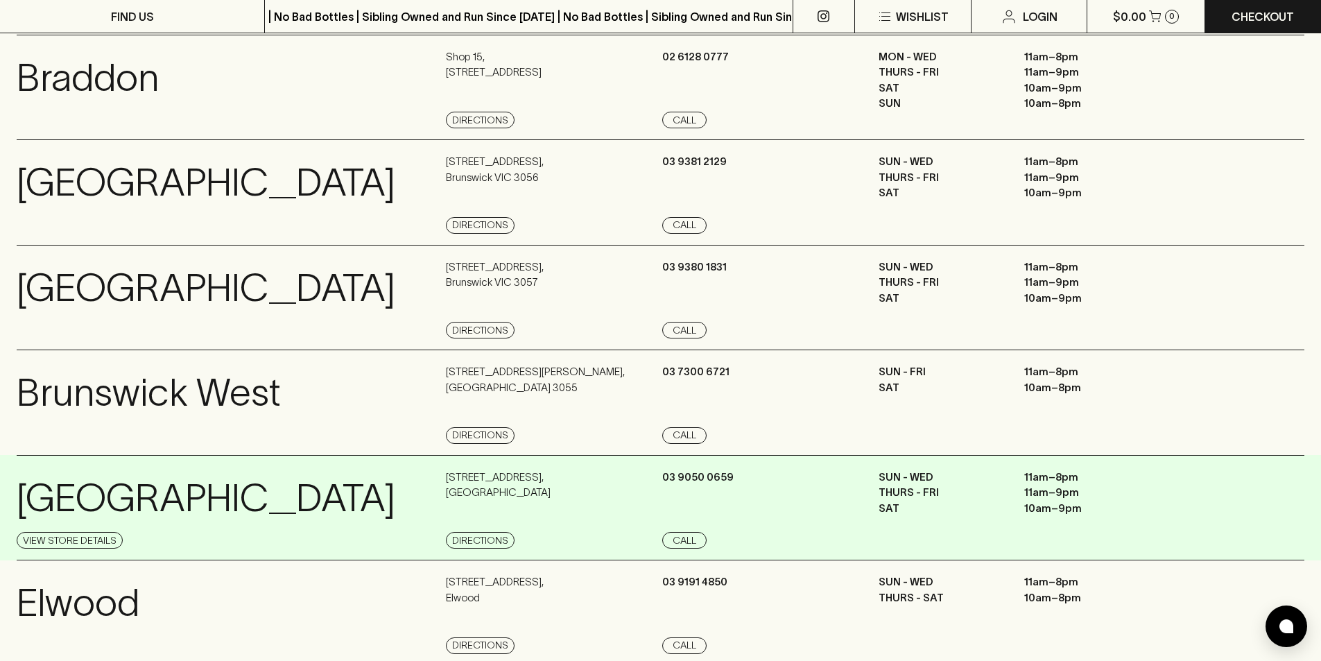
scroll to position [347, 0]
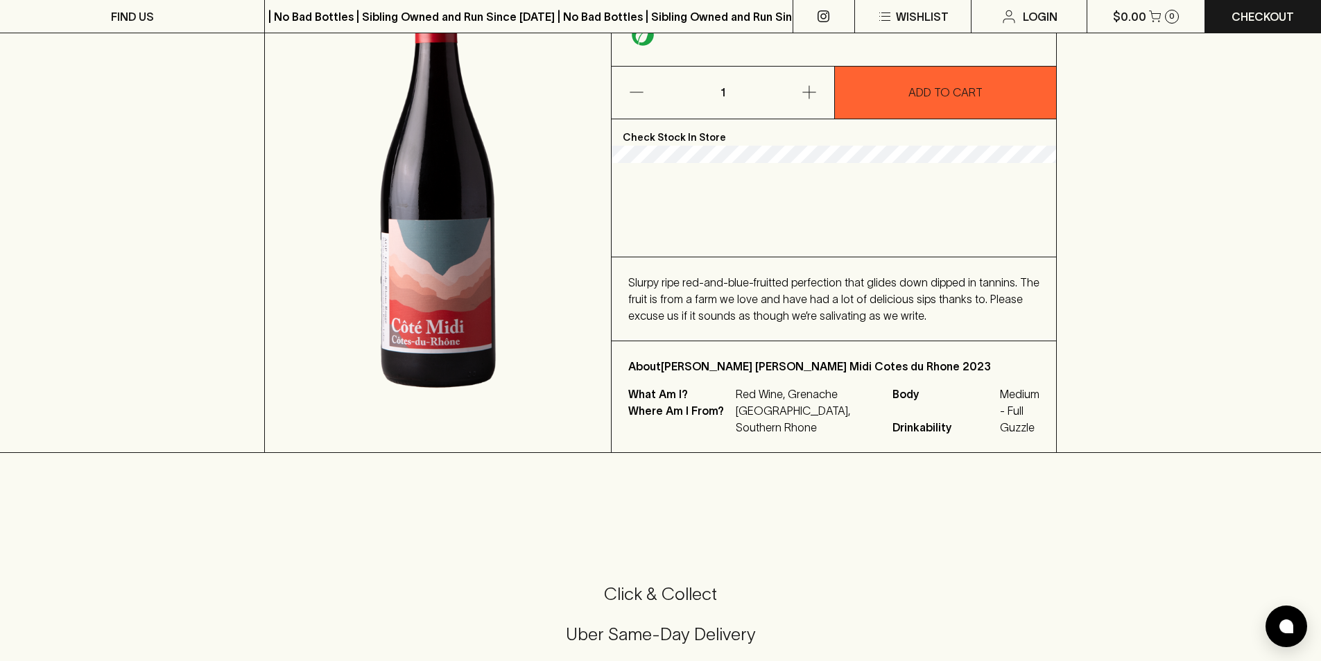
scroll to position [225, 0]
